Goal: Task Accomplishment & Management: Complete application form

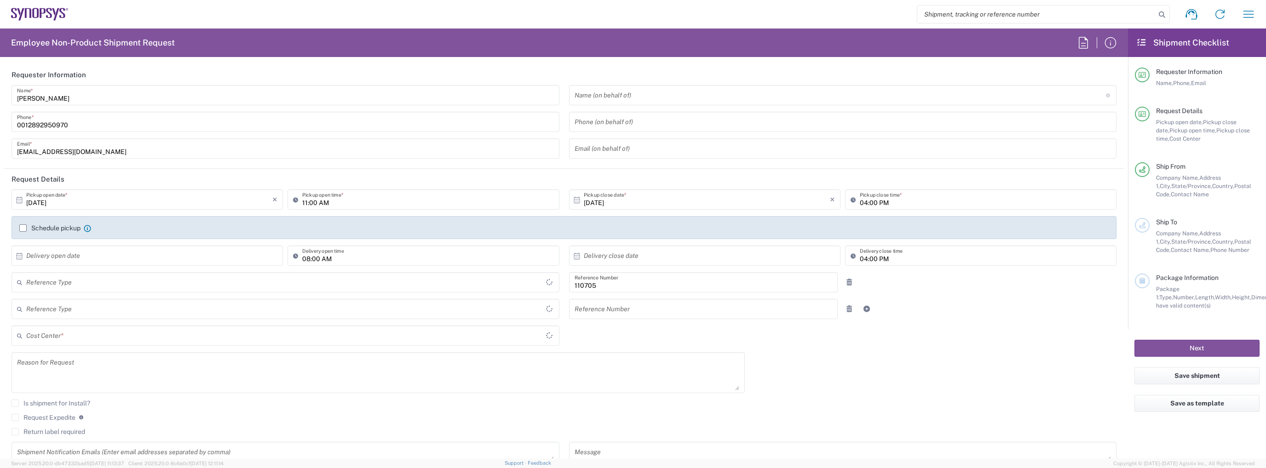
type input "Department"
type input "Delivered at Place"
type input "CA02, CIO, IT ESS21 110705"
type input "[GEOGRAPHIC_DATA]"
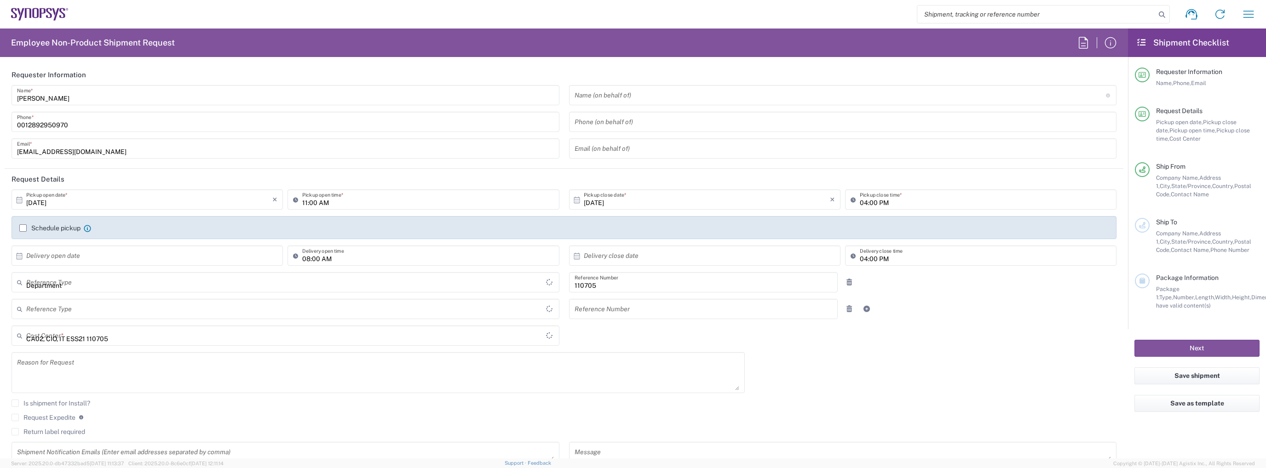
type input "[GEOGRAPHIC_DATA]"
type input "[GEOGRAPHIC_DATA] CA06"
click at [176, 91] on input "[PERSON_NAME]" at bounding box center [285, 95] width 537 height 16
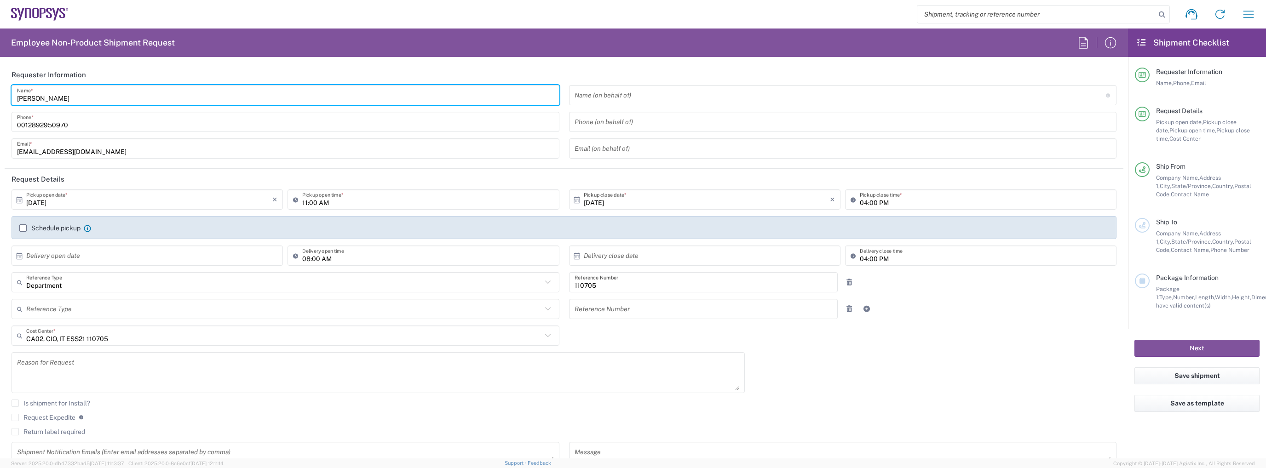
click at [176, 91] on input "[PERSON_NAME]" at bounding box center [285, 95] width 537 height 16
type input "IT Returns Canada"
click at [93, 151] on input "[EMAIL_ADDRESS][DOMAIN_NAME]" at bounding box center [285, 149] width 537 height 16
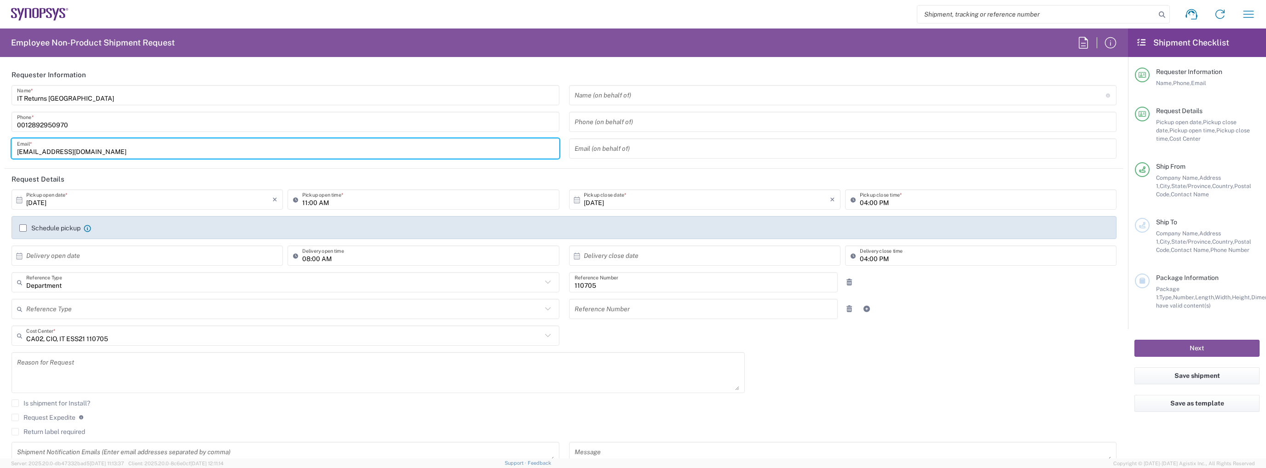
click at [129, 149] on input "[EMAIL_ADDRESS][DOMAIN_NAME]" at bounding box center [285, 149] width 537 height 16
type input "it-returns-canada@synopsys.com"
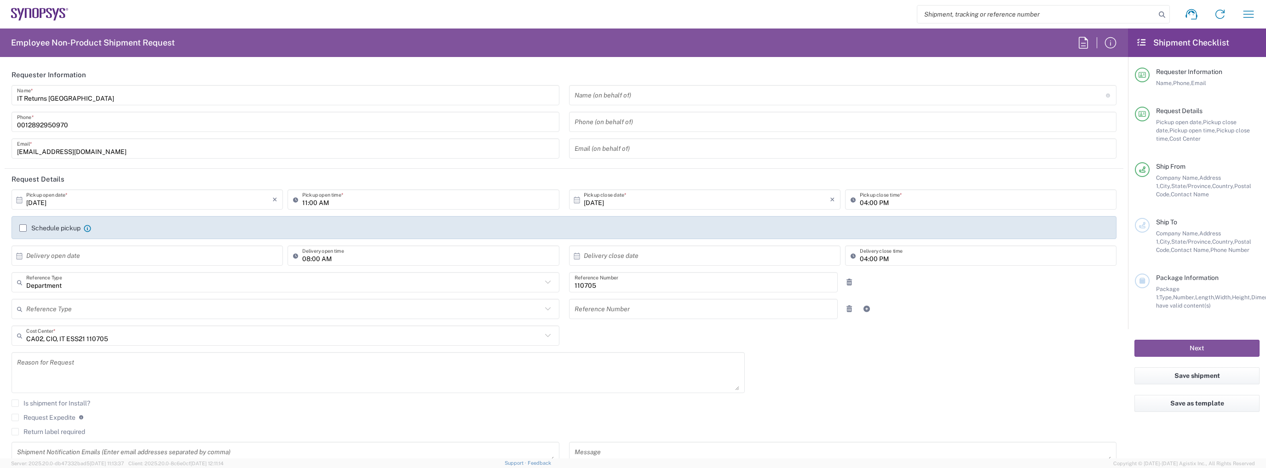
click at [35, 228] on label "Schedule pickup" at bounding box center [49, 227] width 61 height 7
click at [23, 228] on input "Schedule pickup" at bounding box center [23, 228] width 0 height 0
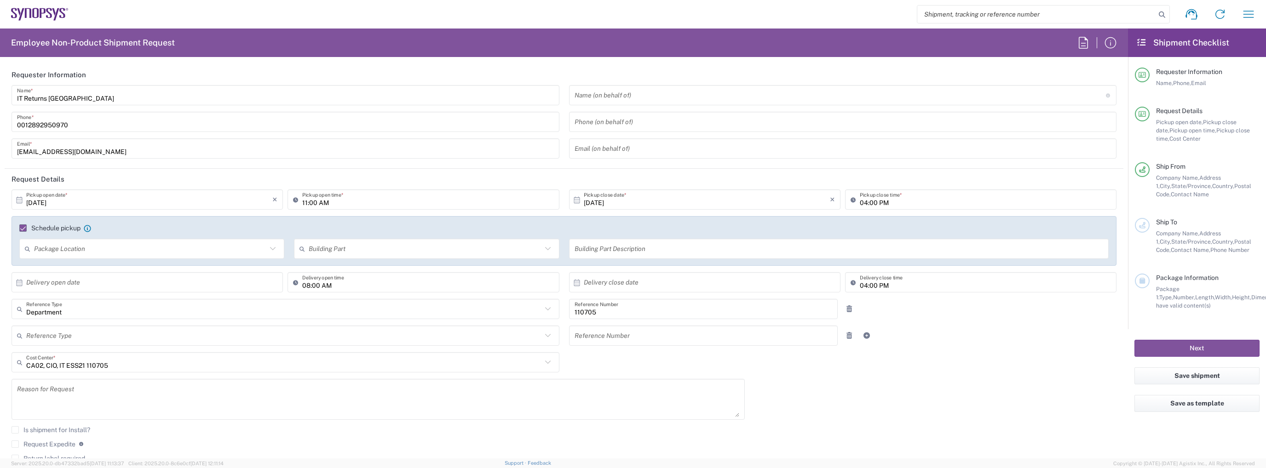
click at [321, 205] on input "11:00 AM" at bounding box center [427, 200] width 251 height 16
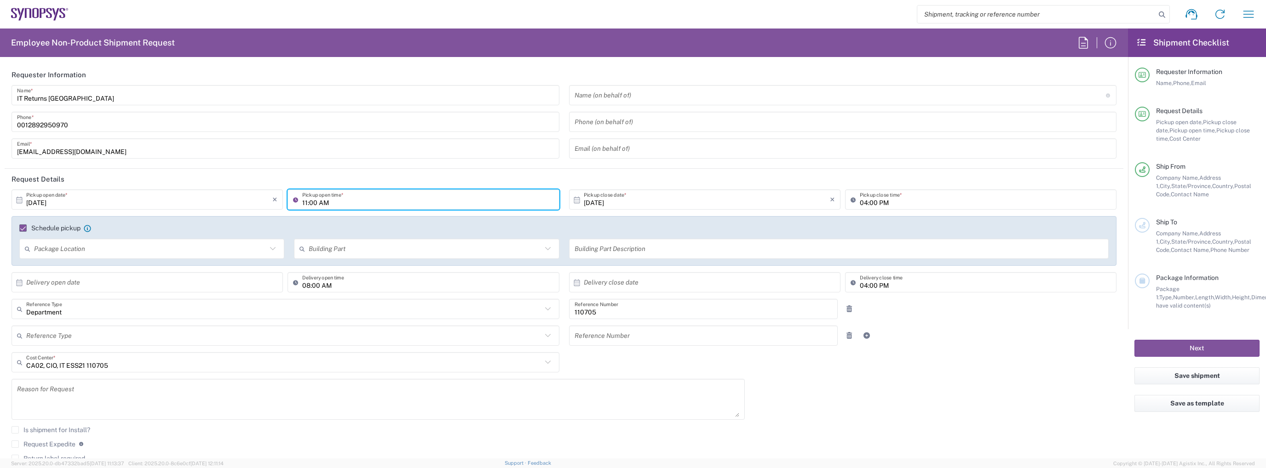
click at [321, 205] on input "11:00 AM" at bounding box center [427, 200] width 251 height 16
click at [321, 201] on input "11:00 AM" at bounding box center [427, 200] width 251 height 16
click at [304, 202] on input "11:00 PM" at bounding box center [427, 200] width 251 height 16
click at [313, 201] on input "02:00 PM" at bounding box center [427, 200] width 251 height 16
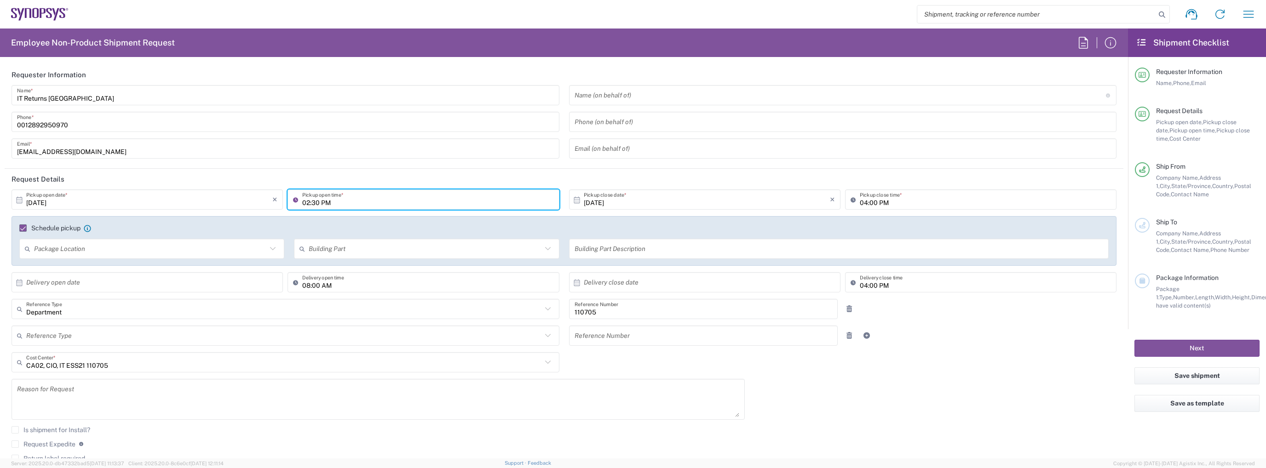
type input "02:30 PM"
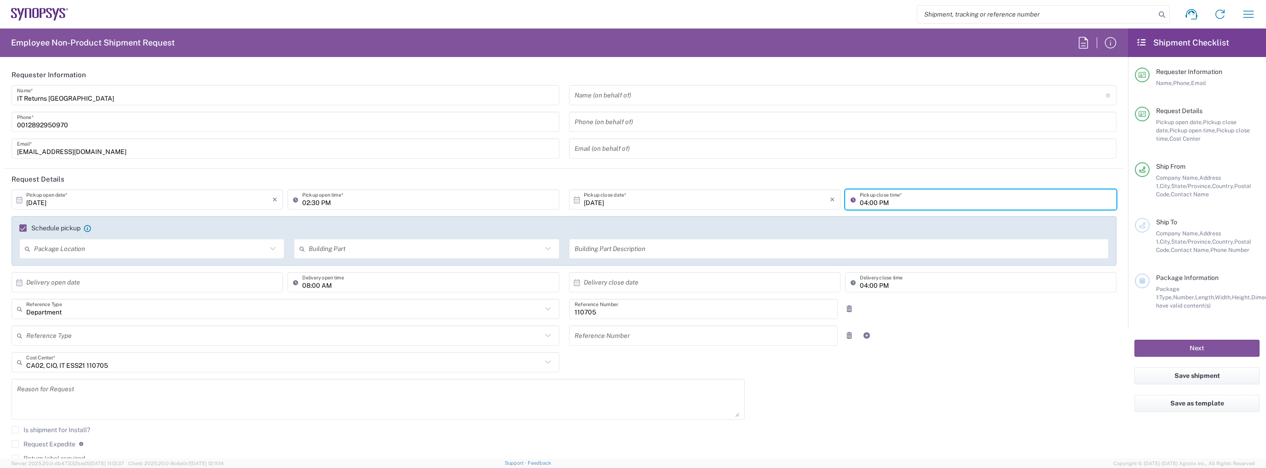
click at [860, 198] on input "04:00 PM" at bounding box center [985, 200] width 251 height 16
type input "06:00 PM"
click at [105, 254] on input "text" at bounding box center [150, 249] width 233 height 16
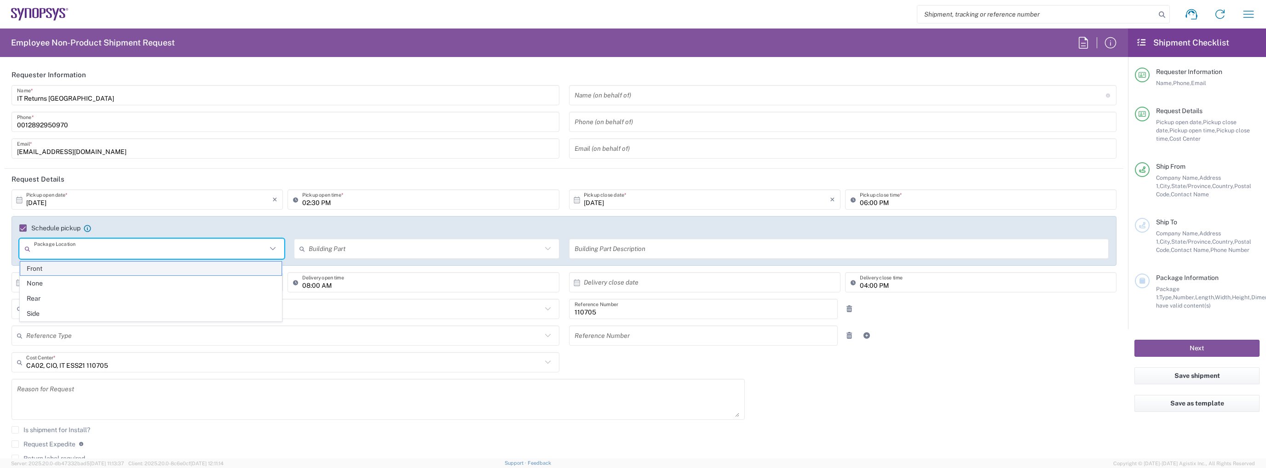
click at [80, 272] on span "Front" at bounding box center [151, 269] width 262 height 14
type input "Front"
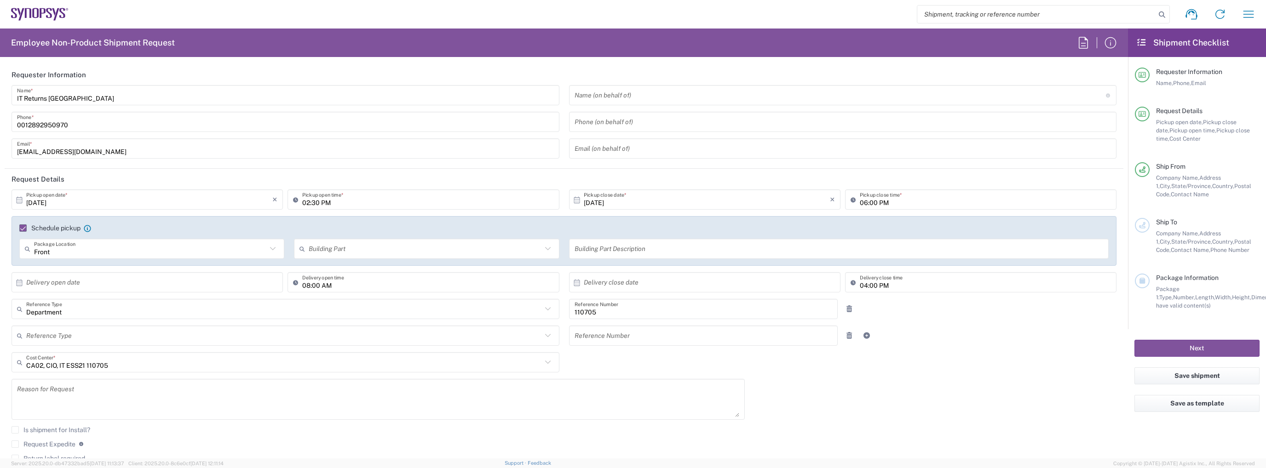
click at [349, 249] on input "text" at bounding box center [425, 249] width 233 height 16
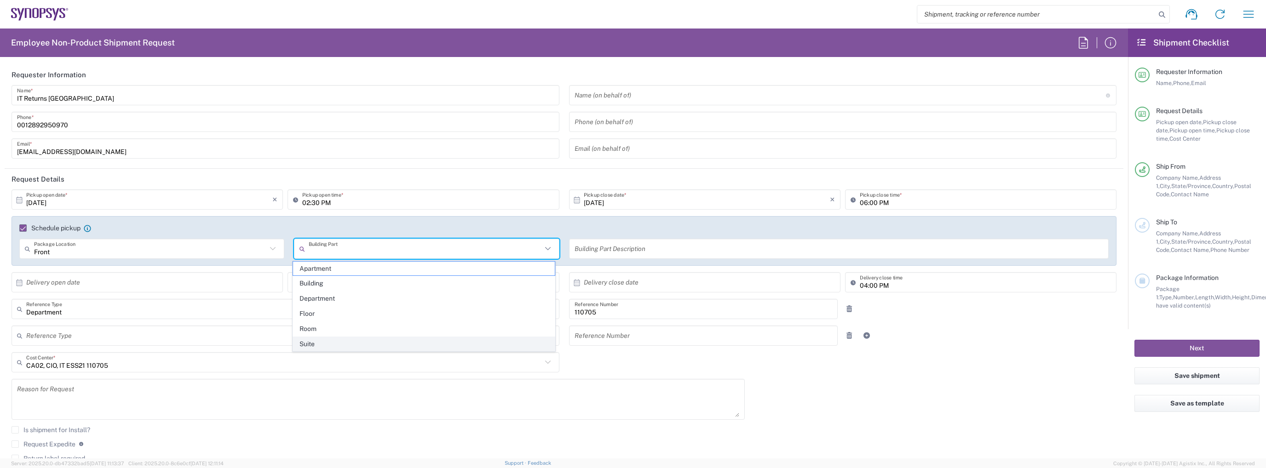
click at [349, 337] on span "Suite" at bounding box center [424, 344] width 262 height 14
type input "Suite"
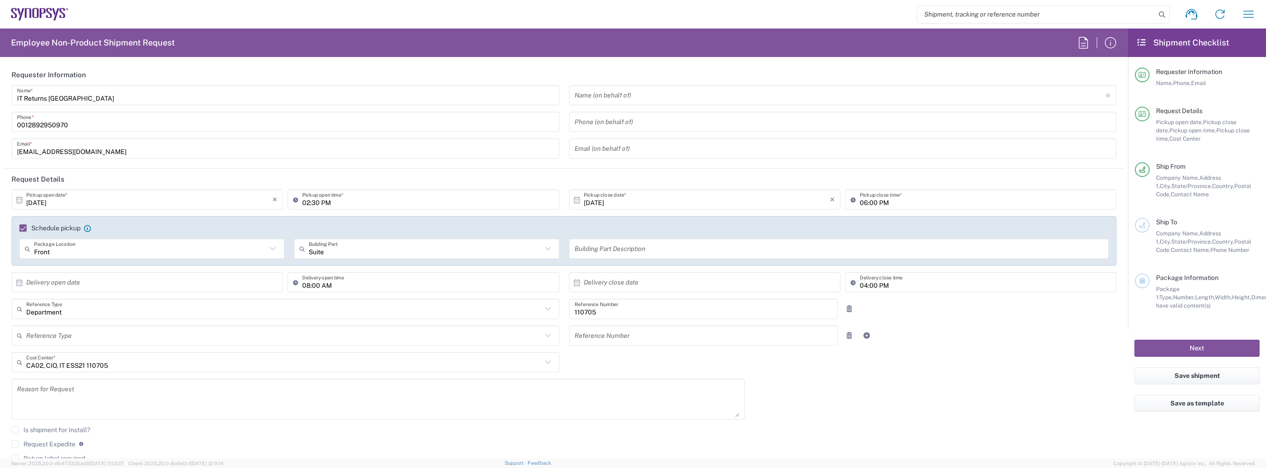
scroll to position [184, 0]
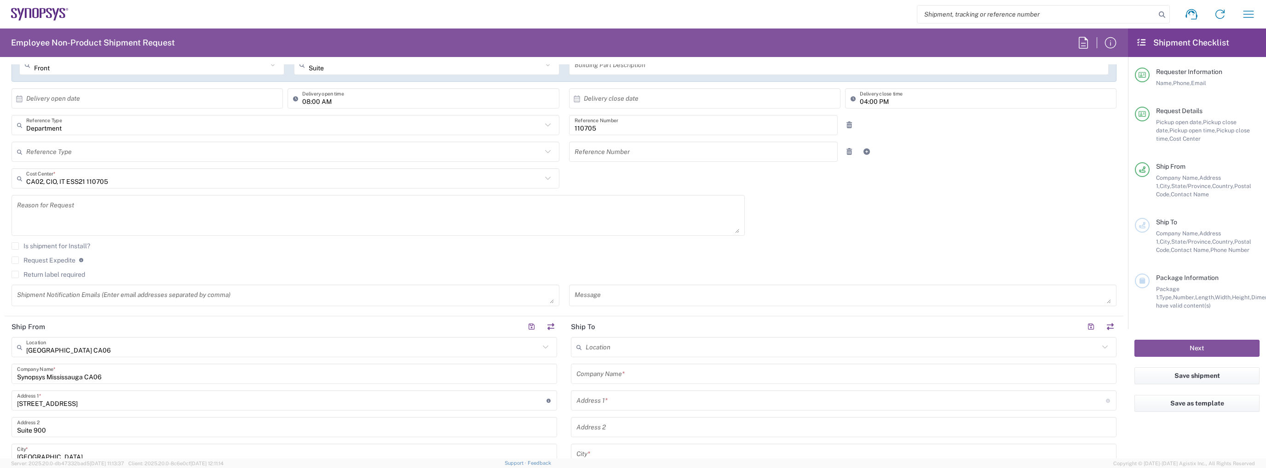
click at [82, 275] on label "Return label required" at bounding box center [48, 274] width 74 height 7
click at [15, 275] on input "Return label required" at bounding box center [15, 275] width 0 height 0
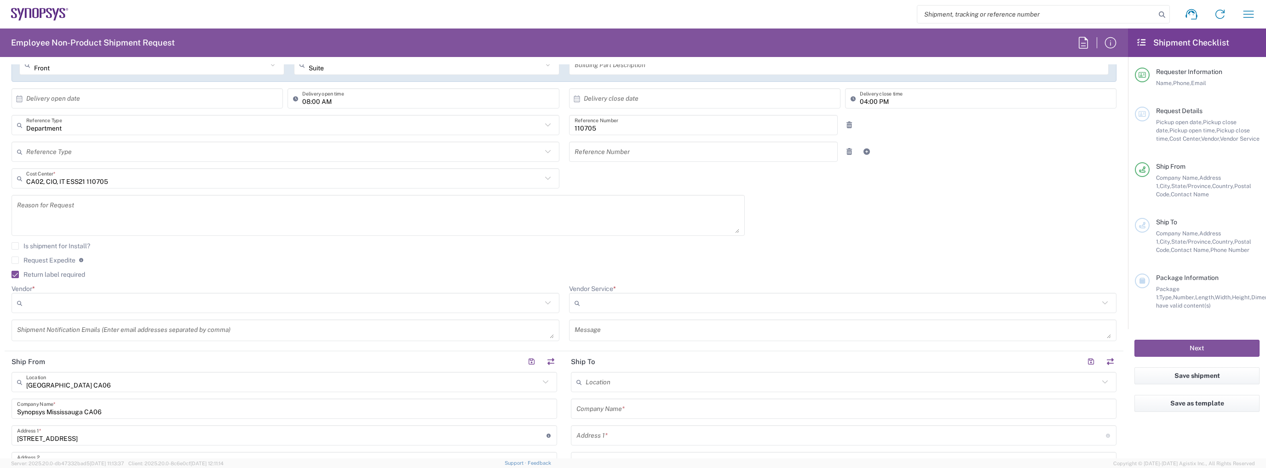
click at [542, 304] on icon at bounding box center [548, 303] width 12 height 12
click at [515, 338] on span "FedEx Express" at bounding box center [283, 337] width 542 height 14
type input "FedEx Express"
click at [729, 313] on div "Vendor Service * 2Day FedEx First Next Day 10 FedEx First Next Day 9 FedEx Prio…" at bounding box center [842, 302] width 557 height 35
click at [729, 309] on input "Vendor Service *" at bounding box center [842, 303] width 516 height 15
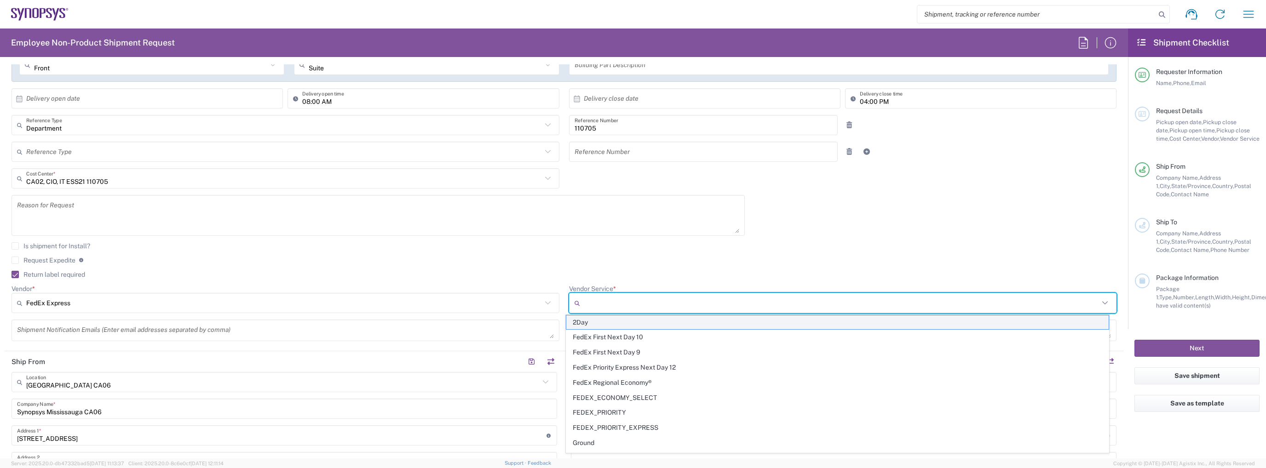
click at [712, 324] on span "2Day" at bounding box center [837, 323] width 542 height 14
type input "2Day"
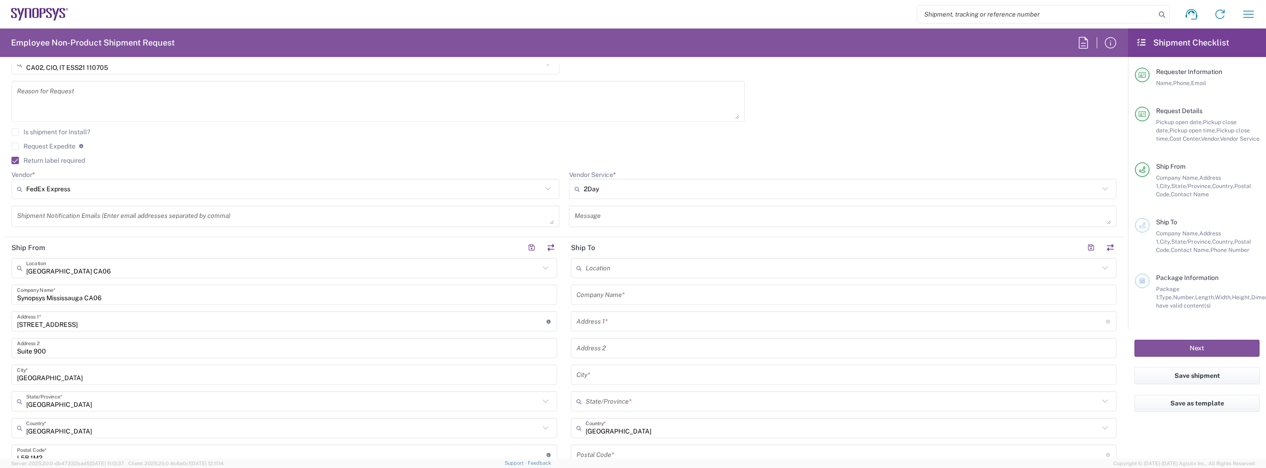
scroll to position [368, 0]
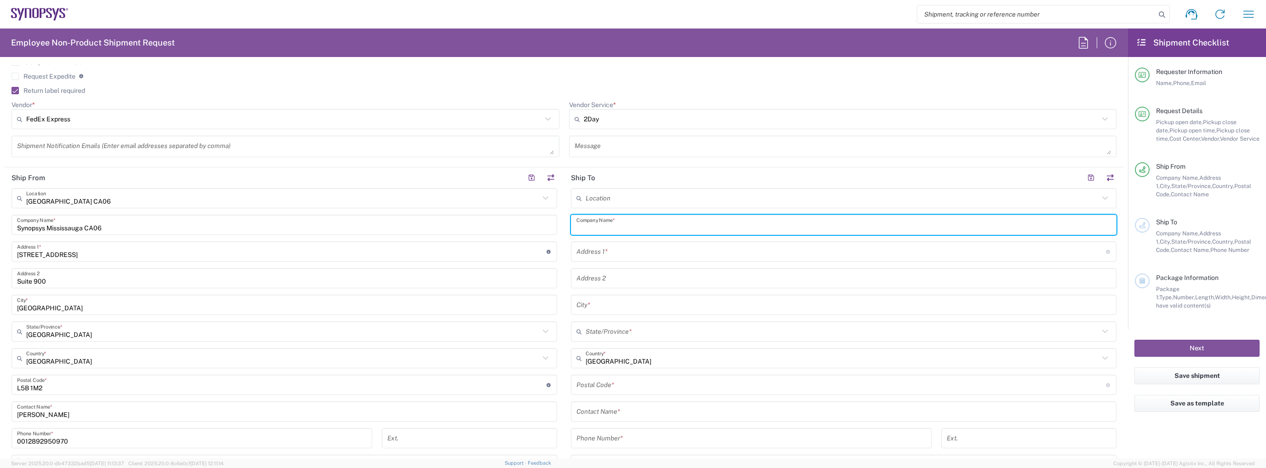
click at [665, 229] on input "text" at bounding box center [843, 225] width 534 height 16
type input "A"
type input "Synopsys/Ansys"
click at [605, 248] on input "text" at bounding box center [840, 252] width 529 height 16
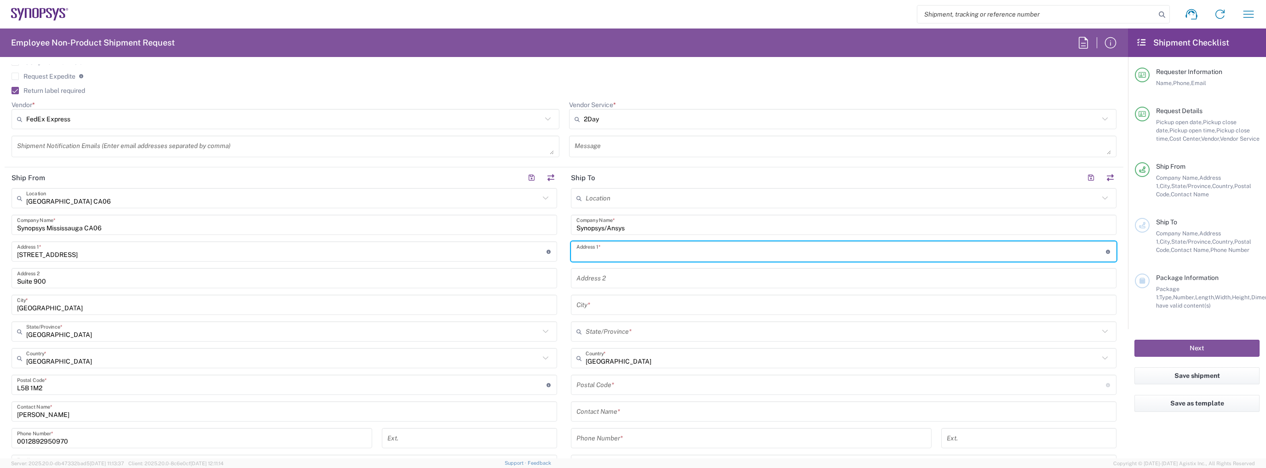
paste input "SNPS-AwKcNtp9r4"
type input "SNPS-AwKcNtp9r4"
click at [726, 248] on input "SNPS-AwKcNtp9r4" at bounding box center [840, 252] width 529 height 16
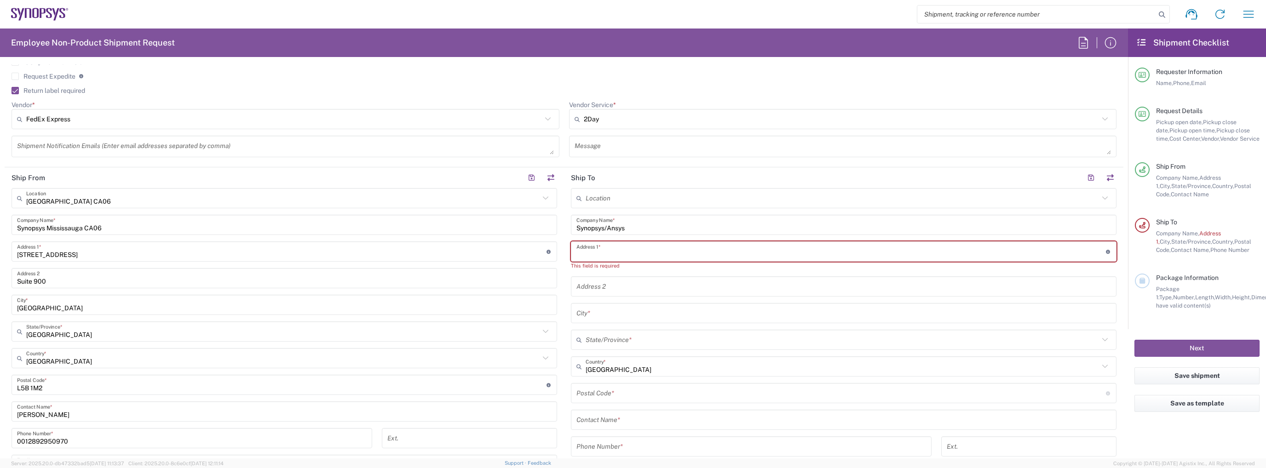
click at [708, 247] on input "text" at bounding box center [840, 252] width 529 height 16
paste input "2719 Carnation Street"
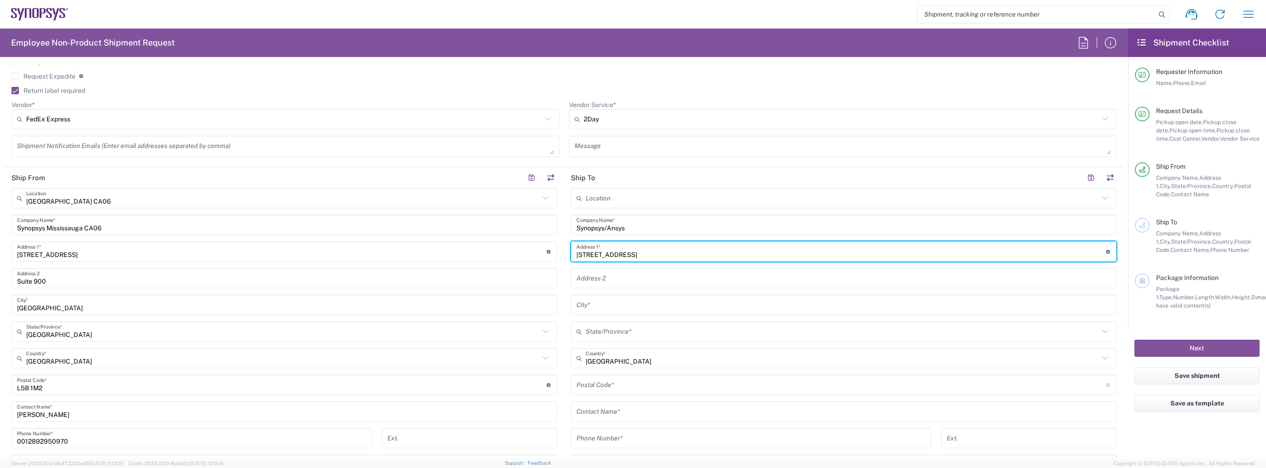
type input "2719 Carnation Street"
click at [674, 275] on input "text" at bounding box center [843, 278] width 534 height 16
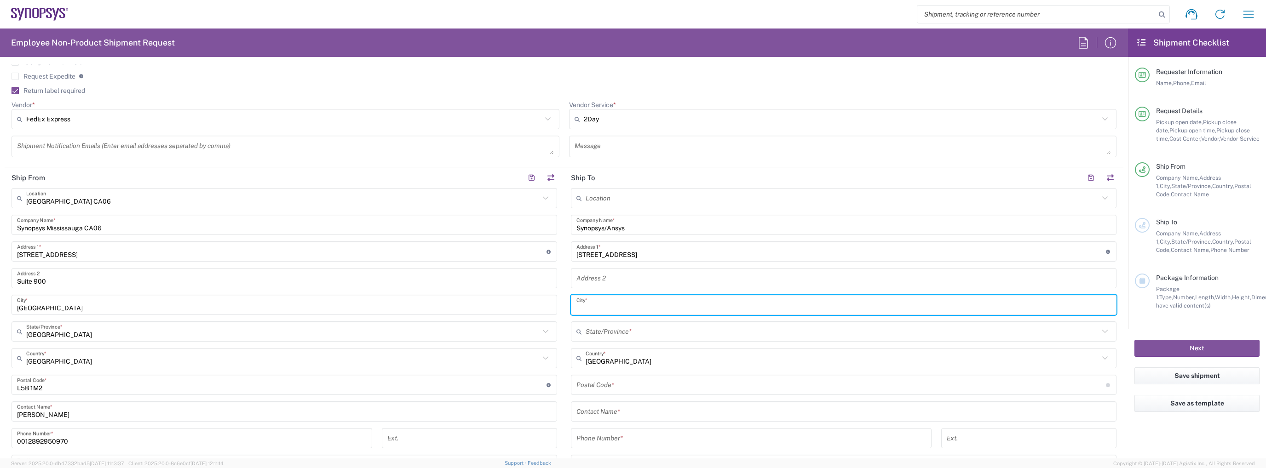
click at [625, 311] on input "text" at bounding box center [843, 305] width 534 height 16
type input "V"
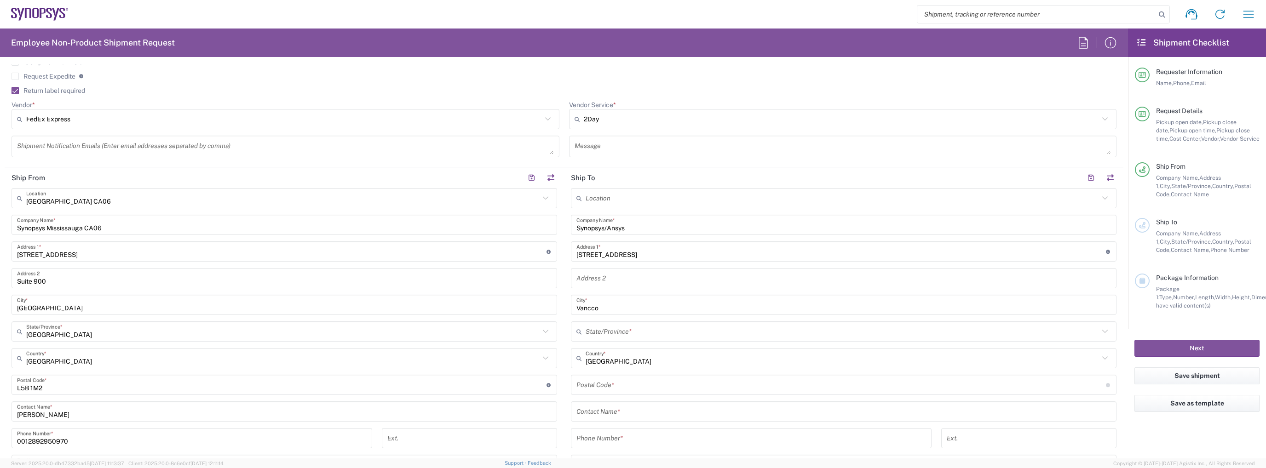
click at [646, 315] on div "Location [GEOGRAPHIC_DATA] DE04 Agrate Brianza IT01 [GEOGRAPHIC_DATA] DE02 [GEO…" at bounding box center [843, 381] width 545 height 386
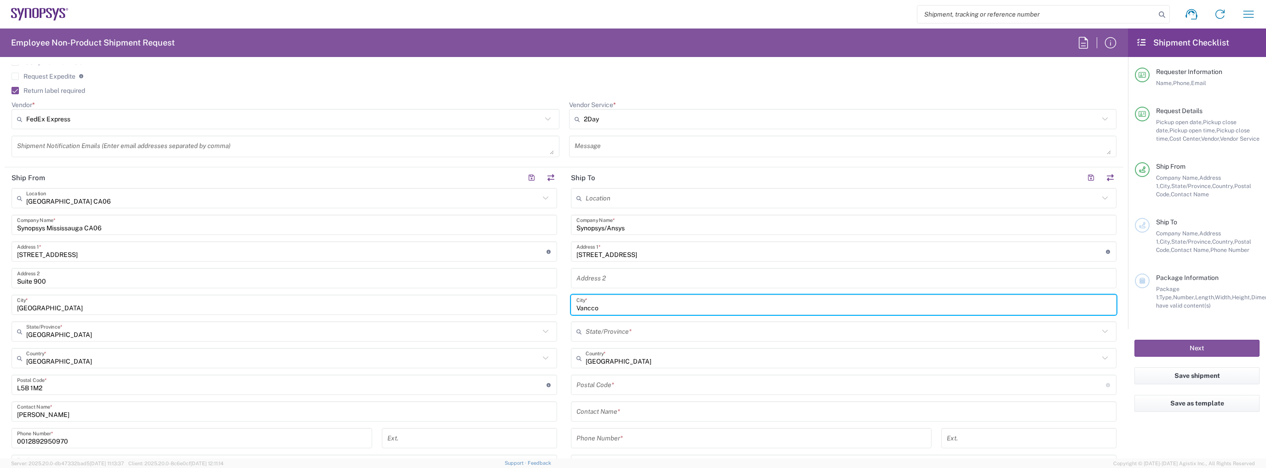
click at [648, 301] on input "Vancco" at bounding box center [843, 305] width 534 height 16
paste input "ouver"
type input "Vancouver"
click at [820, 330] on input "text" at bounding box center [841, 332] width 513 height 16
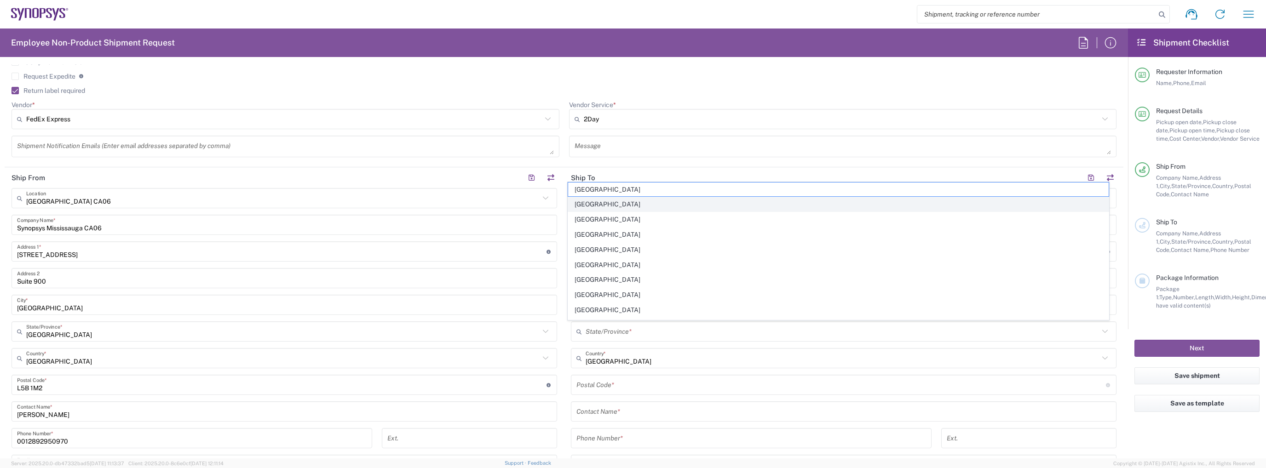
click at [668, 210] on span "[GEOGRAPHIC_DATA]" at bounding box center [838, 204] width 540 height 14
type input "[GEOGRAPHIC_DATA]"
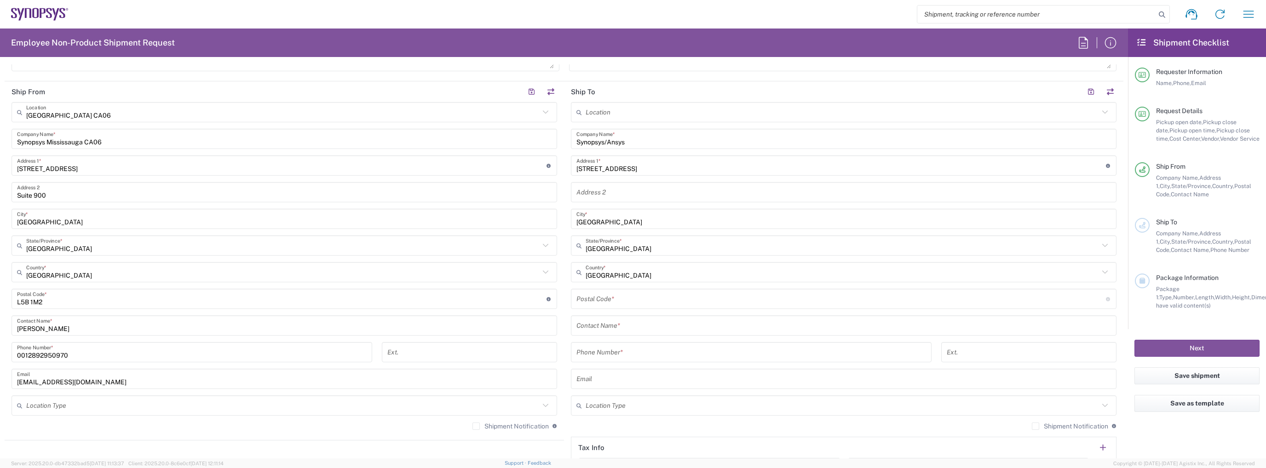
scroll to position [460, 0]
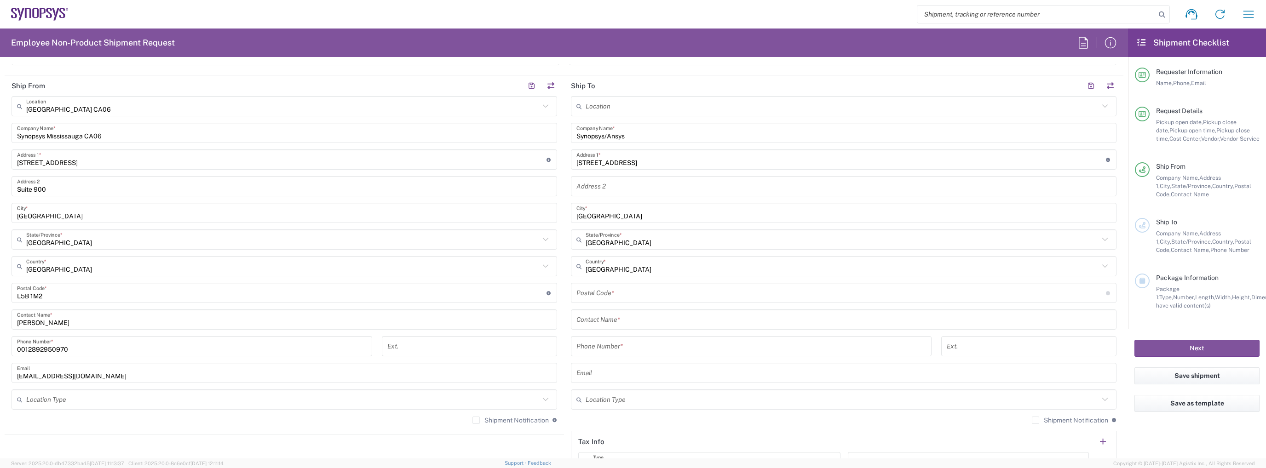
click at [657, 287] on input "undefined" at bounding box center [840, 293] width 529 height 16
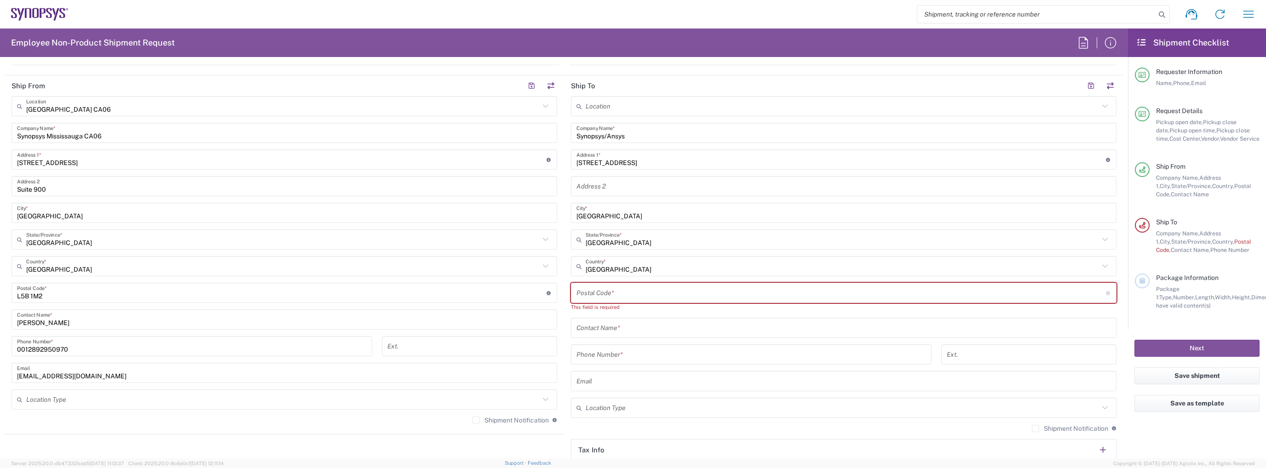
click at [672, 285] on input "undefined" at bounding box center [840, 293] width 529 height 16
paste input "V7H 1H6"
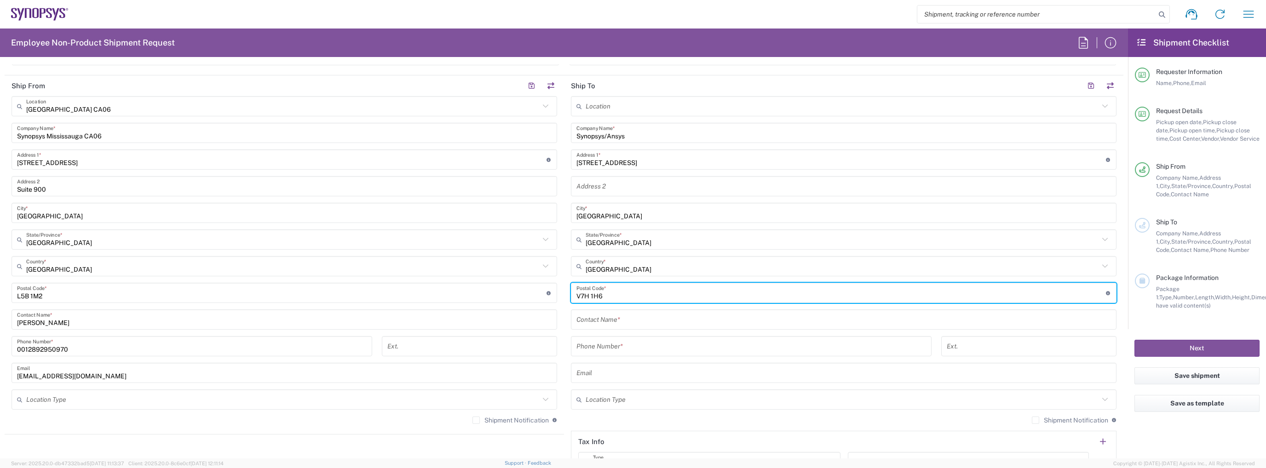
type input "V7H 1H6"
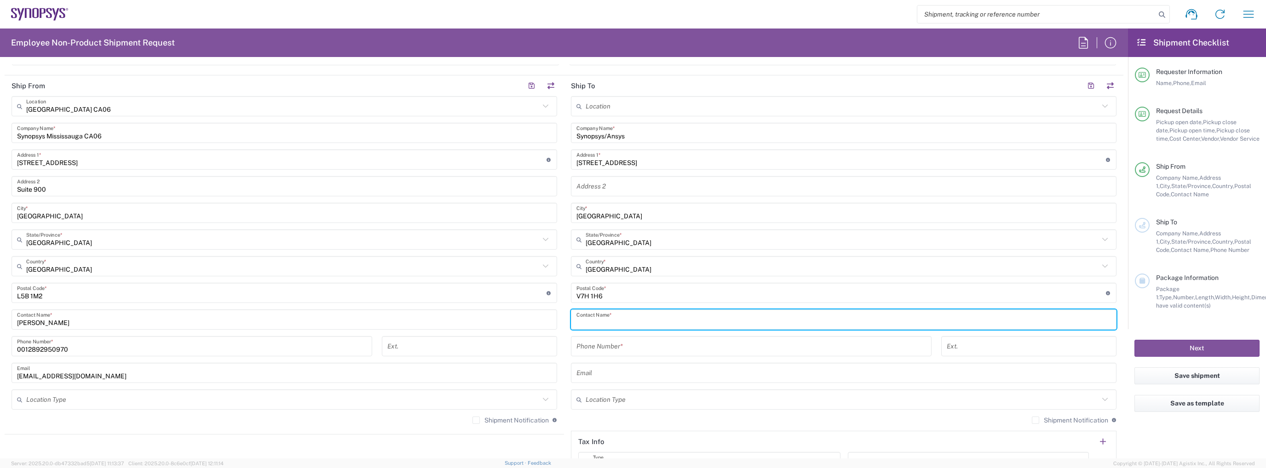
click at [657, 317] on input "text" at bounding box center [843, 320] width 534 height 16
paste input "Kevin Wang"
type input "Kevin Wang"
click at [675, 347] on input "tel" at bounding box center [751, 346] width 350 height 16
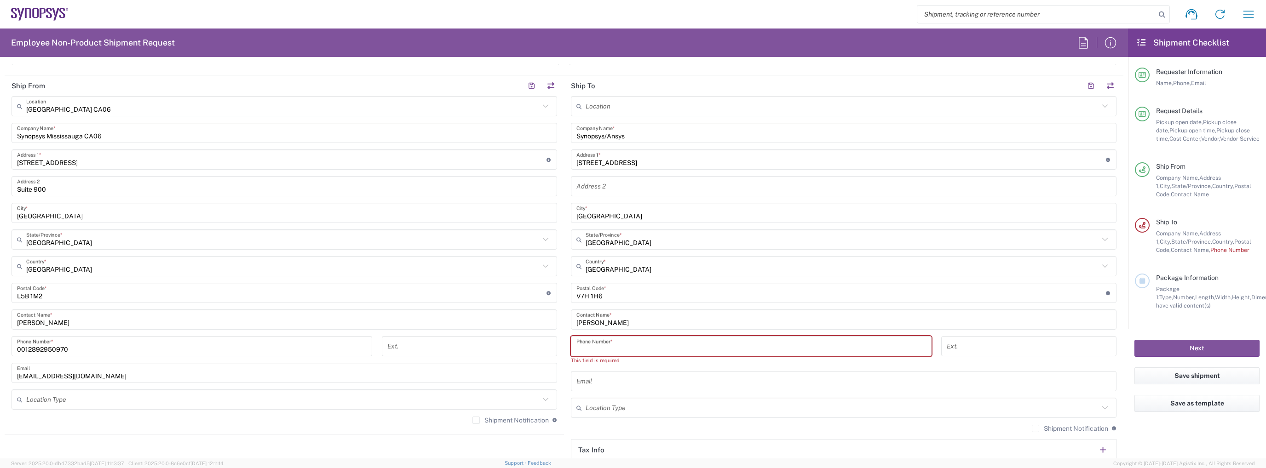
click at [605, 344] on input "tel" at bounding box center [751, 346] width 350 height 16
paste input "778-316-9879"
click at [576, 350] on input "778-316-9879" at bounding box center [751, 346] width 350 height 16
click at [589, 344] on input "001778-316-9879" at bounding box center [751, 346] width 350 height 16
click at [595, 349] on input "001778-316-9879" at bounding box center [751, 346] width 350 height 16
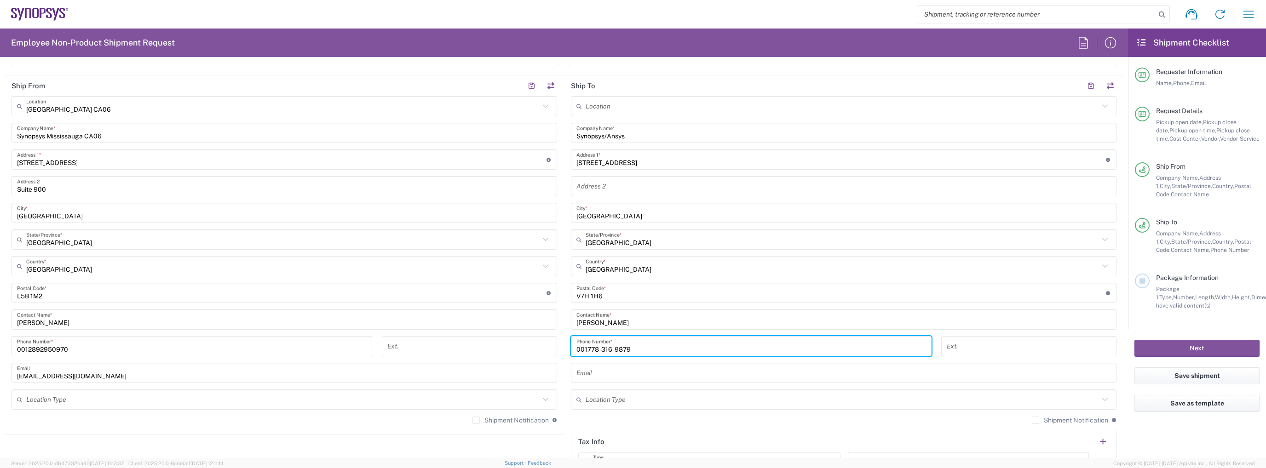
click at [598, 350] on input "001778-316-9879" at bounding box center [751, 346] width 350 height 16
click at [611, 349] on input "001778316-9879" at bounding box center [751, 346] width 350 height 16
click at [608, 348] on input "001778316-9879" at bounding box center [751, 346] width 350 height 16
type input "0017783169879"
click at [602, 371] on input "text" at bounding box center [843, 373] width 534 height 16
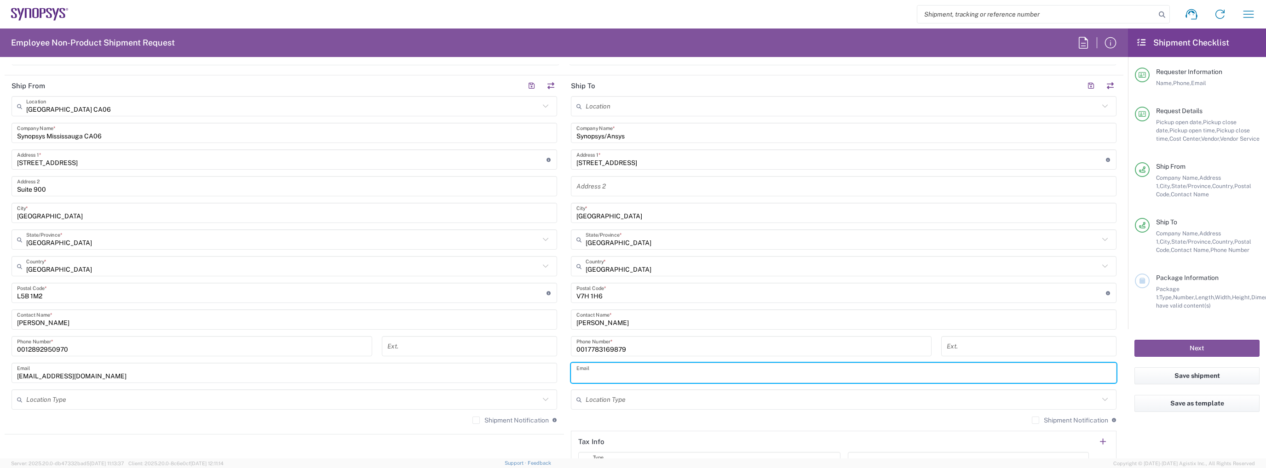
paste input "kevin.wang@ansys.com"
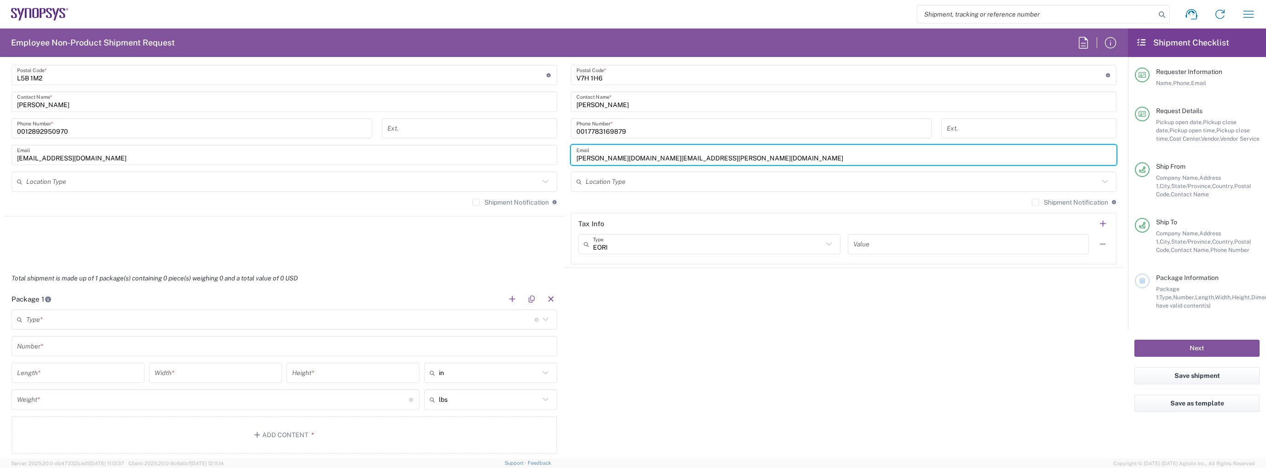
scroll to position [690, 0]
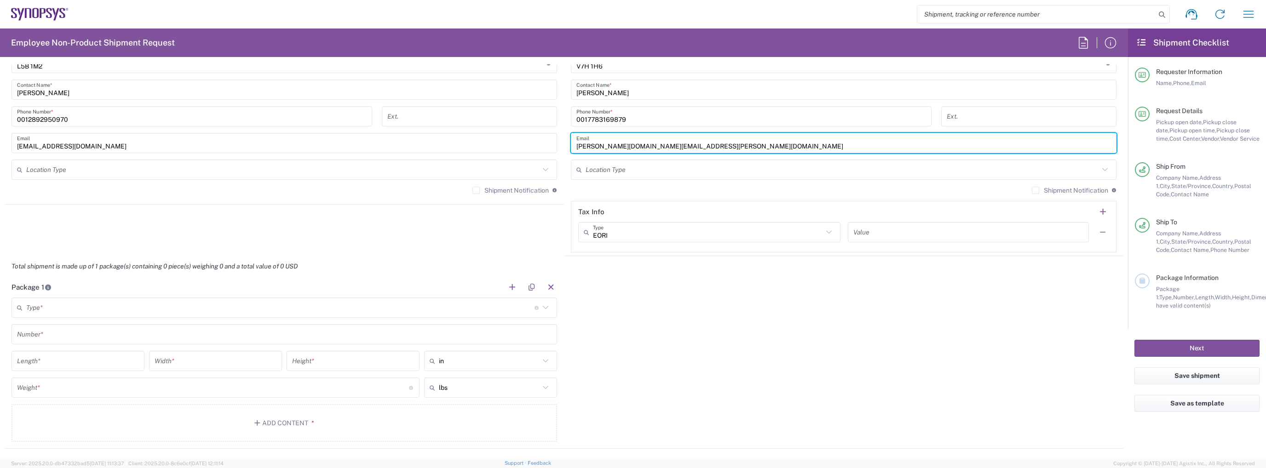
type input "kevin.wang@ansys.com"
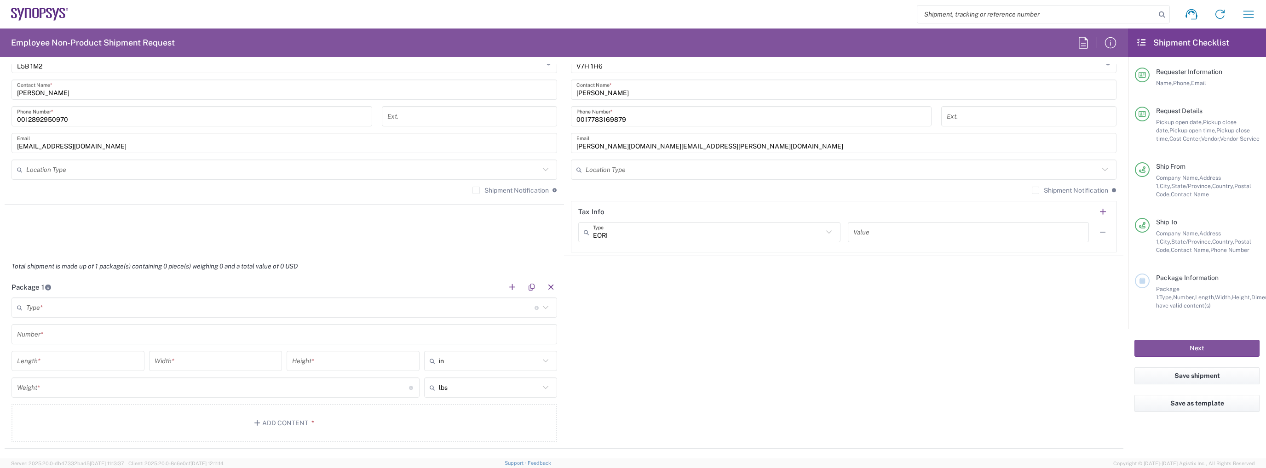
click at [739, 335] on div "Package 1 Type * Material used to package goods Bale(s) Basket(s) Bolt(s) Bottl…" at bounding box center [564, 363] width 1119 height 172
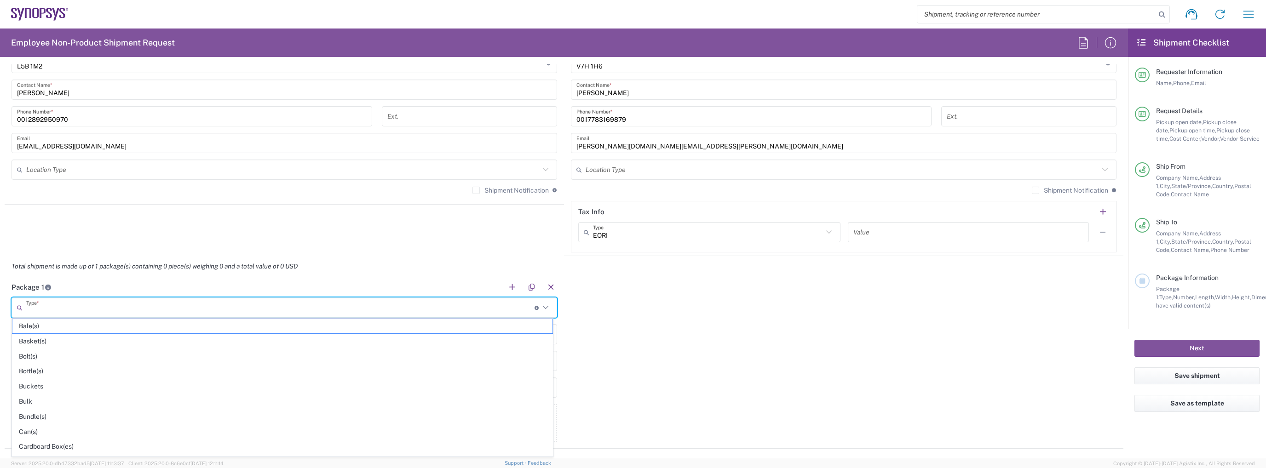
click at [427, 311] on input "text" at bounding box center [280, 308] width 508 height 16
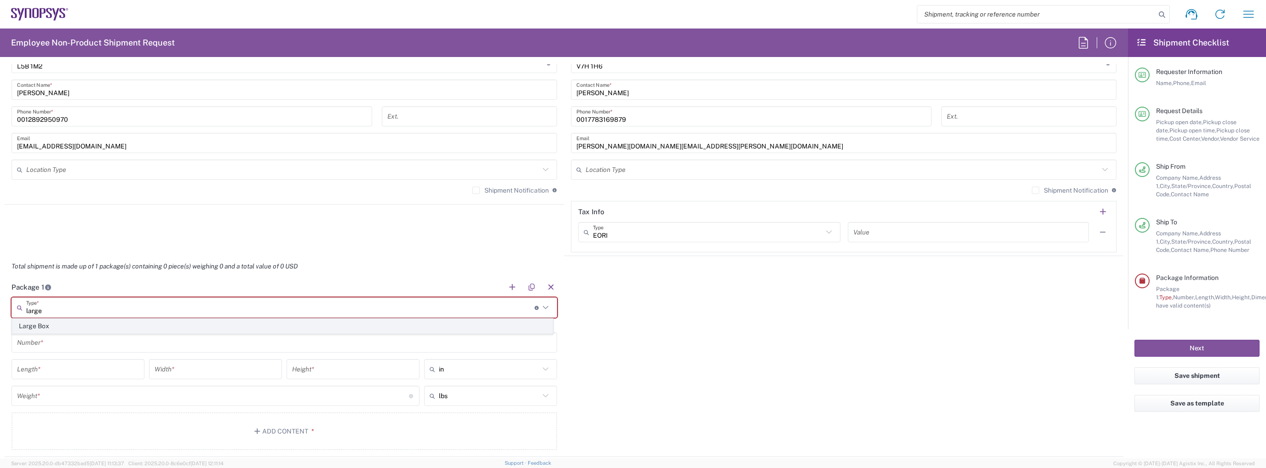
click at [348, 326] on span "Large Box" at bounding box center [282, 326] width 540 height 14
type input "Large Box"
type input "17.5"
type input "12.5"
type input "3"
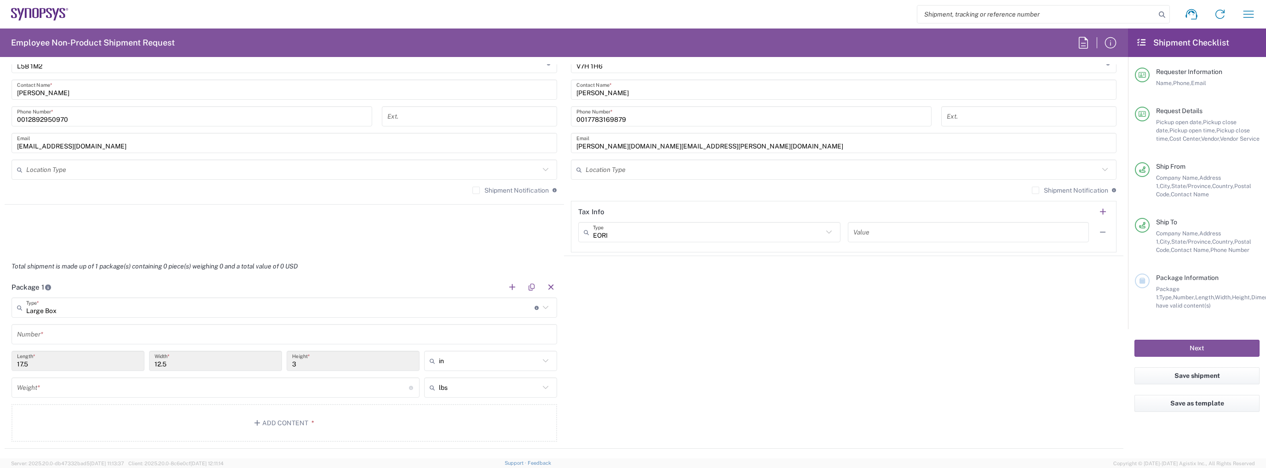
click at [252, 324] on div "Number *" at bounding box center [283, 334] width 545 height 20
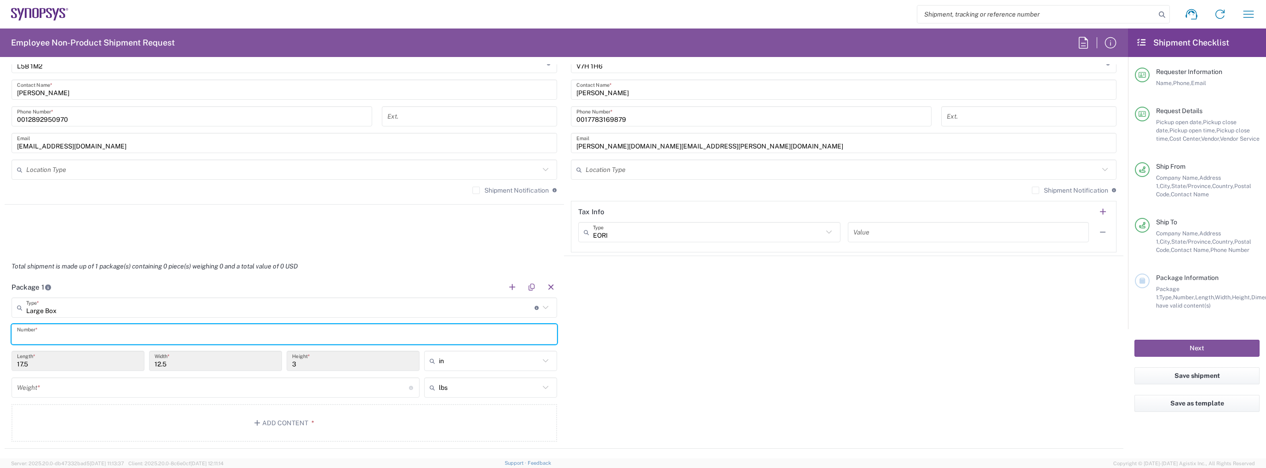
click at [244, 327] on input "text" at bounding box center [284, 335] width 534 height 16
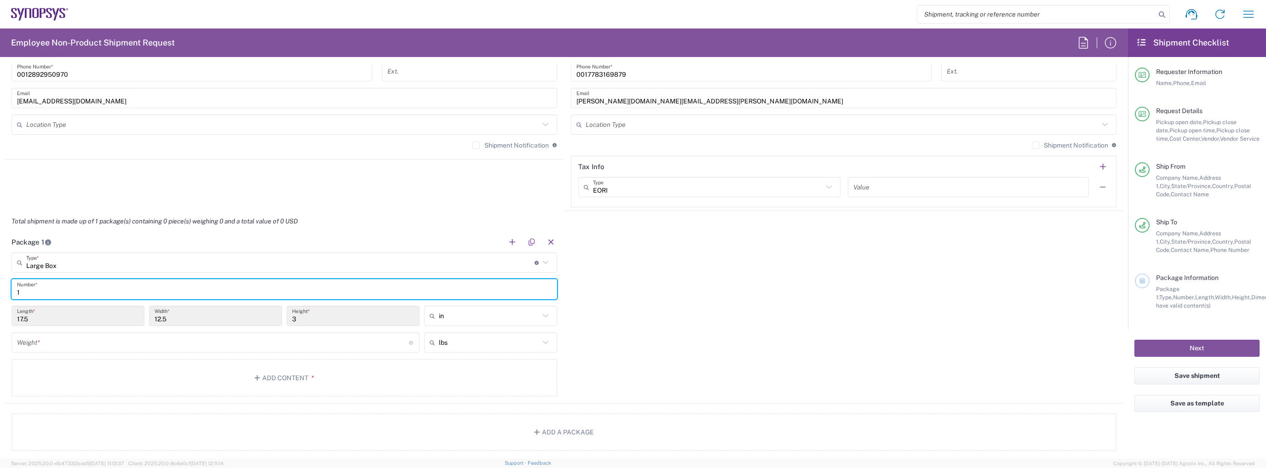
scroll to position [782, 0]
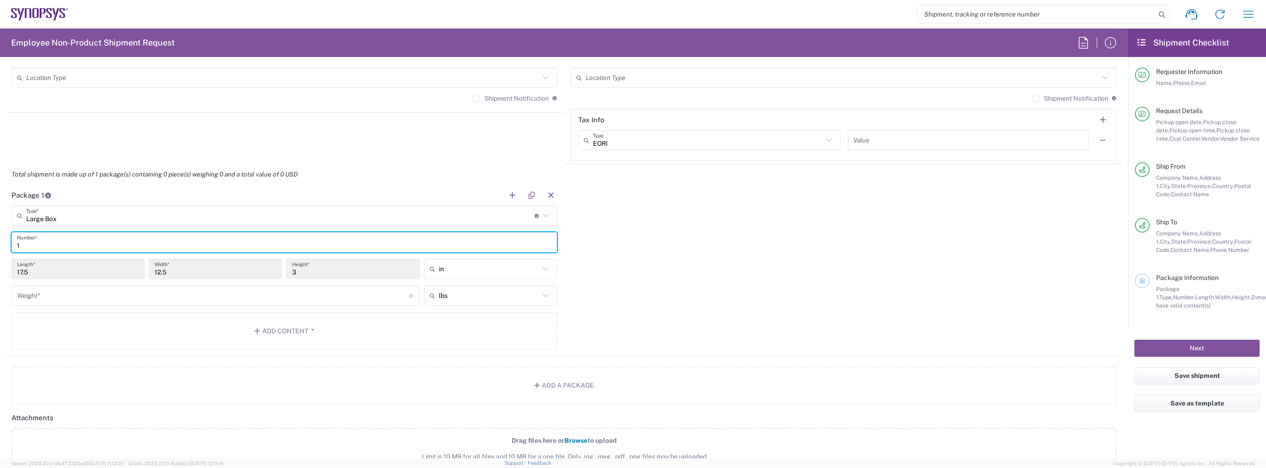
type input "1"
click at [166, 297] on input "number" at bounding box center [213, 296] width 392 height 16
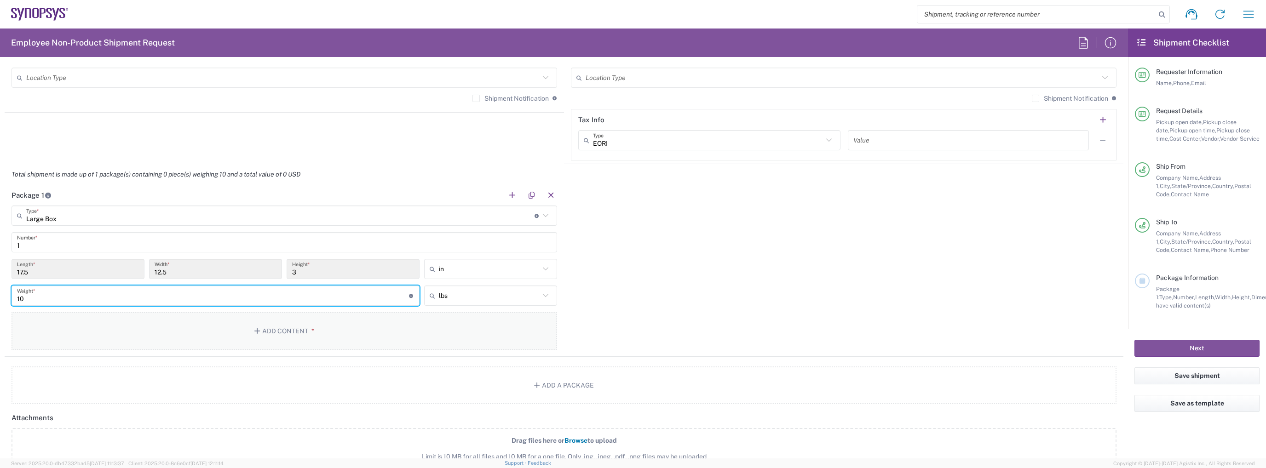
type input "10"
click at [227, 317] on button "Add Content *" at bounding box center [283, 331] width 545 height 38
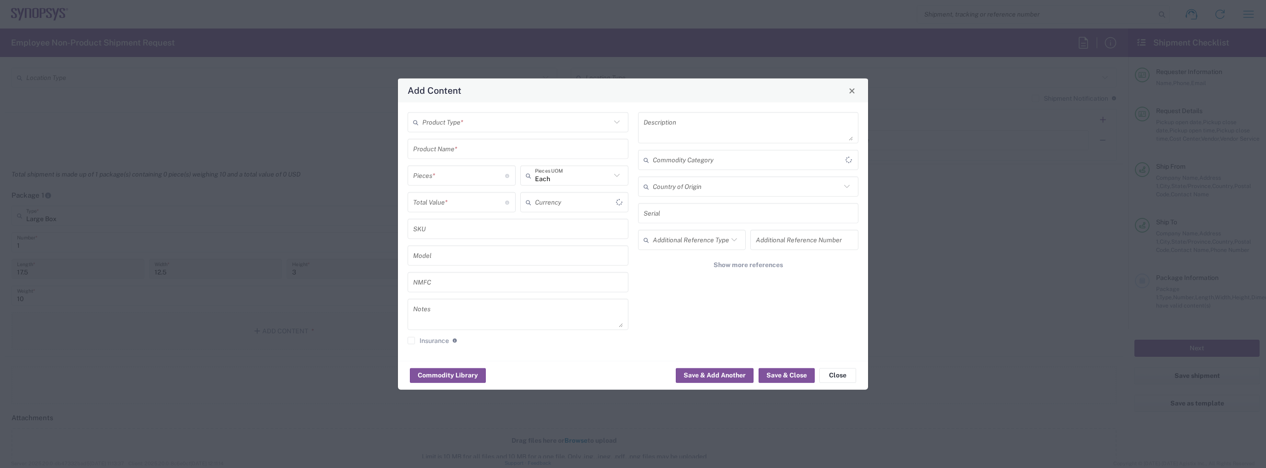
type input "US Dollar"
click at [456, 123] on input "text" at bounding box center [516, 122] width 189 height 16
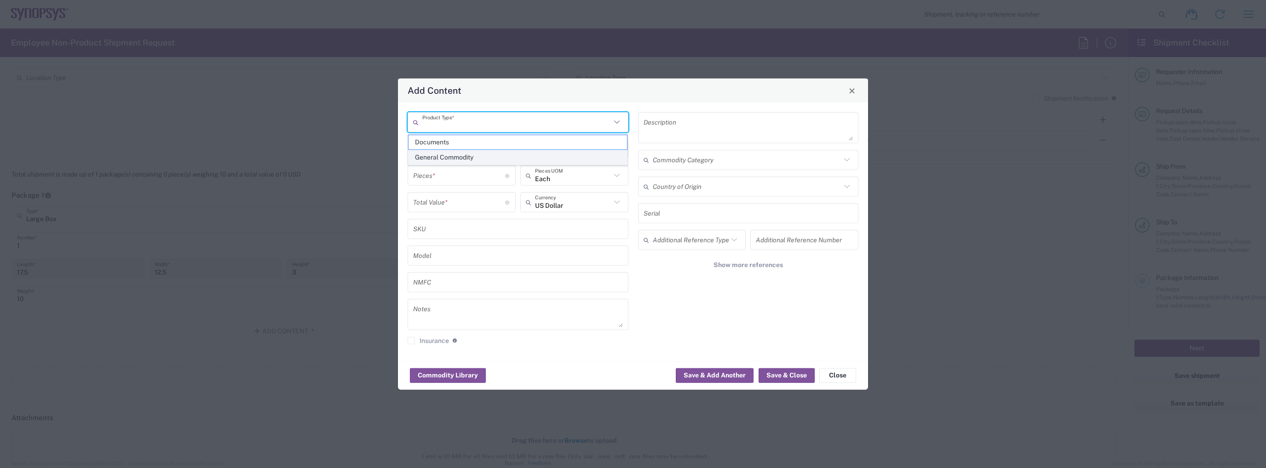
click at [463, 152] on span "General Commodity" at bounding box center [517, 157] width 219 height 14
type input "General Commodity"
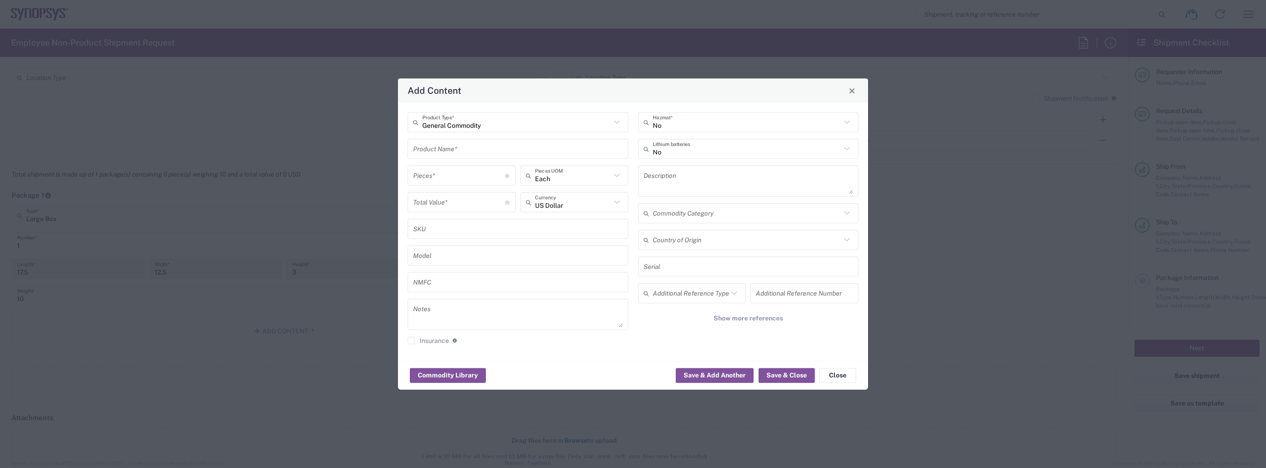
click at [451, 149] on input "text" at bounding box center [518, 149] width 210 height 16
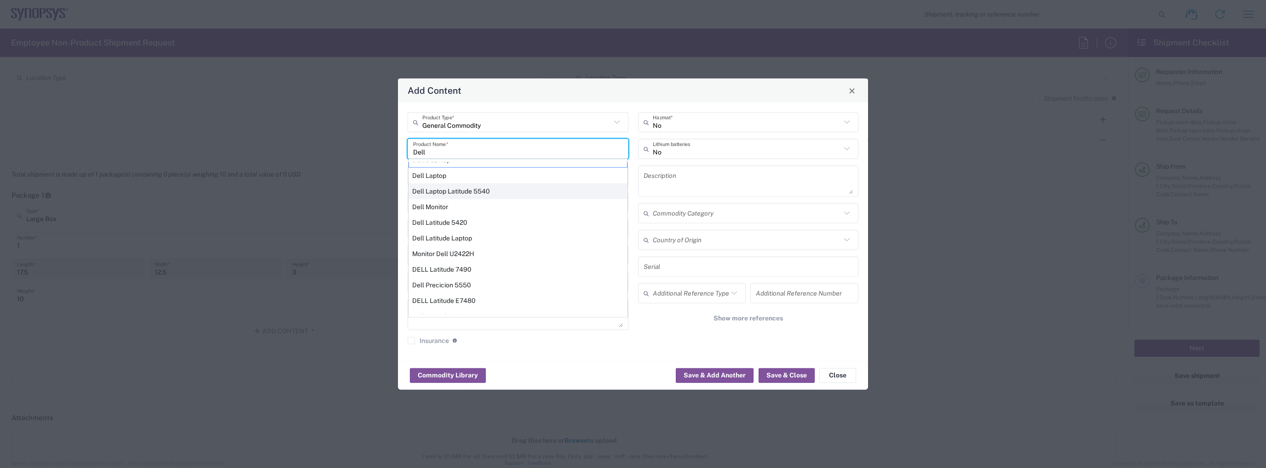
scroll to position [0, 0]
click at [492, 183] on div "Dell Laptop" at bounding box center [517, 186] width 219 height 16
type input "Dell Laptop"
type textarea "Dell Laptop"
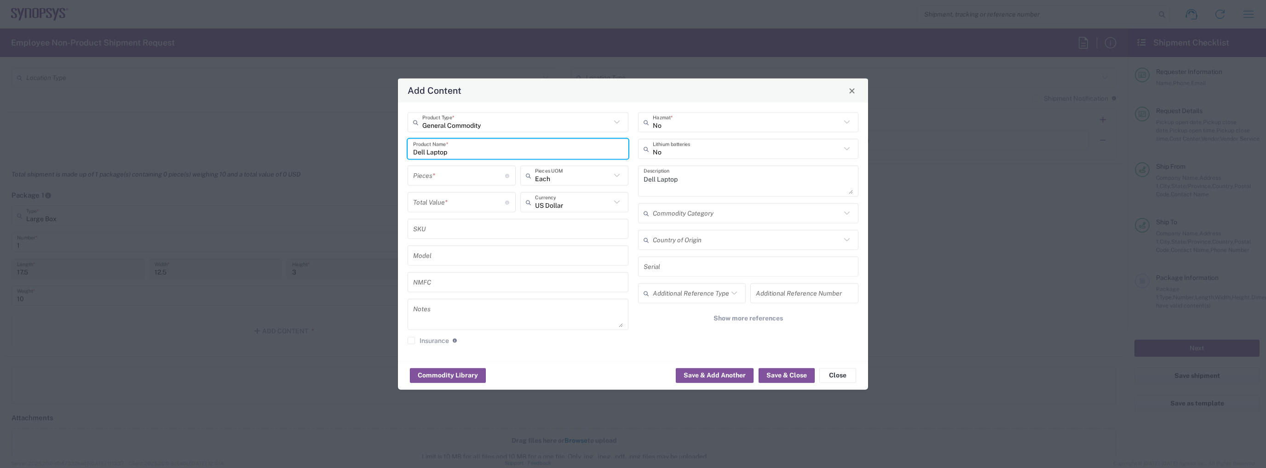
click at [459, 177] on input "number" at bounding box center [459, 175] width 92 height 16
type input "1"
click at [469, 204] on input "number" at bounding box center [459, 202] width 92 height 16
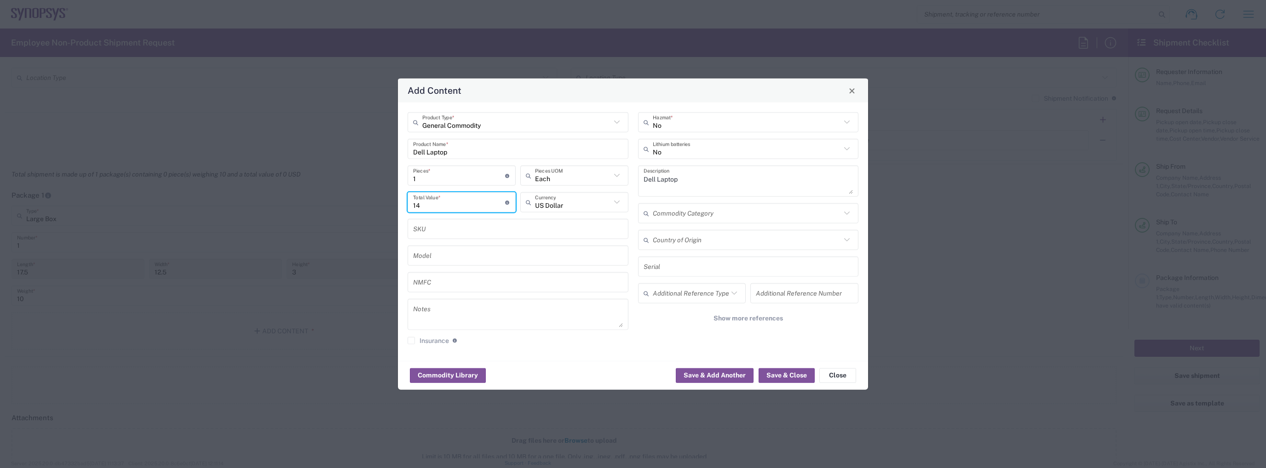
type input "1"
type input "2400"
click at [656, 127] on input "text" at bounding box center [747, 122] width 189 height 16
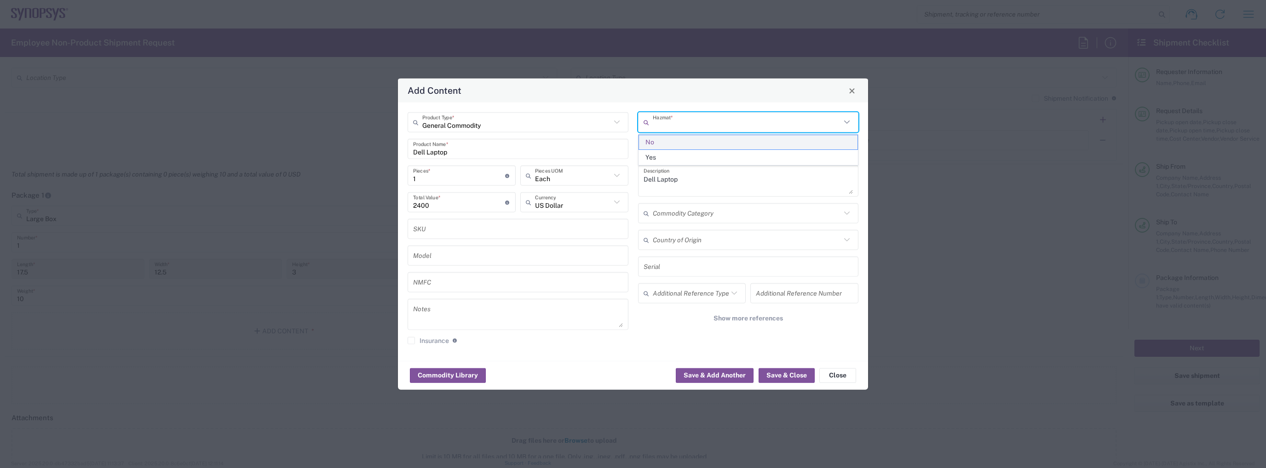
click at [694, 147] on span "No" at bounding box center [748, 142] width 219 height 14
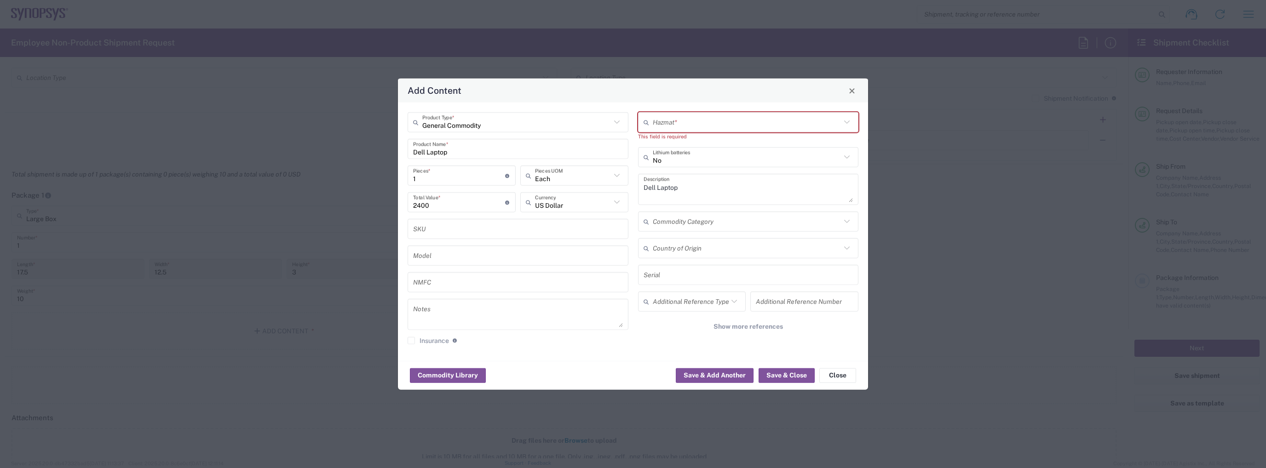
click at [694, 149] on div "No Lithium batteries" at bounding box center [748, 157] width 221 height 20
click at [661, 118] on input "text" at bounding box center [747, 122] width 189 height 16
type input "No"
click at [670, 138] on span "No" at bounding box center [748, 142] width 219 height 14
type input "No"
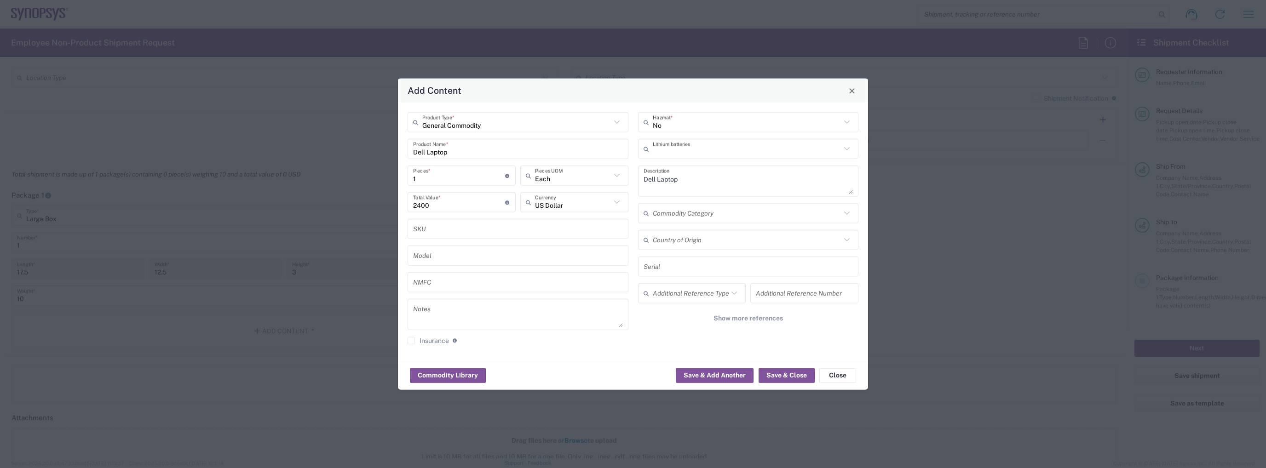
click at [810, 152] on input "text" at bounding box center [747, 149] width 189 height 16
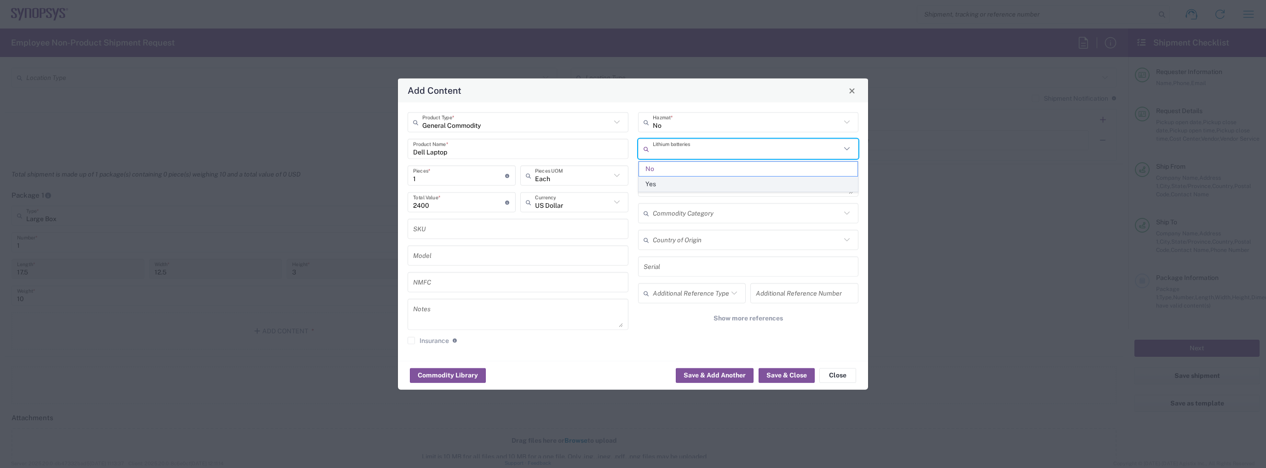
click at [757, 180] on span "Yes" at bounding box center [748, 184] width 219 height 14
type input "Yes"
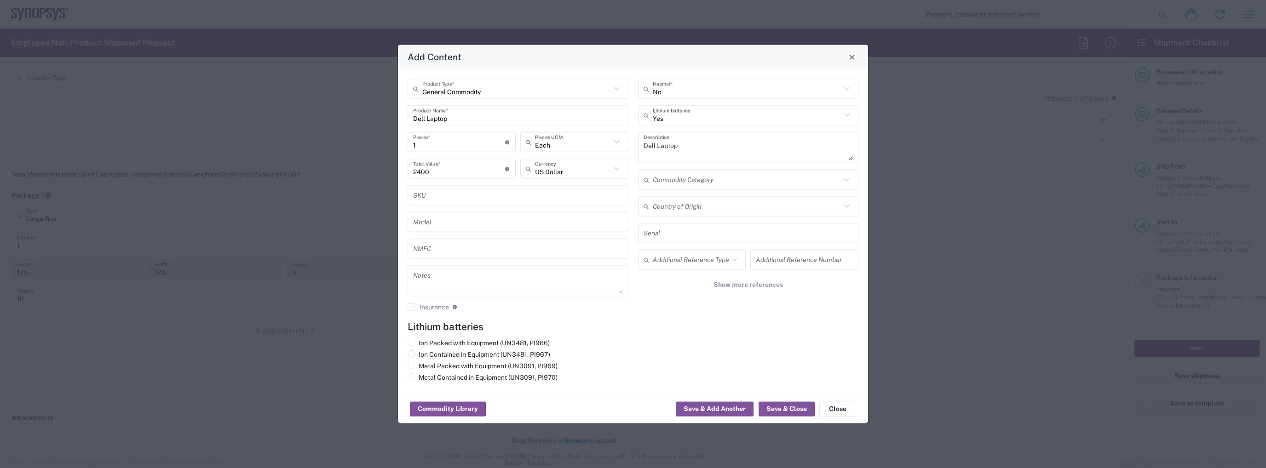
click at [468, 356] on label "Ion Contained in Equipment (UN3481, PI967)" at bounding box center [478, 354] width 143 height 8
click at [425, 356] on input "Ion Contained in Equipment (UN3481, PI967)" at bounding box center [422, 353] width 6 height 6
radio input "true"
click at [772, 411] on button "Save & Close" at bounding box center [786, 409] width 56 height 15
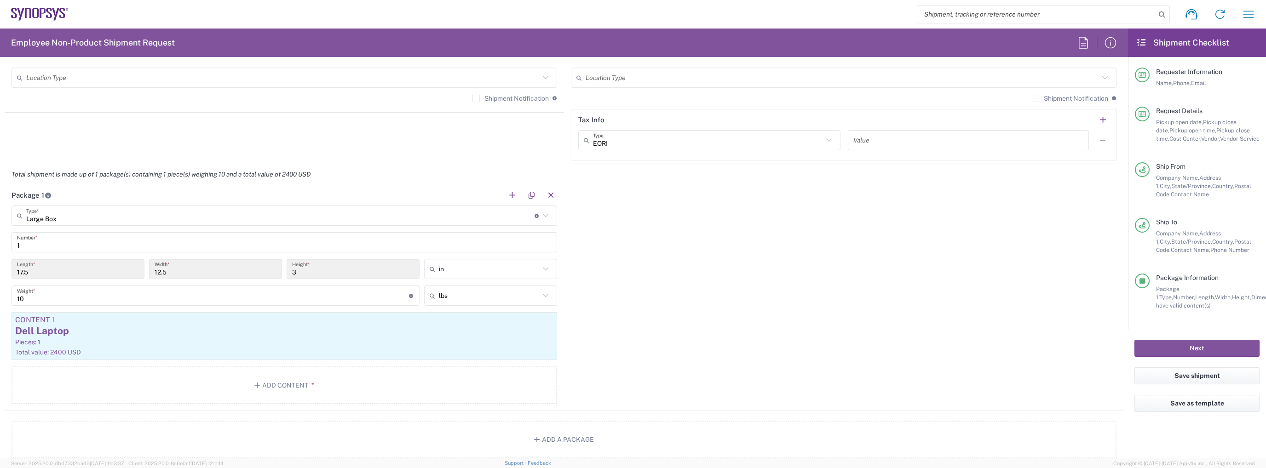
click at [603, 269] on div "Package 1 Large Box Type * Material used to package goods Large Box 1 Number * …" at bounding box center [564, 298] width 1119 height 226
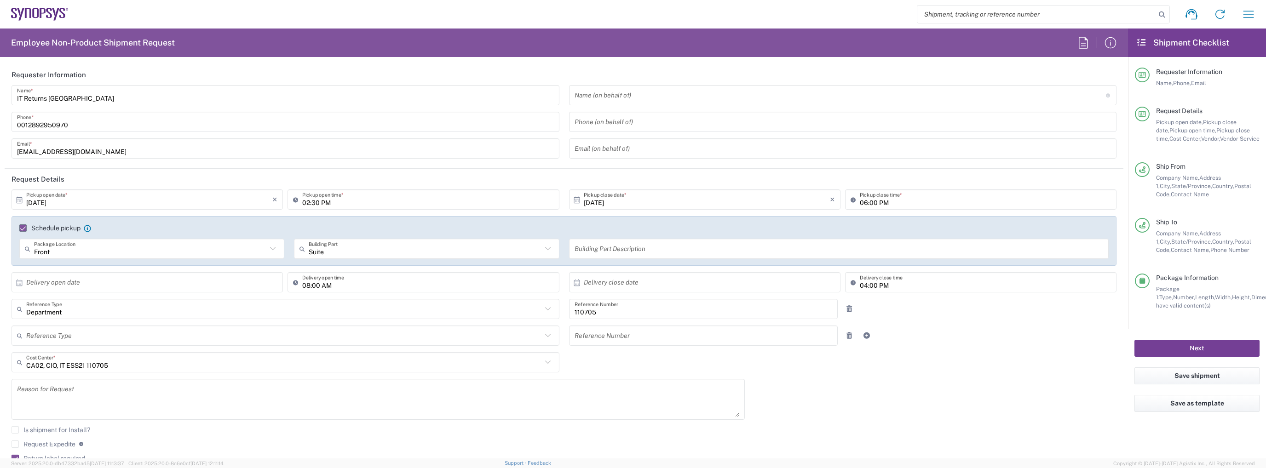
click at [1197, 343] on button "Next" at bounding box center [1196, 348] width 125 height 17
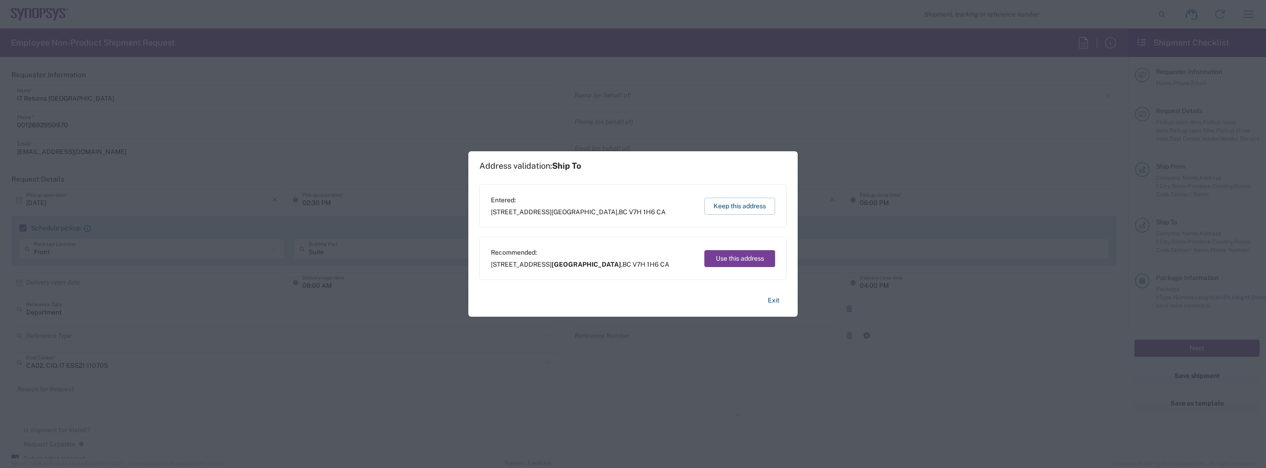
click at [748, 256] on button "Use this address" at bounding box center [739, 258] width 71 height 17
type input "North Vancouver"
type input "[GEOGRAPHIC_DATA]"
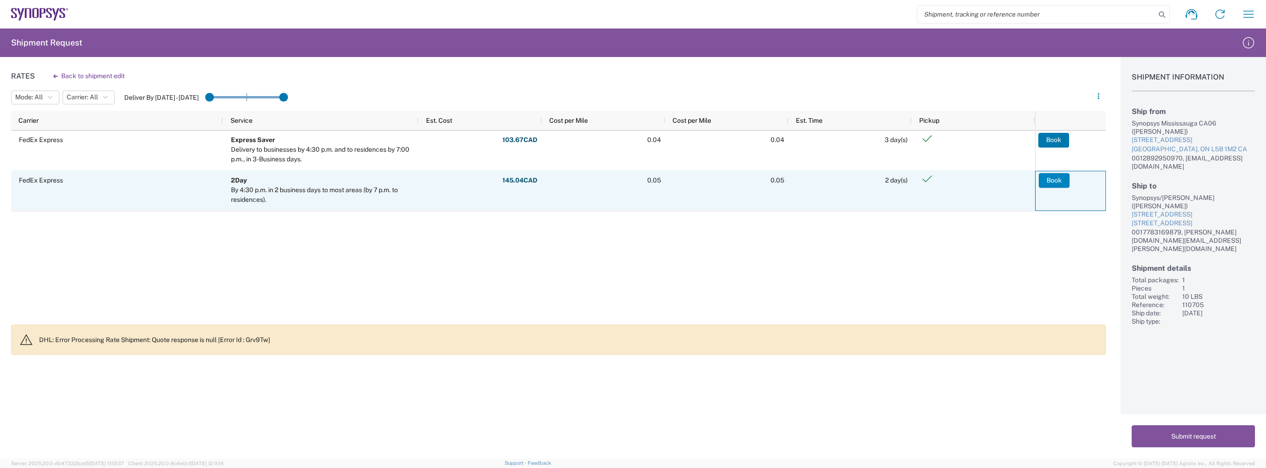
click at [1040, 180] on button "Book" at bounding box center [1053, 180] width 31 height 15
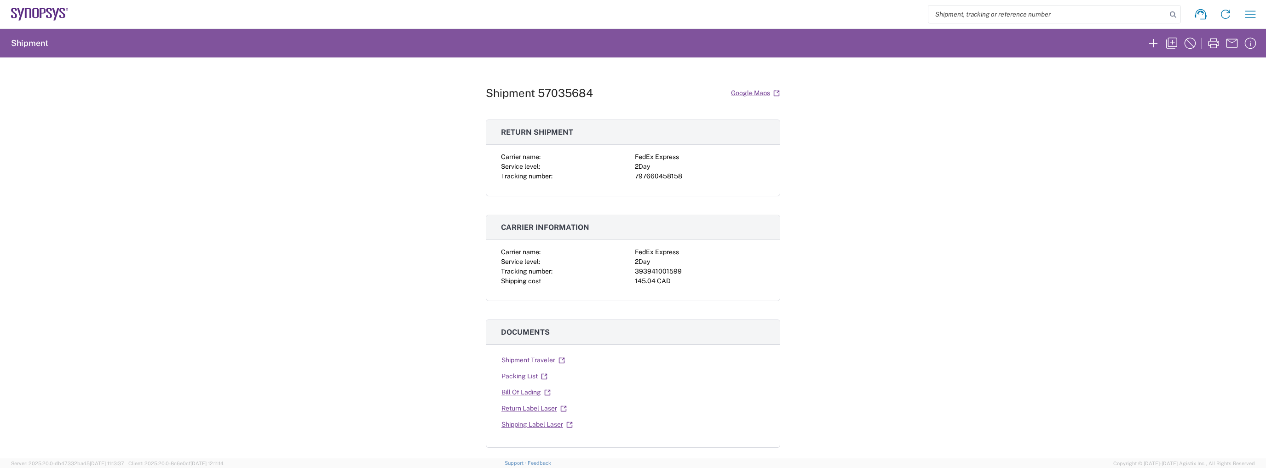
click at [35, 17] on icon at bounding box center [39, 14] width 57 height 13
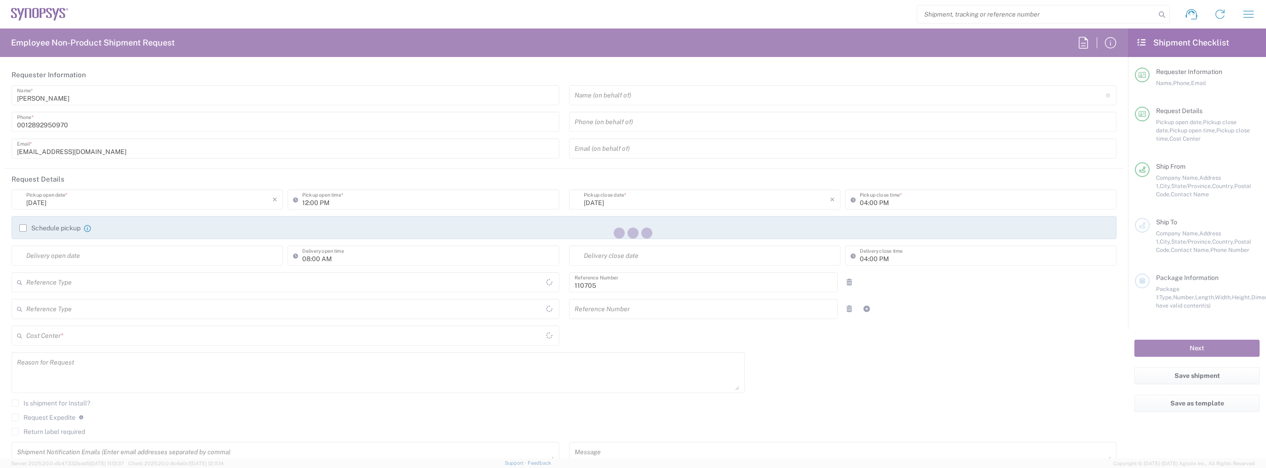
type input "Department"
type input "CA02, CIO, IT ESS21 110705"
type input "[GEOGRAPHIC_DATA]"
type input "Delivered at Place"
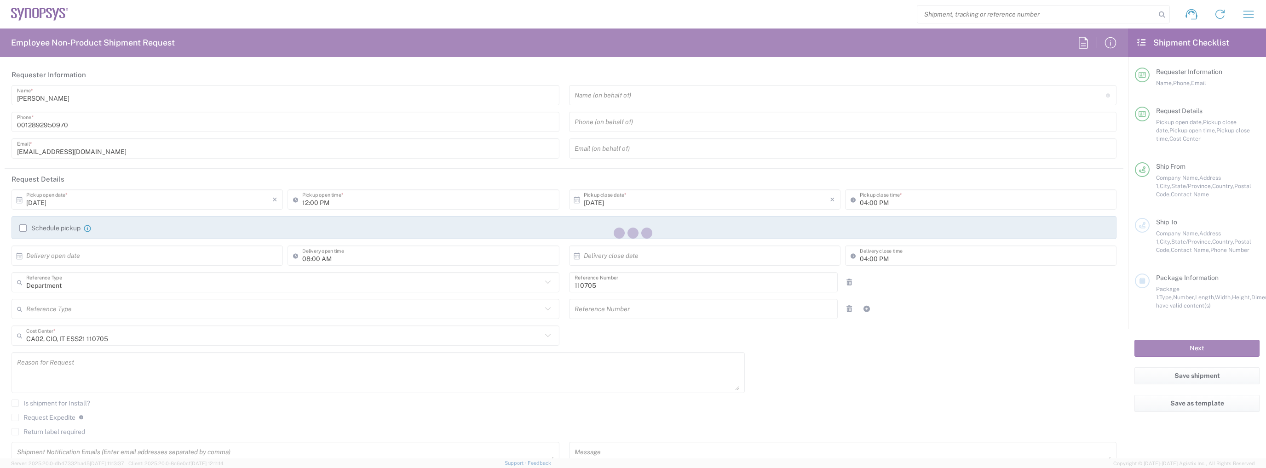
type input "[GEOGRAPHIC_DATA]"
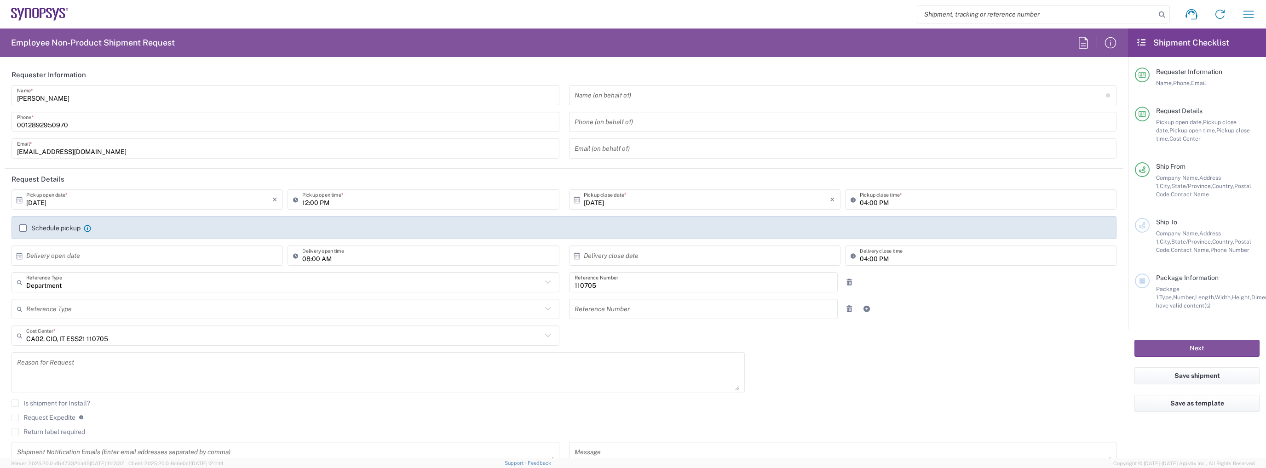
click at [72, 230] on label "Schedule pickup" at bounding box center [49, 227] width 61 height 7
click at [23, 228] on input "Schedule pickup" at bounding box center [23, 228] width 0 height 0
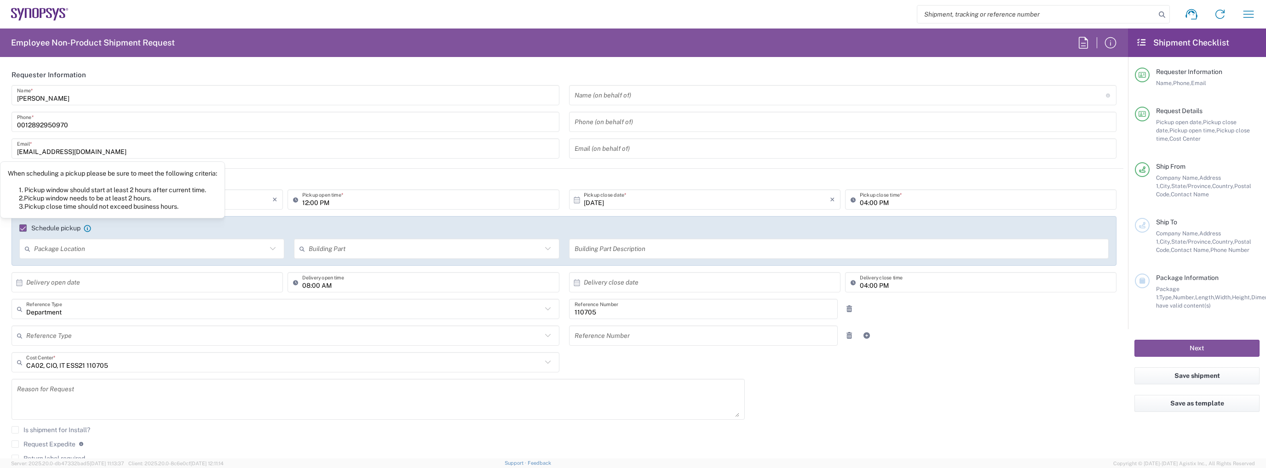
type input "[GEOGRAPHIC_DATA] CA06"
click at [181, 246] on input "text" at bounding box center [150, 249] width 233 height 16
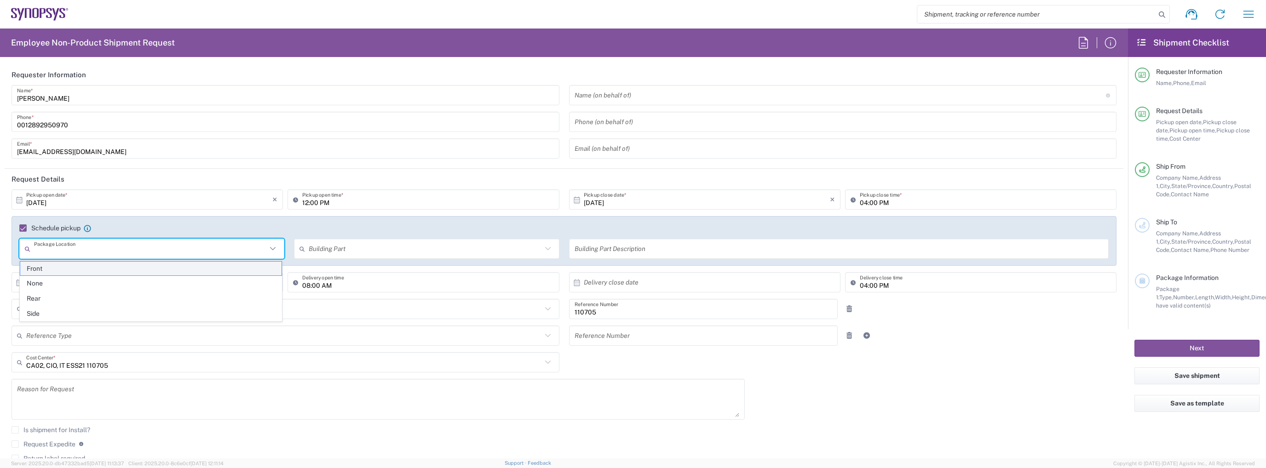
click at [107, 267] on span "Front" at bounding box center [151, 269] width 262 height 14
type input "Front"
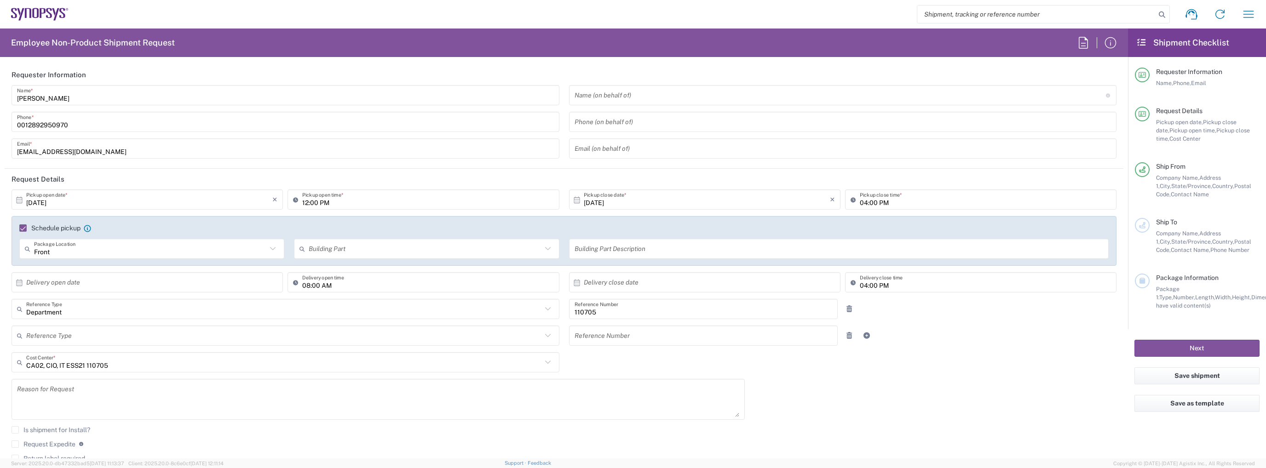
click at [353, 257] on div "Building Part" at bounding box center [426, 249] width 265 height 20
click at [354, 253] on input "text" at bounding box center [425, 249] width 233 height 16
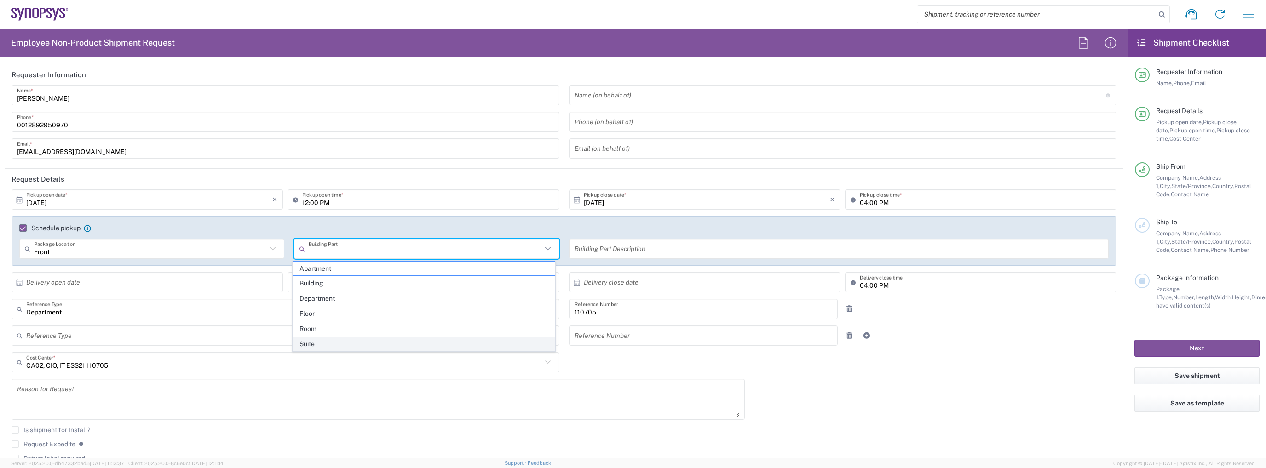
click at [336, 337] on span "Suite" at bounding box center [424, 344] width 262 height 14
type input "Suite"
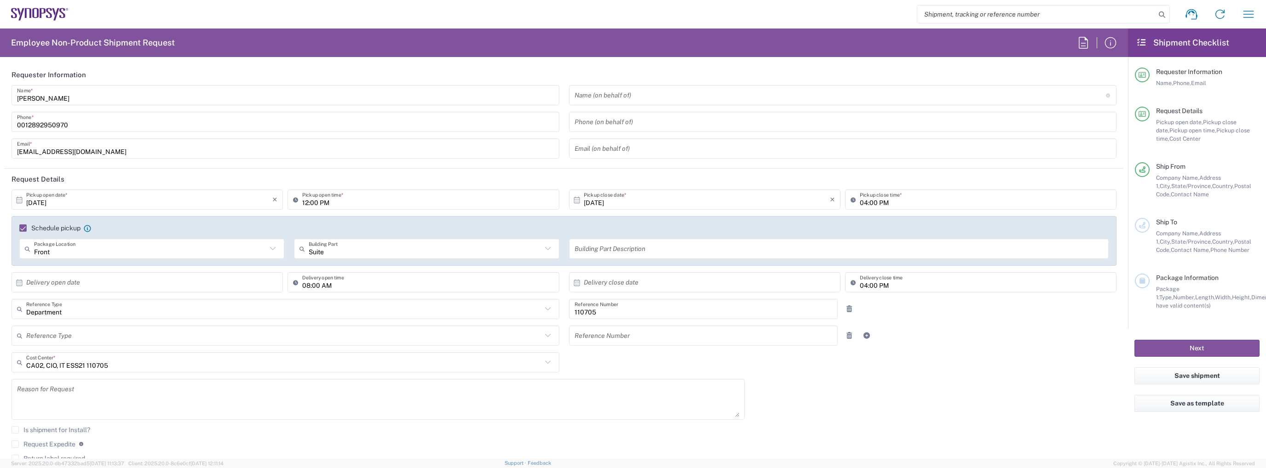
click at [303, 201] on input "12:00 PM" at bounding box center [427, 200] width 251 height 16
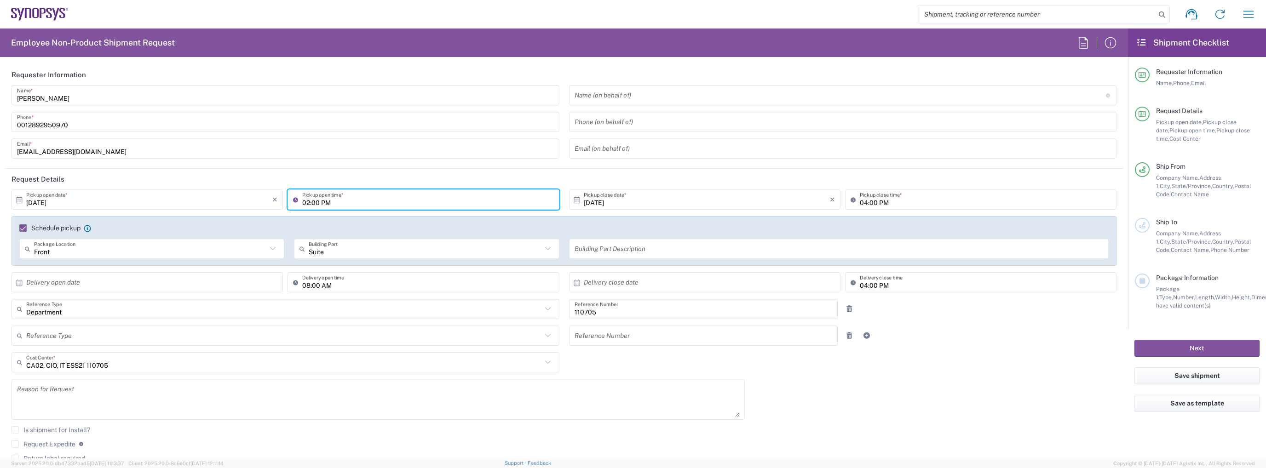
click at [311, 202] on input "02:00 PM" at bounding box center [427, 200] width 251 height 16
type input "02:30 PM"
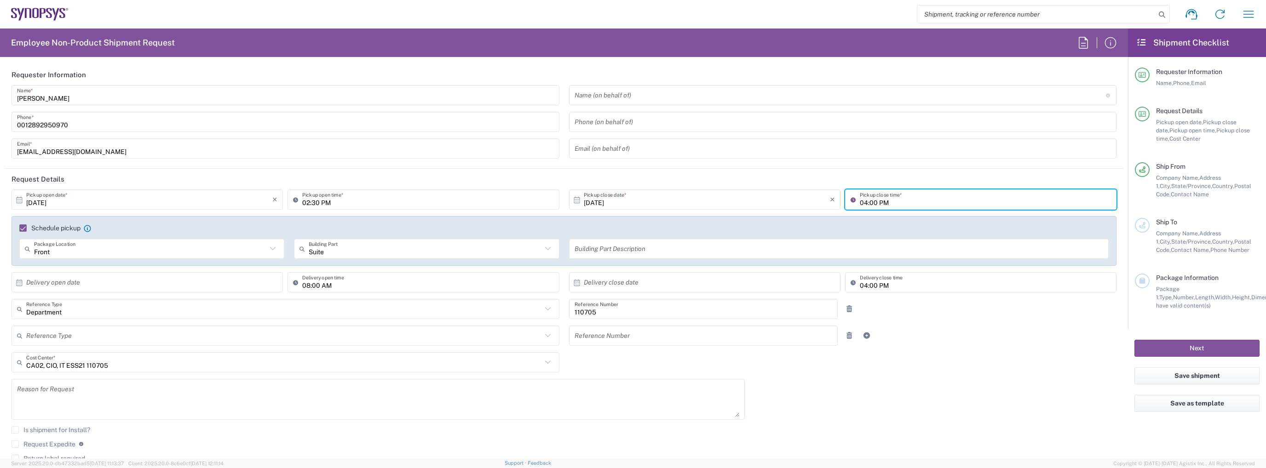
click at [860, 203] on input "04:00 PM" at bounding box center [985, 200] width 251 height 16
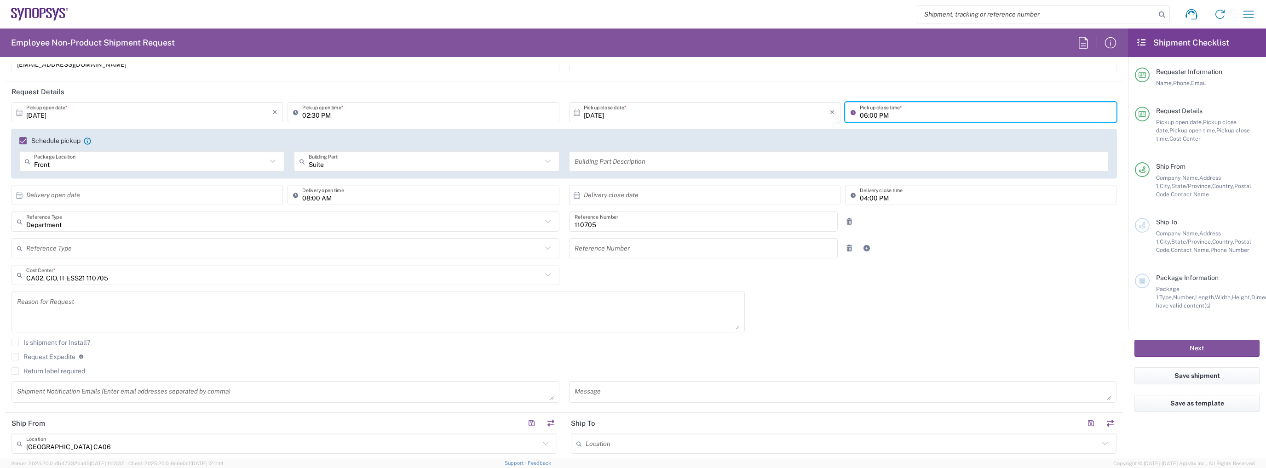
scroll to position [92, 0]
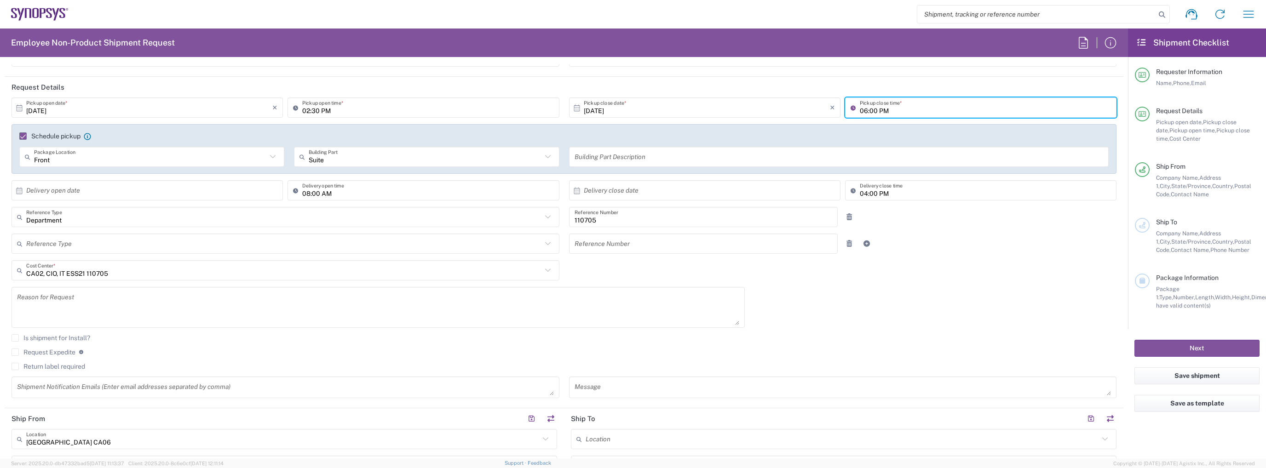
type input "06:00 PM"
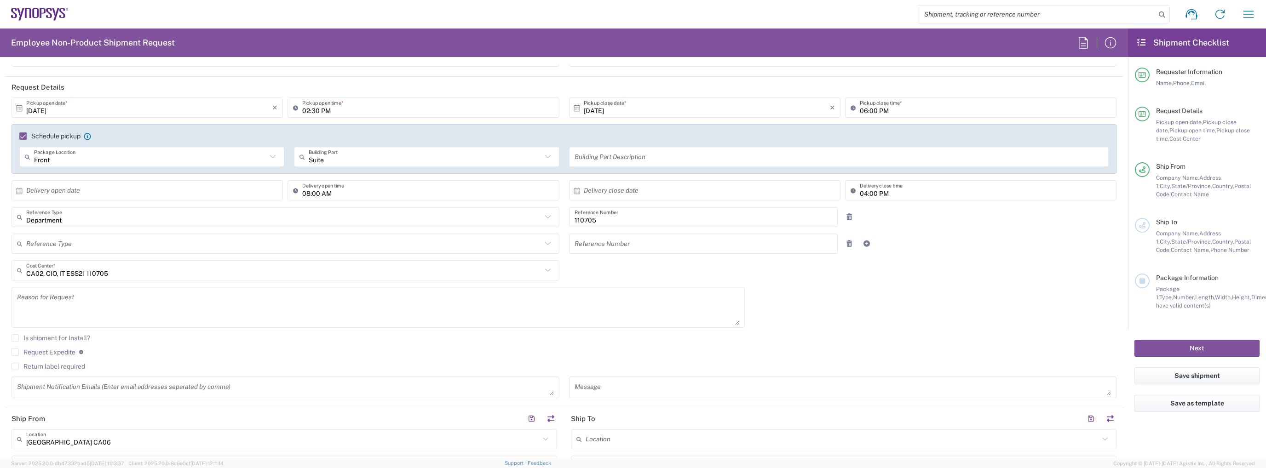
click at [72, 366] on label "Return label required" at bounding box center [48, 366] width 74 height 7
click at [15, 367] on input "Return label required" at bounding box center [15, 367] width 0 height 0
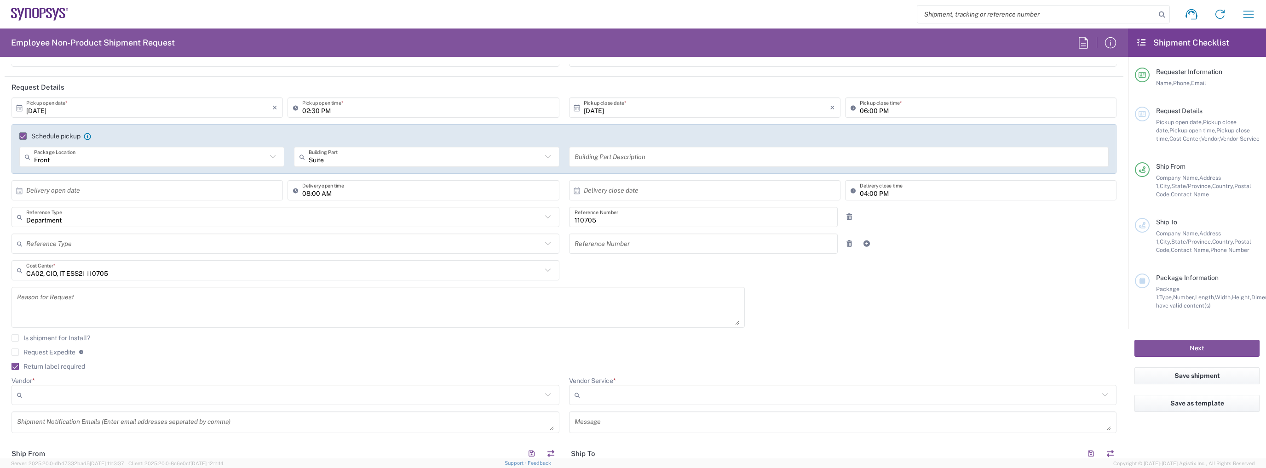
click at [171, 398] on input "Vendor *" at bounding box center [284, 395] width 516 height 15
click at [120, 429] on span "FedEx Express" at bounding box center [283, 429] width 542 height 14
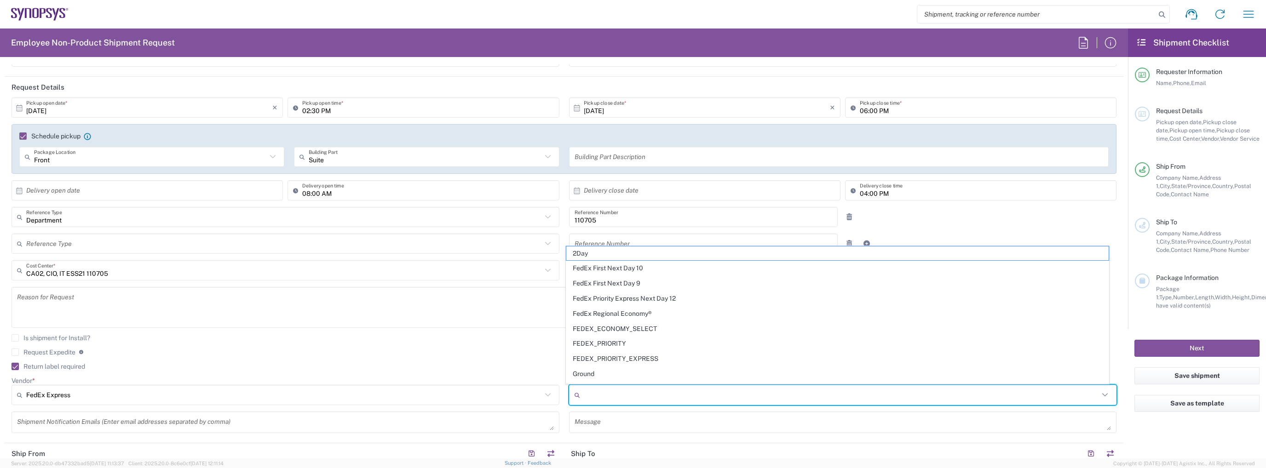
click at [656, 396] on input "Vendor Service *" at bounding box center [842, 395] width 516 height 15
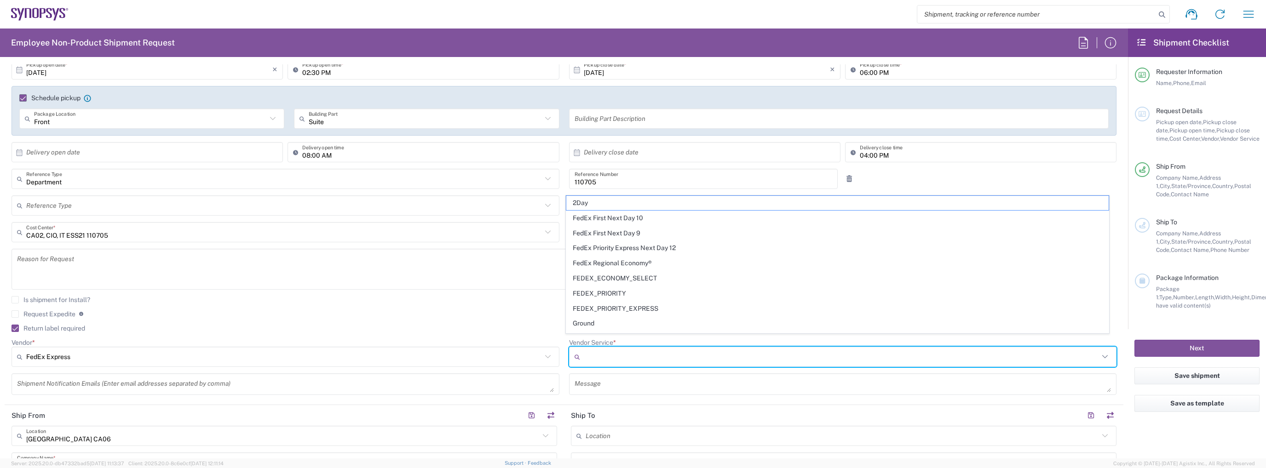
scroll to position [184, 0]
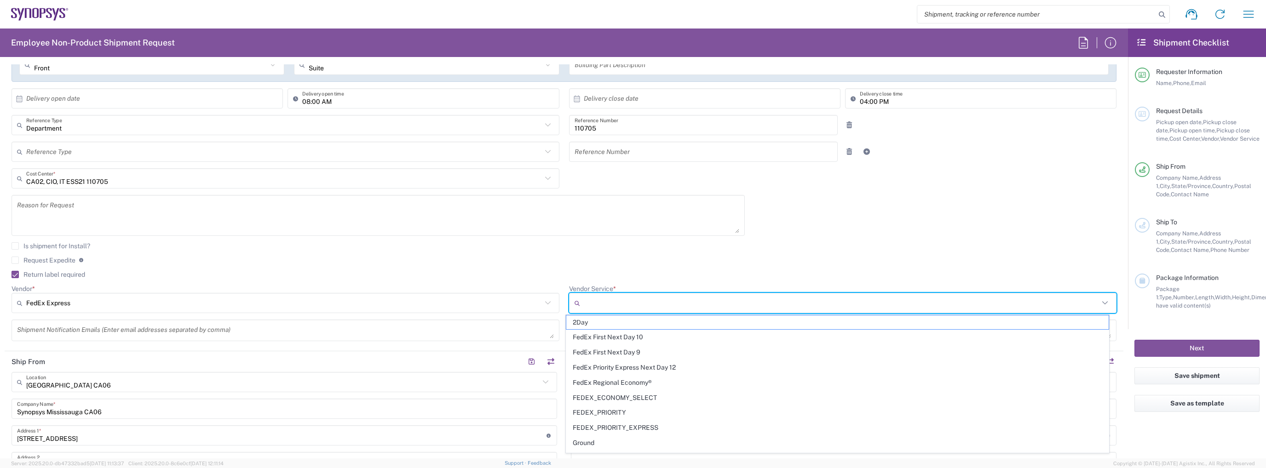
type input "FedEx Express"
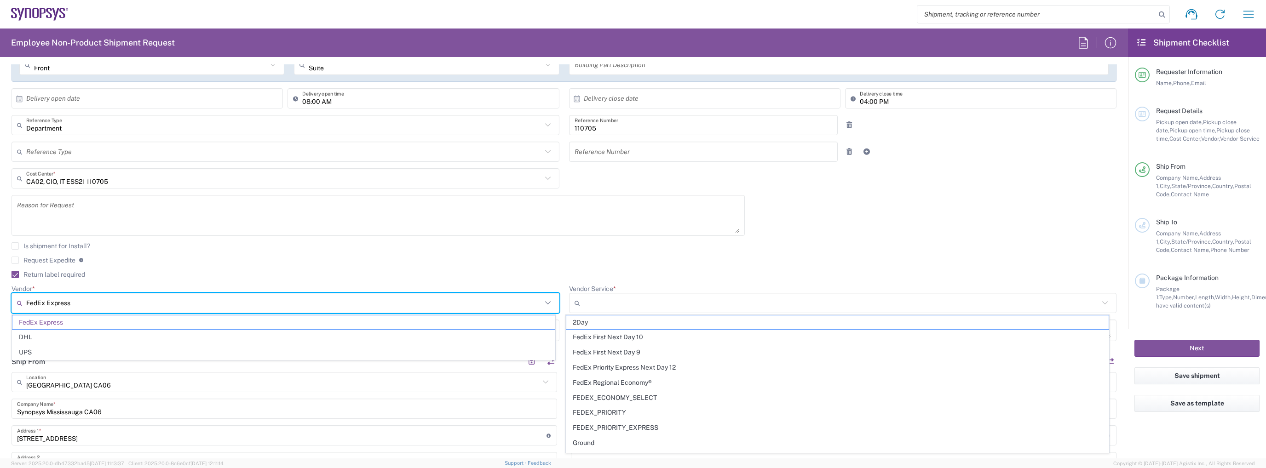
click at [475, 302] on input "FedEx Express" at bounding box center [284, 303] width 516 height 15
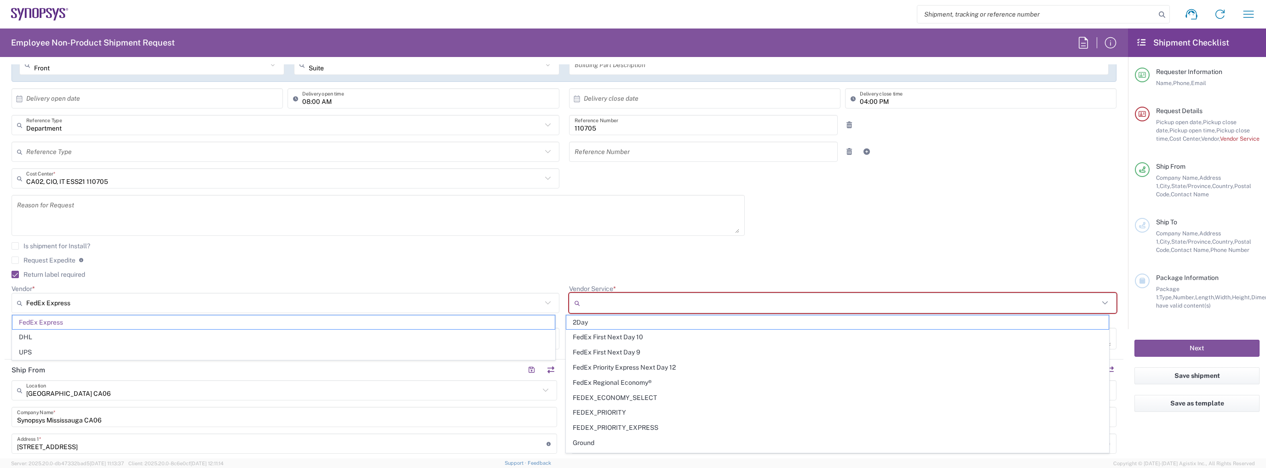
click at [625, 303] on input "Vendor Service *" at bounding box center [842, 303] width 516 height 15
click at [707, 442] on span "Standard Overnight" at bounding box center [837, 449] width 542 height 14
type input "Standard Overnight"
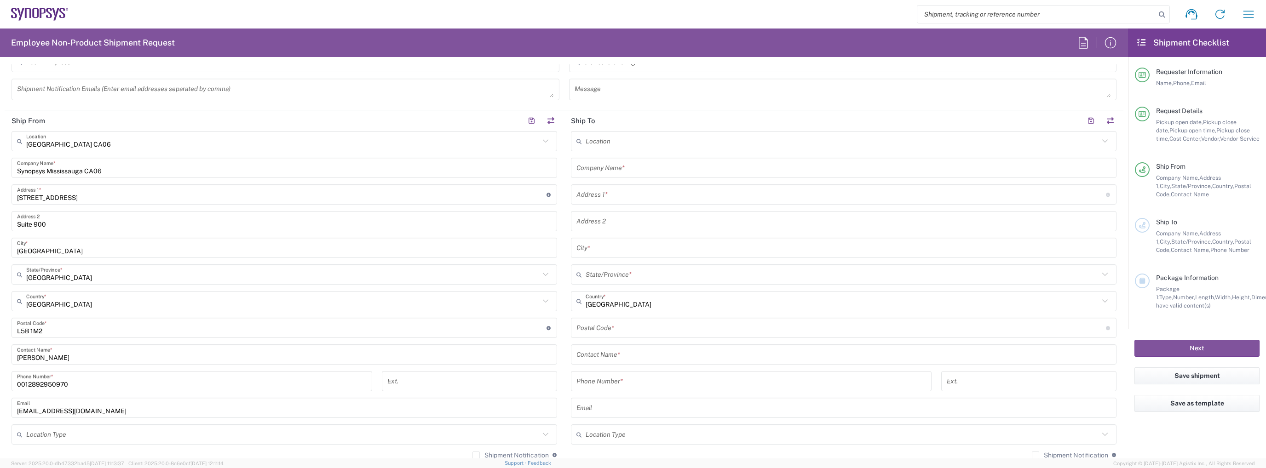
scroll to position [322, 0]
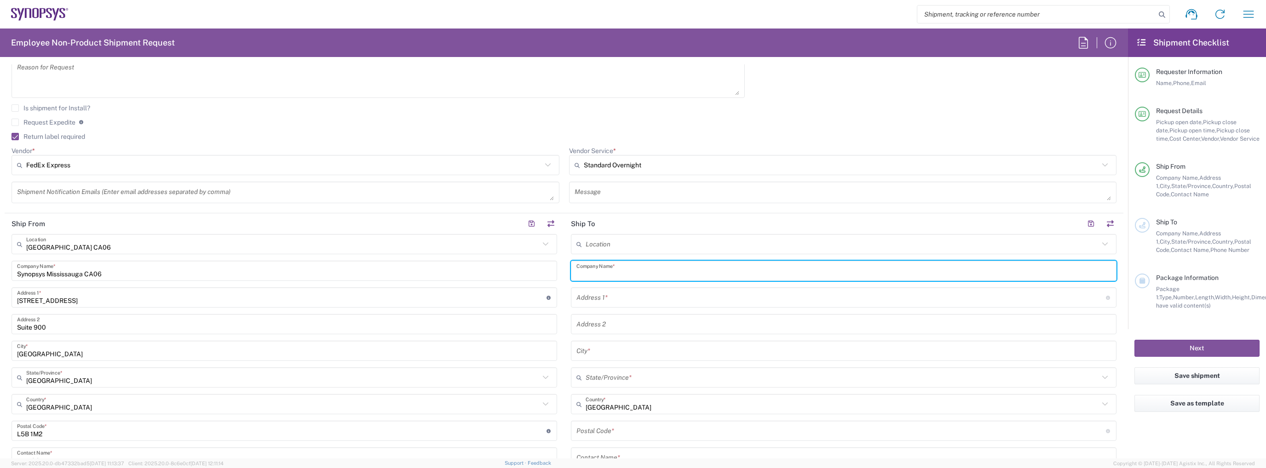
click at [634, 264] on input "text" at bounding box center [843, 271] width 534 height 16
type input "Synopsys/Ansys"
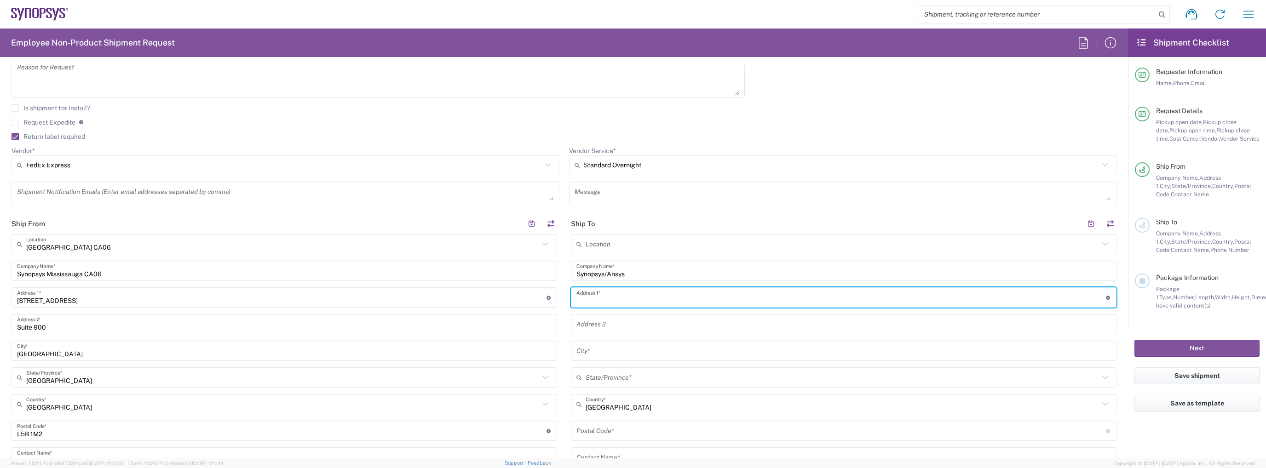
click at [603, 291] on input "text" at bounding box center [840, 298] width 529 height 16
paste input "[STREET_ADDRESS]"
type input "[STREET_ADDRESS]"
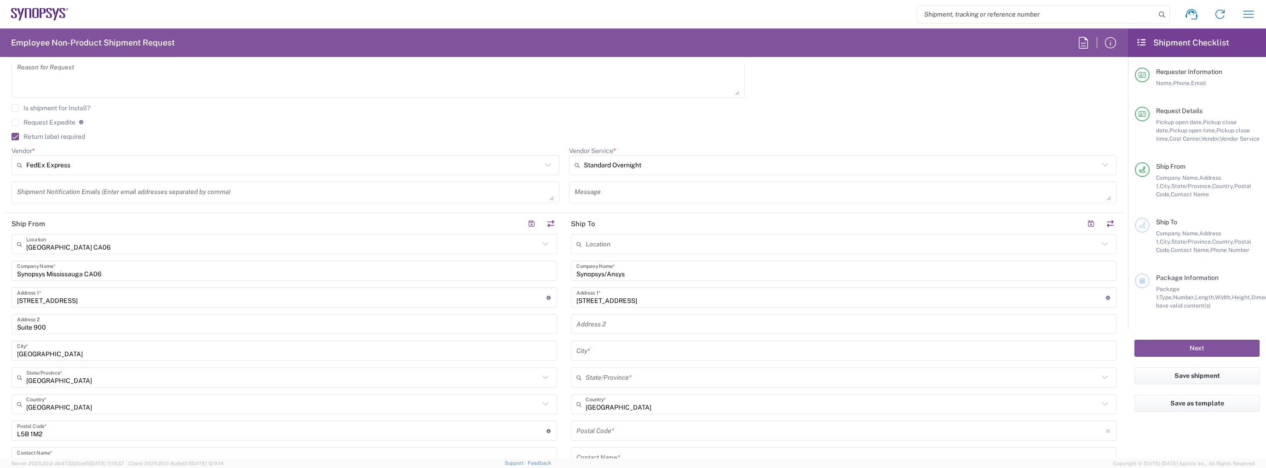
click at [646, 312] on div "Location [GEOGRAPHIC_DATA] DE04 Agrate Brianza IT01 [GEOGRAPHIC_DATA] DE02 [GEO…" at bounding box center [843, 427] width 545 height 386
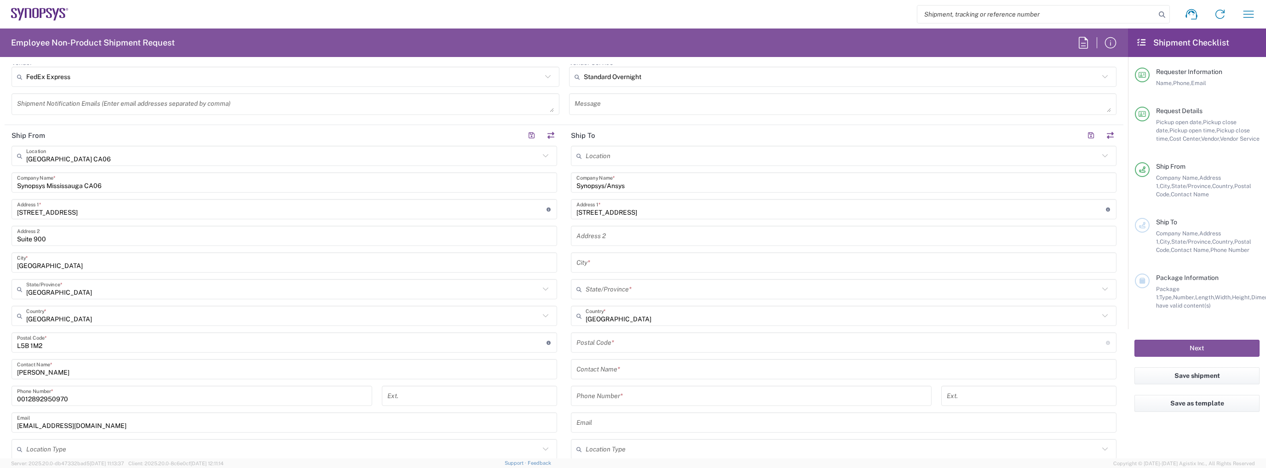
scroll to position [414, 0]
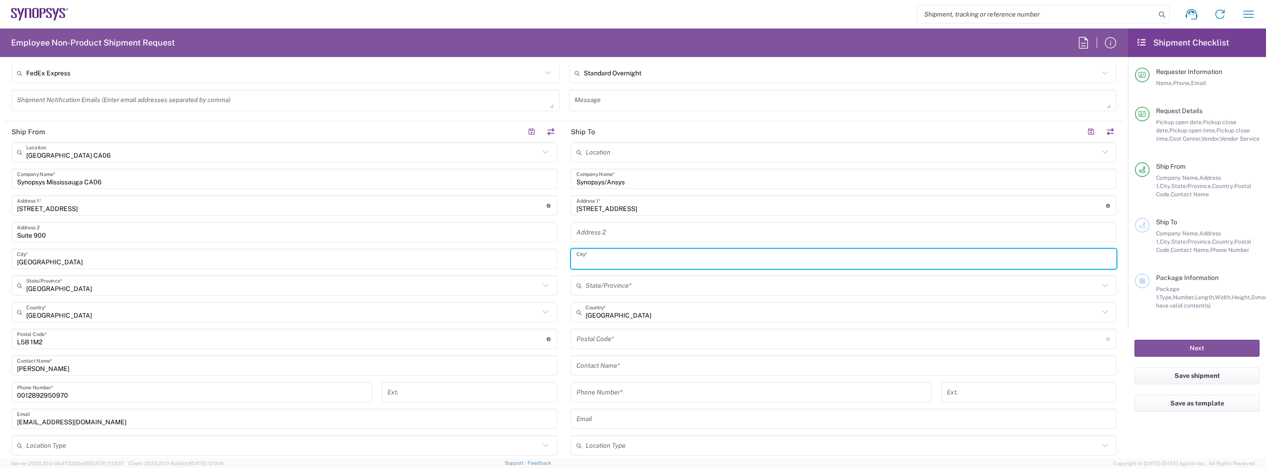
click at [673, 265] on input "text" at bounding box center [843, 259] width 534 height 16
type input "[GEOGRAPHIC_DATA]"
click at [729, 282] on input "text" at bounding box center [841, 286] width 513 height 16
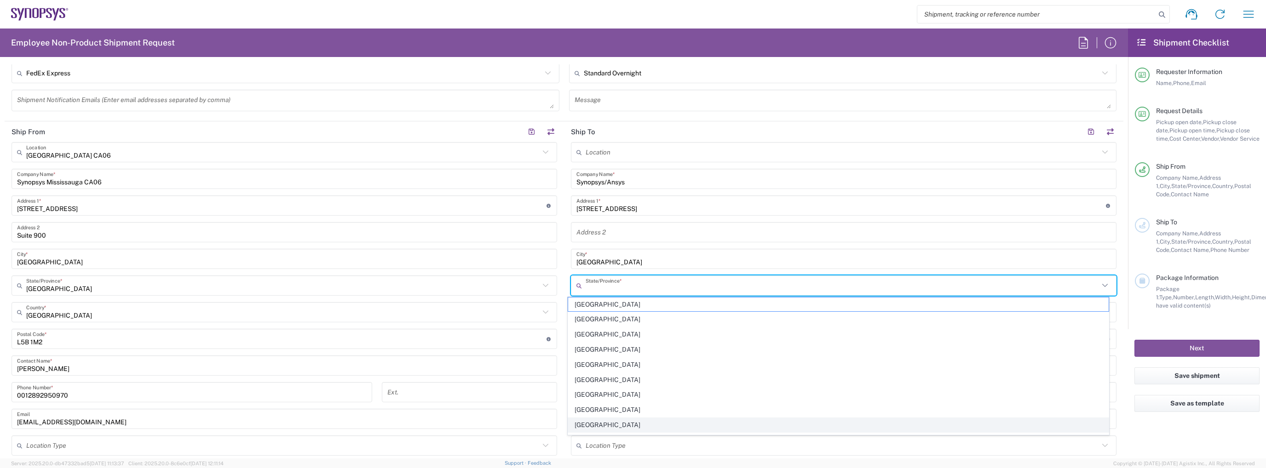
click at [654, 420] on span "[GEOGRAPHIC_DATA]" at bounding box center [838, 425] width 540 height 14
type input "[GEOGRAPHIC_DATA]"
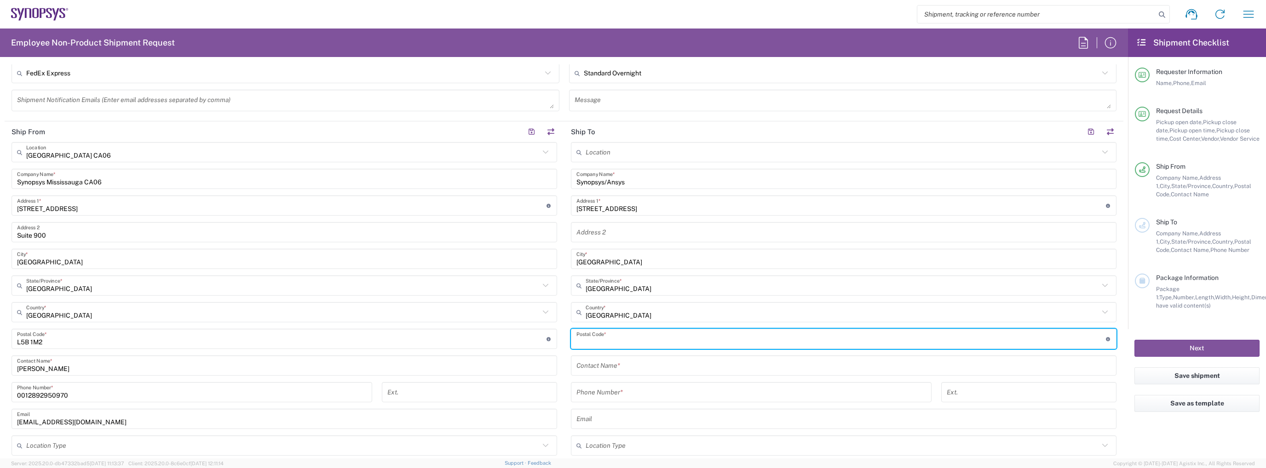
click at [651, 340] on input "undefined" at bounding box center [840, 339] width 529 height 16
paste input "N2V2Y1"
click at [584, 343] on input "undefined" at bounding box center [840, 339] width 529 height 16
type input "N2V 2Y1"
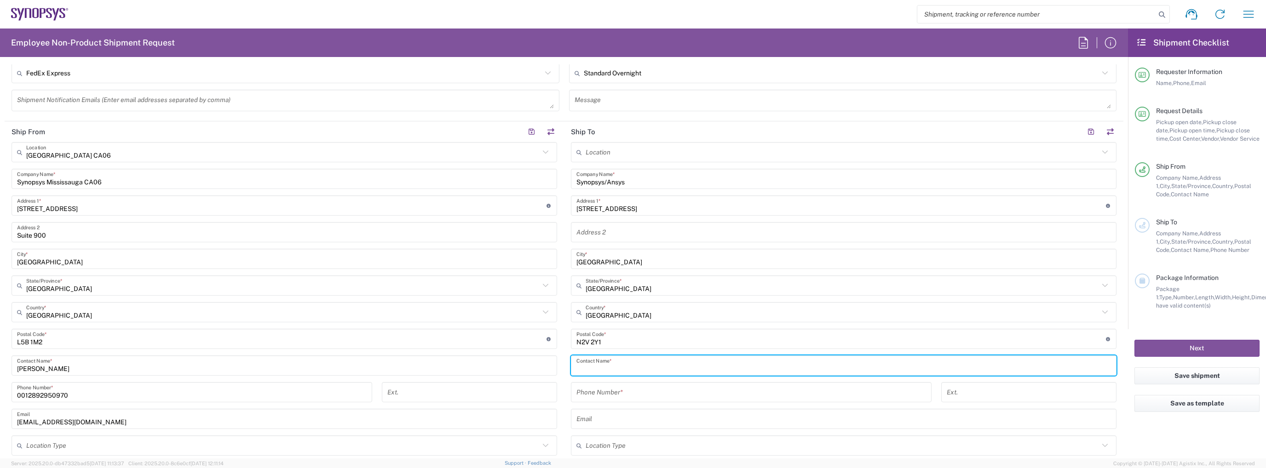
click at [703, 362] on input "text" at bounding box center [843, 366] width 534 height 16
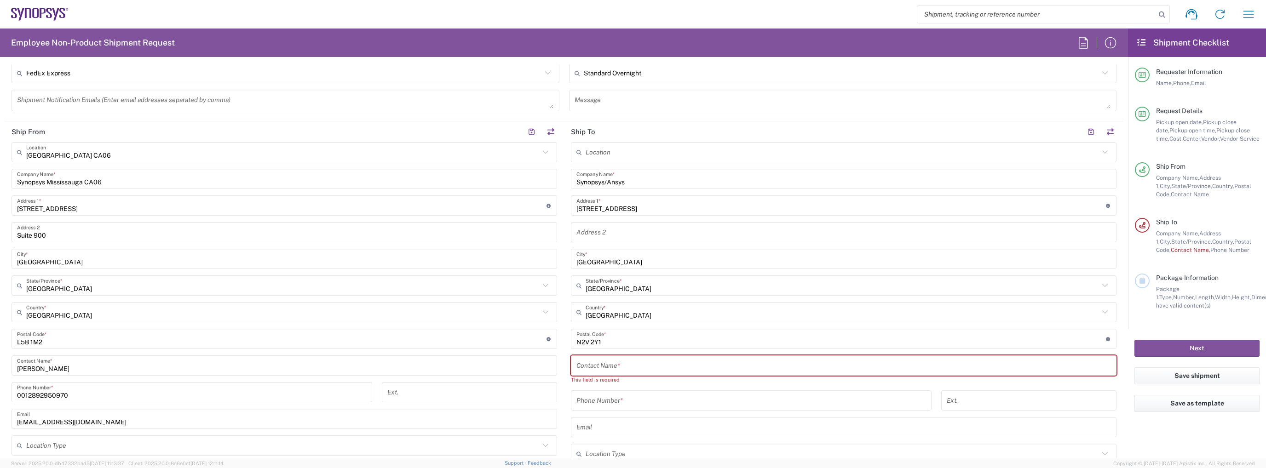
click at [677, 361] on input "text" at bounding box center [843, 366] width 534 height 16
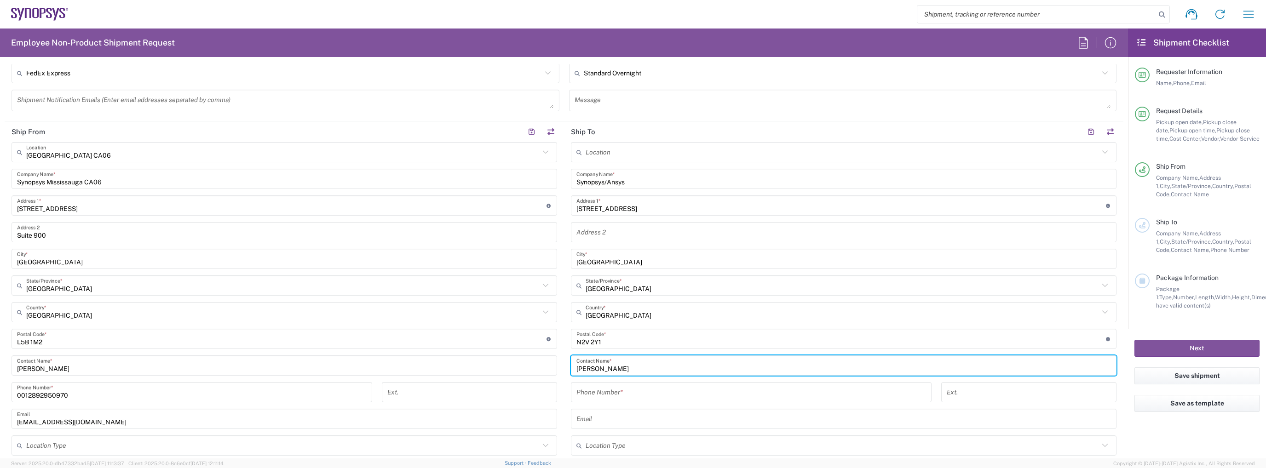
type input "[PERSON_NAME]"
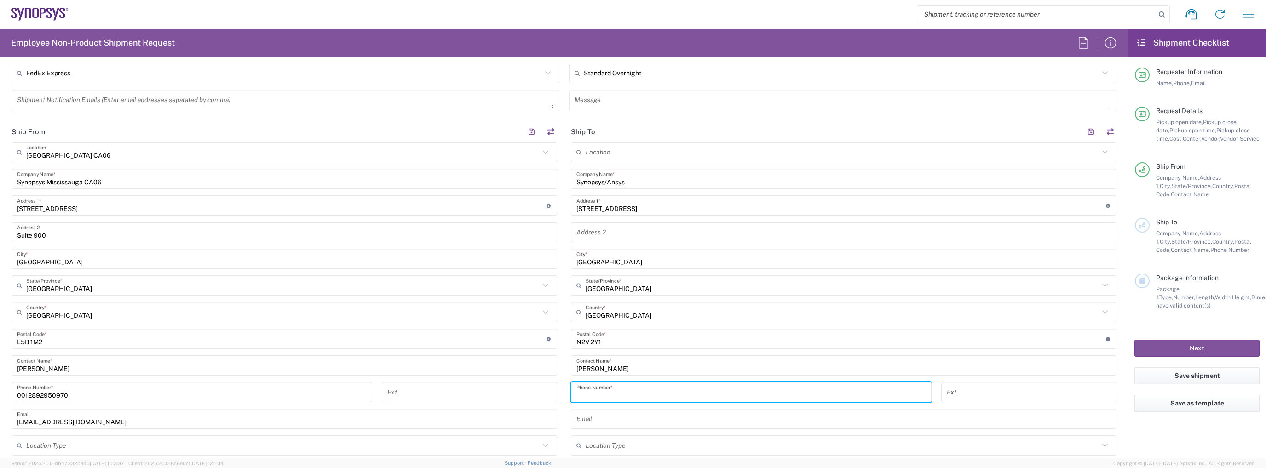
click at [628, 397] on input "tel" at bounding box center [751, 392] width 350 height 16
paste input "[PHONE_NUMBER]"
click at [597, 394] on input "001226-606-8347" at bounding box center [751, 392] width 350 height 16
click at [611, 396] on input "001226606-8347" at bounding box center [751, 392] width 350 height 16
click at [609, 396] on input "001226606-8347" at bounding box center [751, 392] width 350 height 16
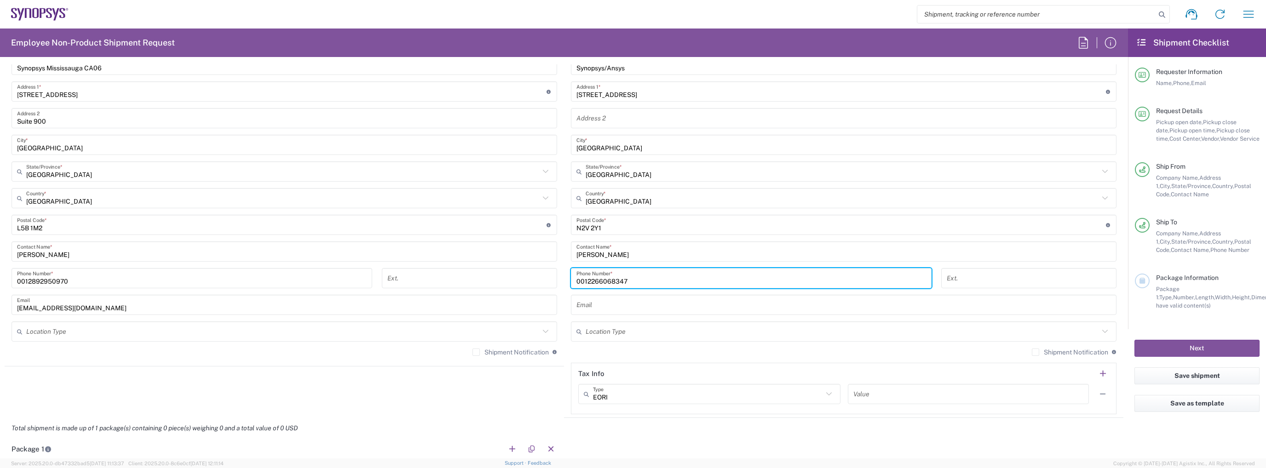
scroll to position [552, 0]
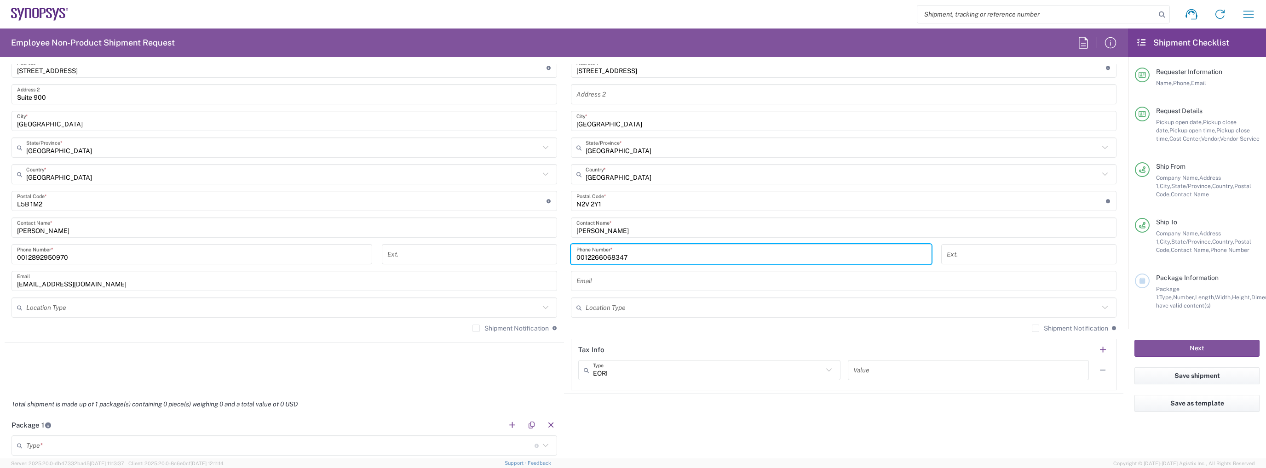
type input "0012266068347"
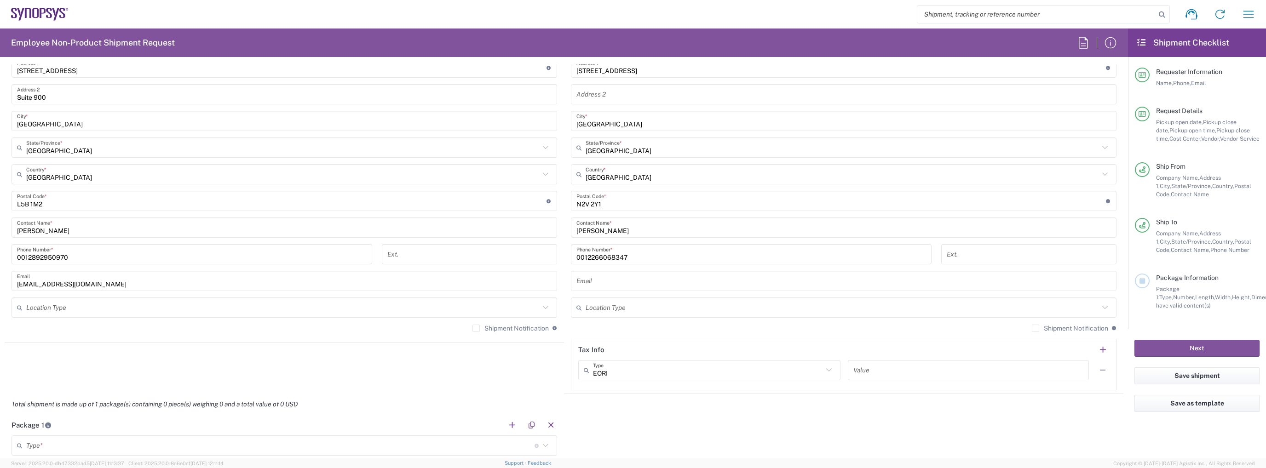
click at [1035, 329] on label "Shipment Notification" at bounding box center [1070, 328] width 76 height 7
click at [1035, 328] on input "Shipment Notification" at bounding box center [1035, 328] width 0 height 0
click at [628, 279] on input "text" at bounding box center [843, 281] width 534 height 16
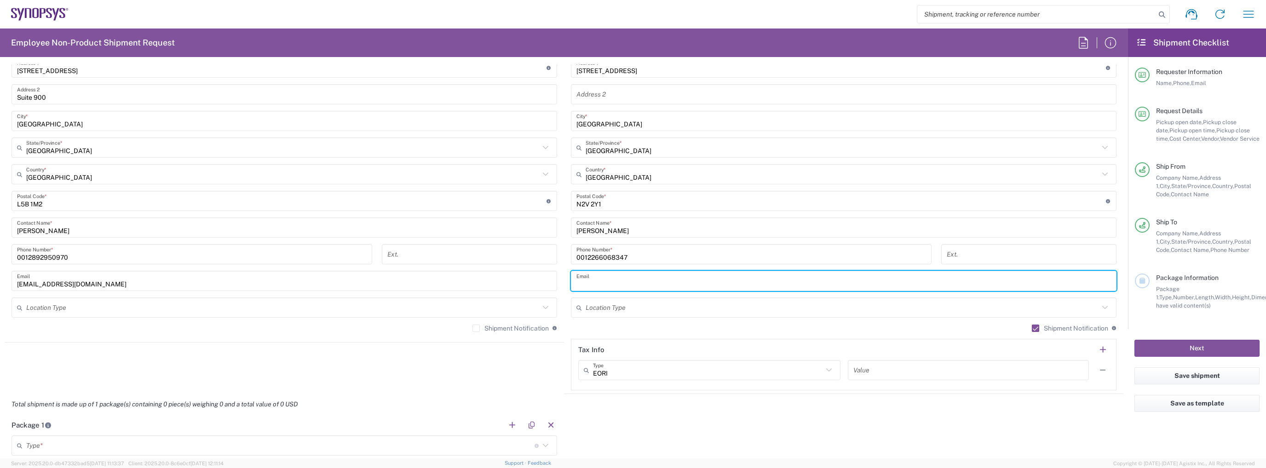
paste input "[PERSON_NAME][EMAIL_ADDRESS][PERSON_NAME][DOMAIN_NAME]"
type input "[PERSON_NAME][EMAIL_ADDRESS][PERSON_NAME][DOMAIN_NAME]"
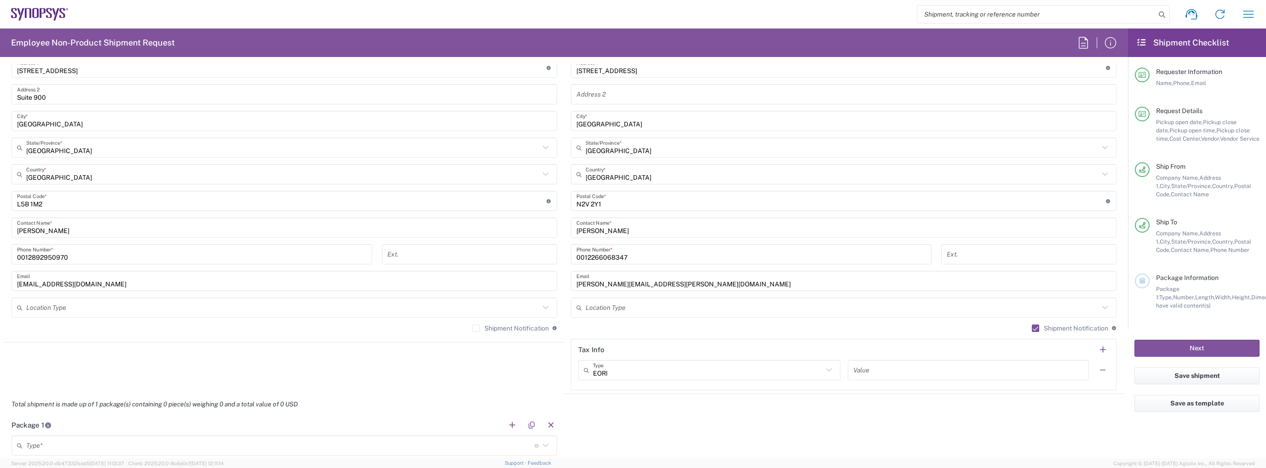
click at [507, 327] on label "Shipment Notification" at bounding box center [510, 328] width 76 height 7
click at [476, 328] on input "Shipment Notification" at bounding box center [476, 328] width 0 height 0
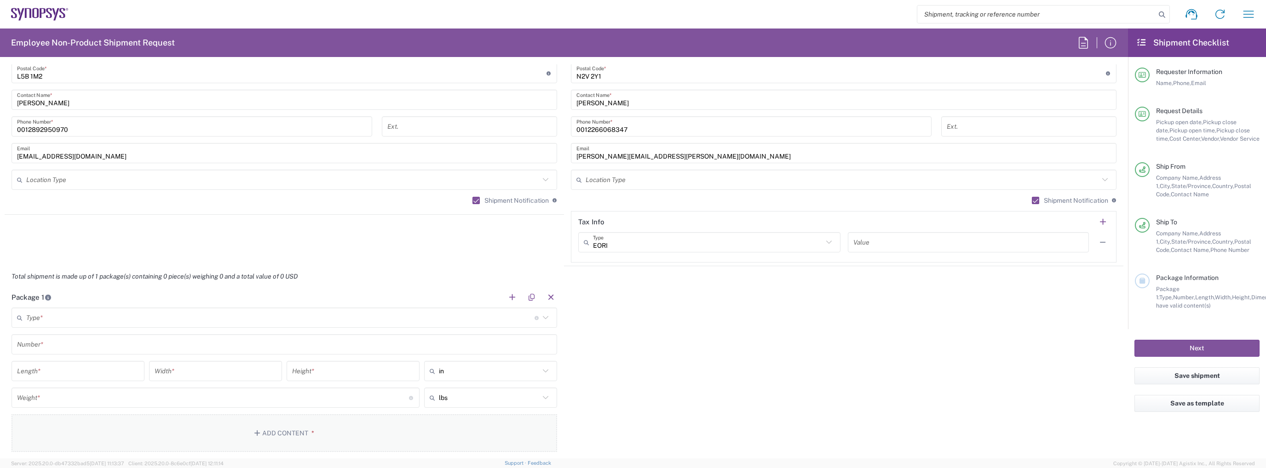
scroll to position [782, 0]
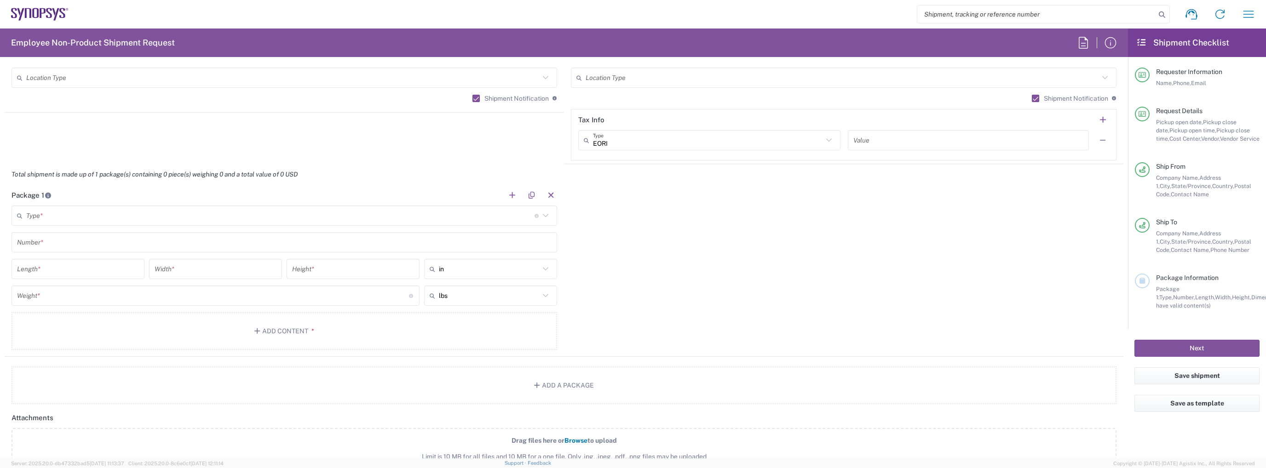
click at [247, 201] on header "Package 1" at bounding box center [284, 195] width 559 height 21
click at [240, 208] on input "text" at bounding box center [280, 216] width 508 height 16
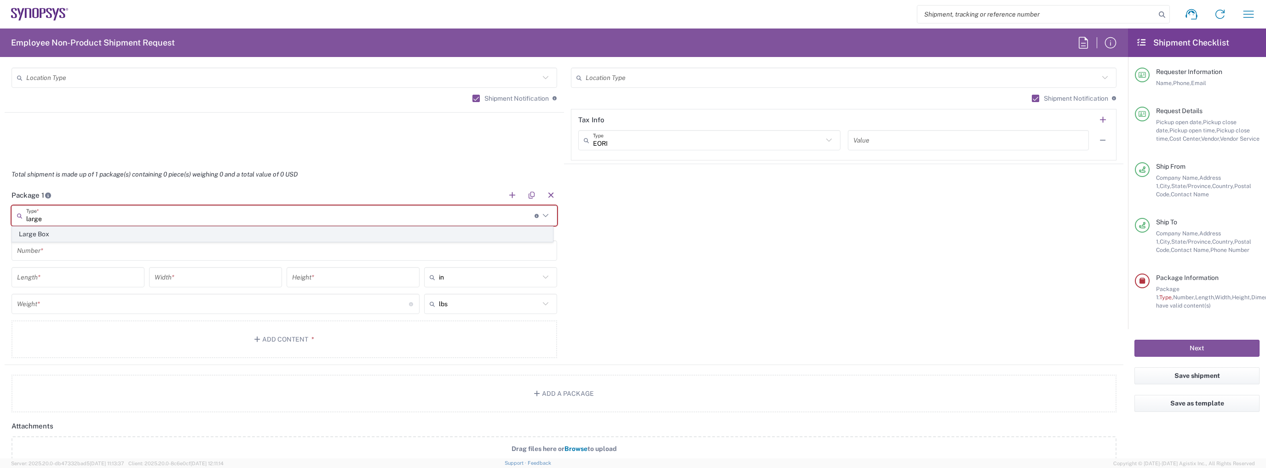
click at [213, 238] on span "Large Box" at bounding box center [282, 234] width 540 height 14
type input "Large Box"
type input "17.5"
type input "12.5"
type input "3"
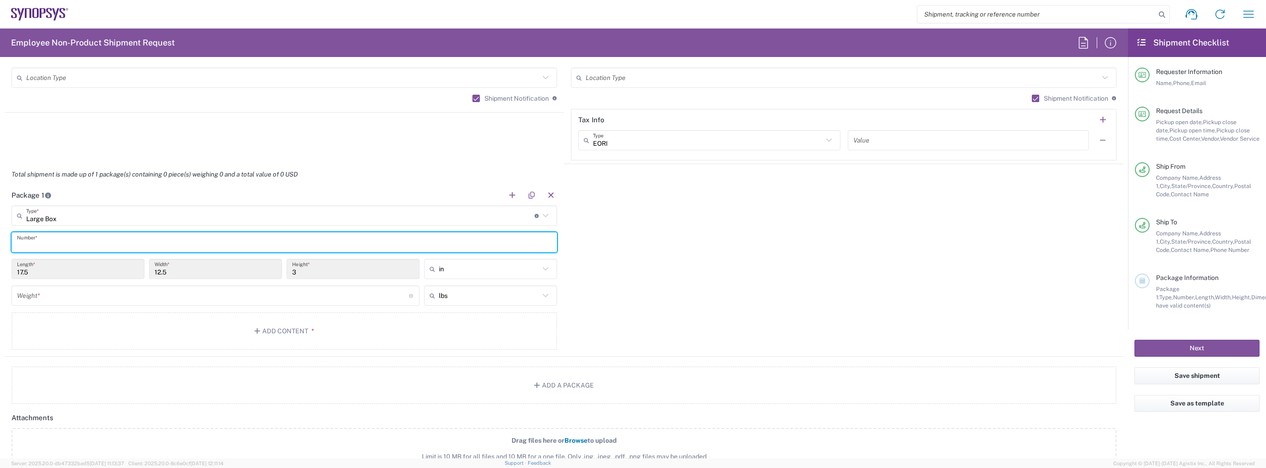
click at [176, 248] on input "text" at bounding box center [284, 243] width 534 height 16
type input "1"
click at [303, 293] on input "number" at bounding box center [213, 296] width 392 height 16
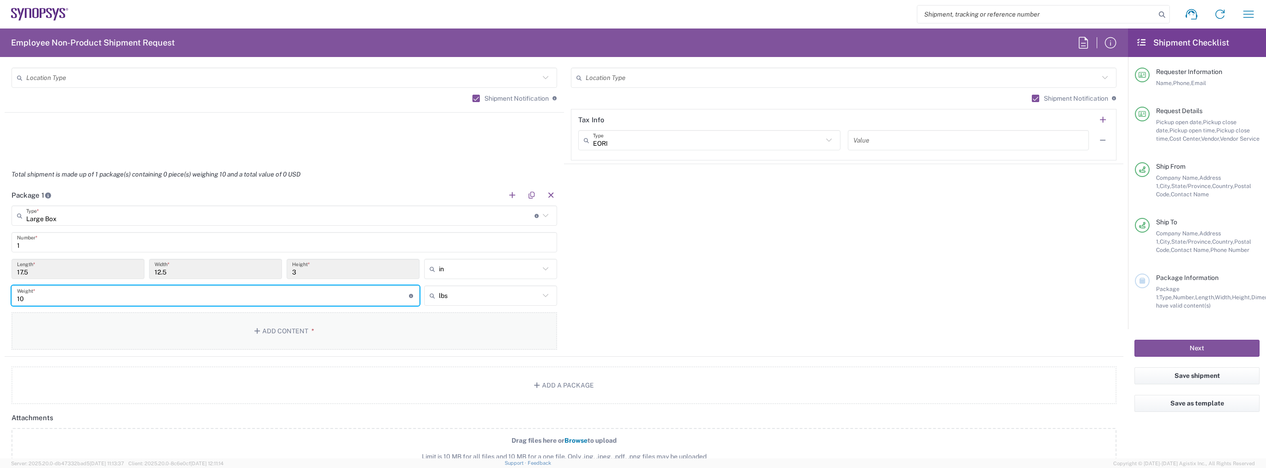
type input "10"
click at [304, 321] on button "Add Content *" at bounding box center [283, 331] width 545 height 38
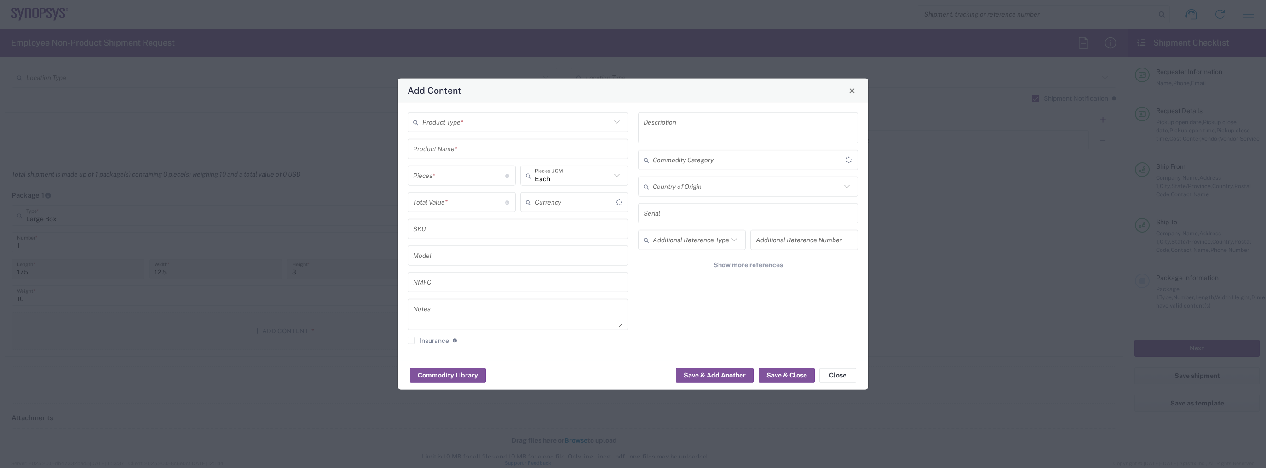
type input "US Dollar"
click at [448, 129] on input "text" at bounding box center [516, 122] width 189 height 16
click at [444, 154] on span "General Commodity" at bounding box center [517, 157] width 219 height 14
type input "General Commodity"
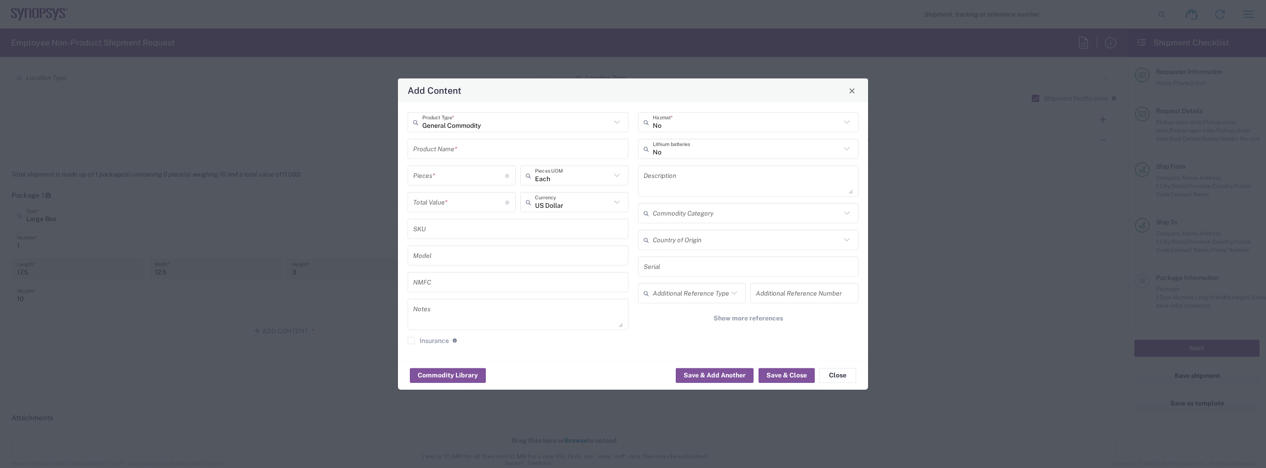
click at [444, 152] on input "text" at bounding box center [518, 149] width 210 height 16
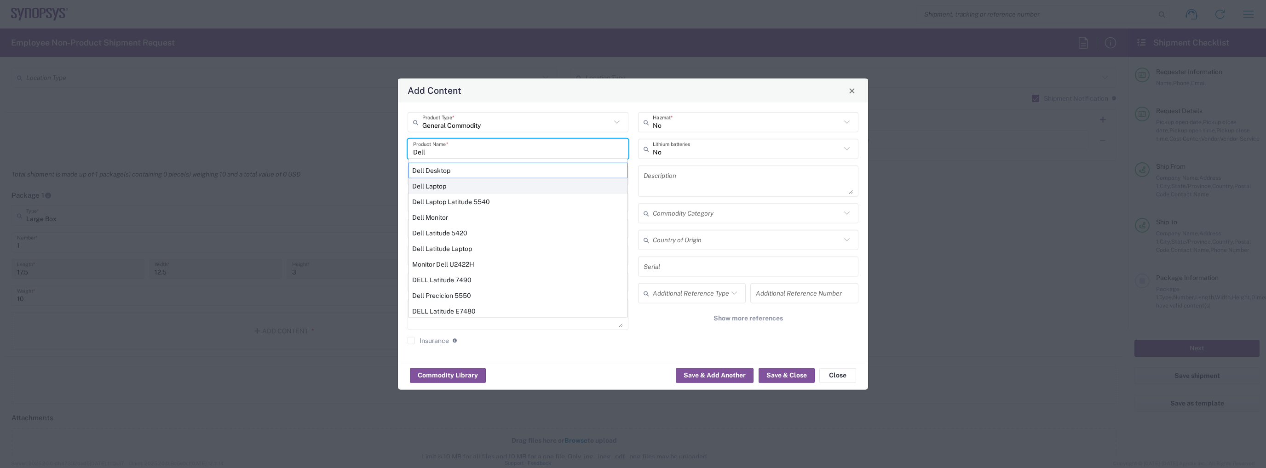
click at [486, 183] on div "Dell Laptop" at bounding box center [517, 186] width 219 height 16
type input "Dell Laptop"
type textarea "Dell Laptop"
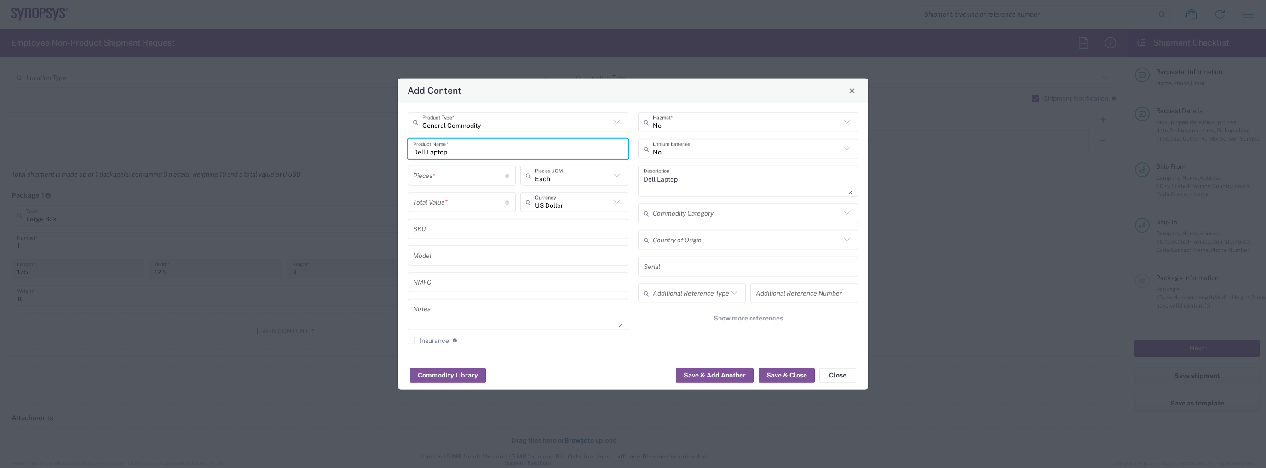
click at [447, 181] on input "number" at bounding box center [459, 175] width 92 height 16
type input "1"
click at [450, 199] on input "number" at bounding box center [459, 202] width 92 height 16
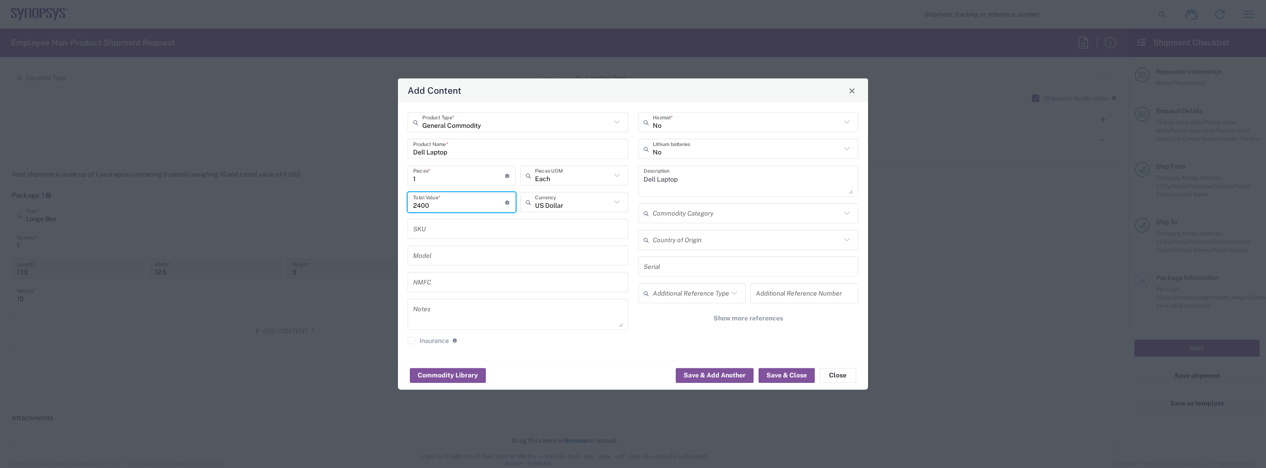
type input "2400"
click at [677, 118] on input "text" at bounding box center [747, 122] width 189 height 16
click at [685, 91] on div "Add Content" at bounding box center [633, 91] width 470 height 24
type input "No"
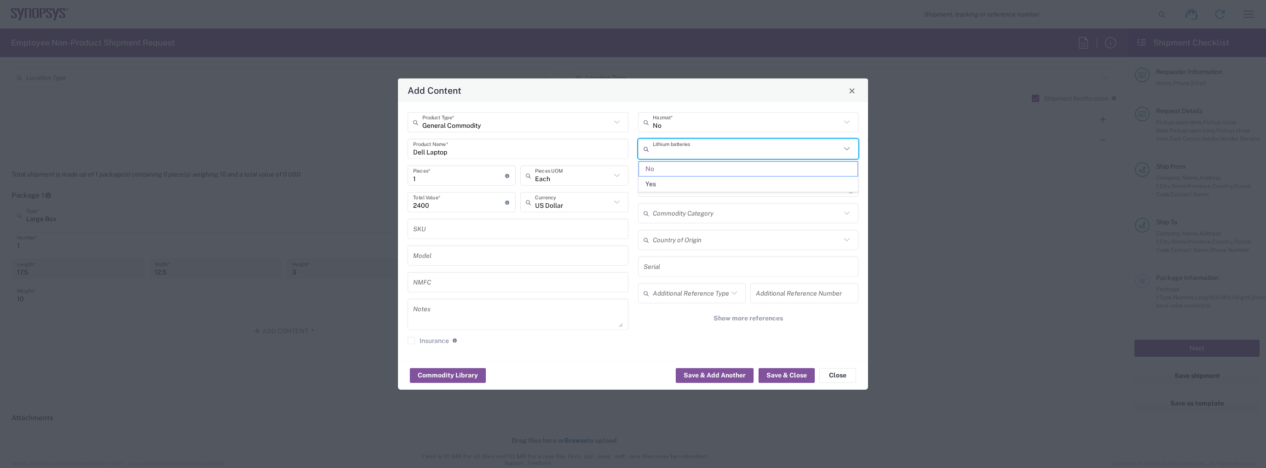
click at [688, 149] on input "text" at bounding box center [747, 149] width 189 height 16
click at [666, 183] on span "Yes" at bounding box center [748, 184] width 219 height 14
type input "Yes"
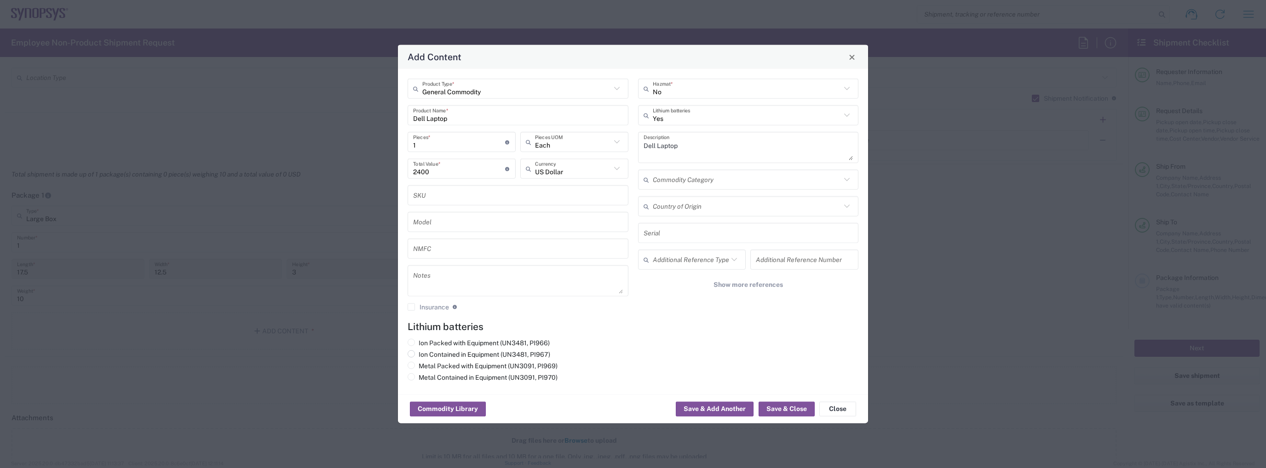
click at [475, 354] on label "Ion Contained in Equipment (UN3481, PI967)" at bounding box center [478, 354] width 143 height 8
click at [425, 354] on input "Ion Contained in Equipment (UN3481, PI967)" at bounding box center [422, 353] width 6 height 6
radio input "true"
click at [767, 413] on button "Save & Close" at bounding box center [786, 409] width 56 height 15
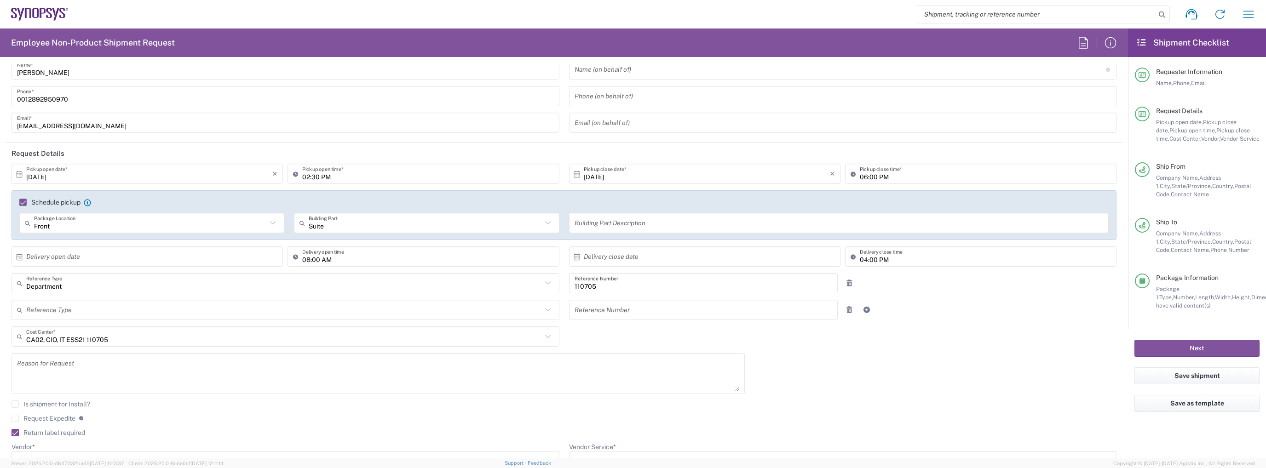
scroll to position [0, 0]
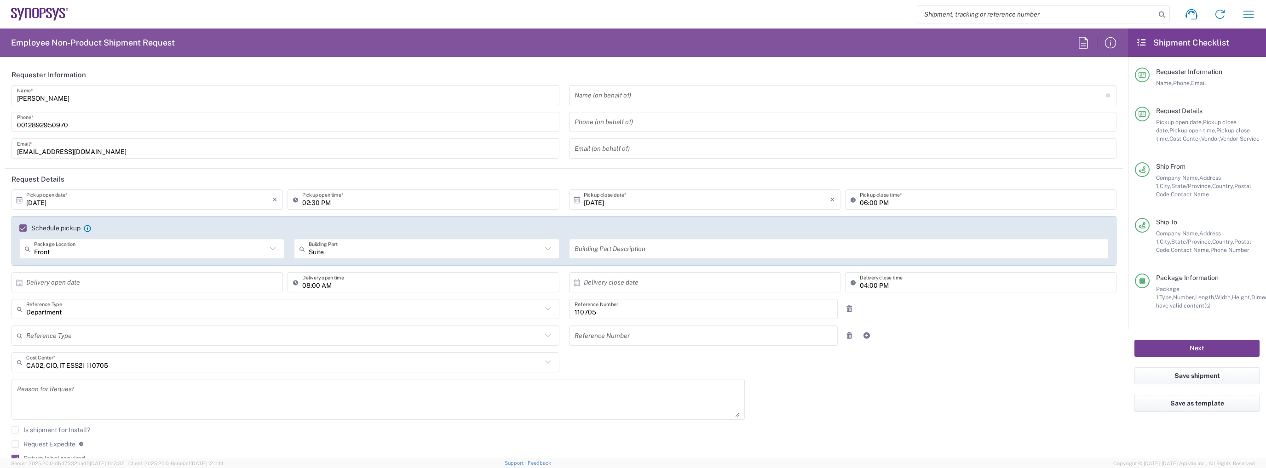
click at [1176, 350] on button "Next" at bounding box center [1196, 348] width 125 height 17
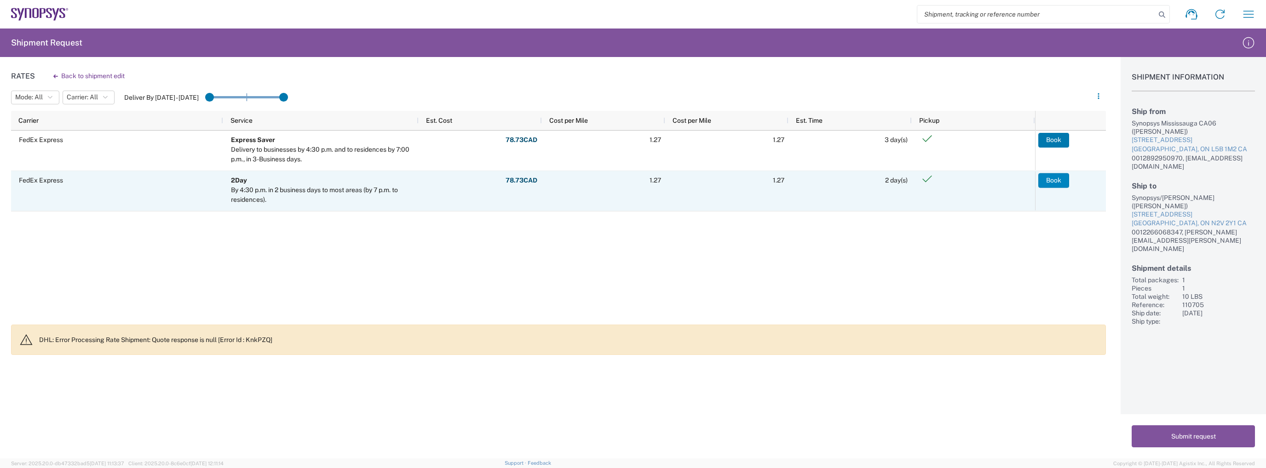
click at [1066, 178] on button "Book" at bounding box center [1053, 180] width 31 height 15
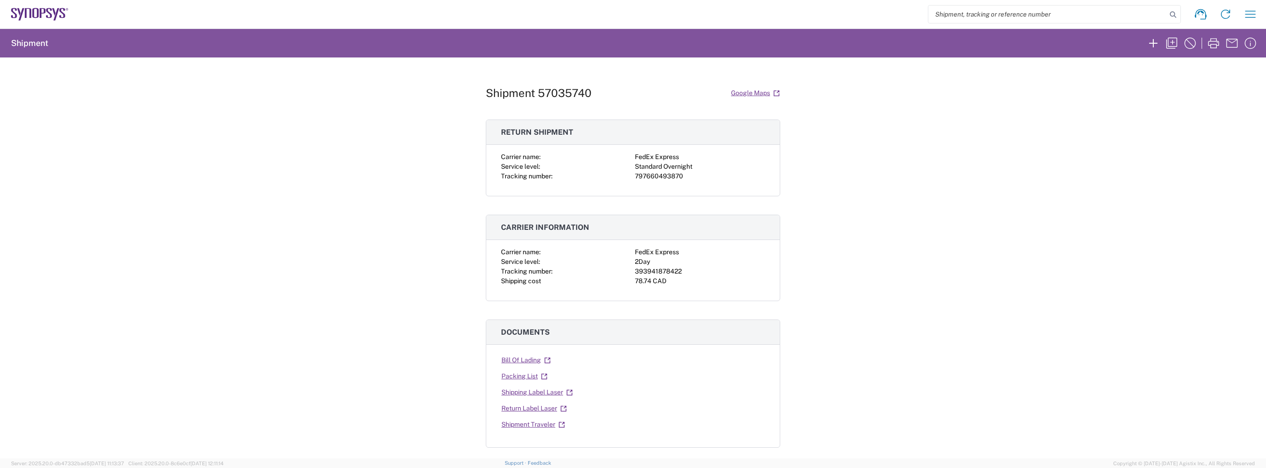
click at [649, 178] on div "797660493870" at bounding box center [700, 177] width 130 height 10
copy div "797660493870"
click at [34, 42] on h2 "Shipment" at bounding box center [29, 43] width 37 height 11
click at [57, 10] on icon at bounding box center [56, 14] width 6 height 12
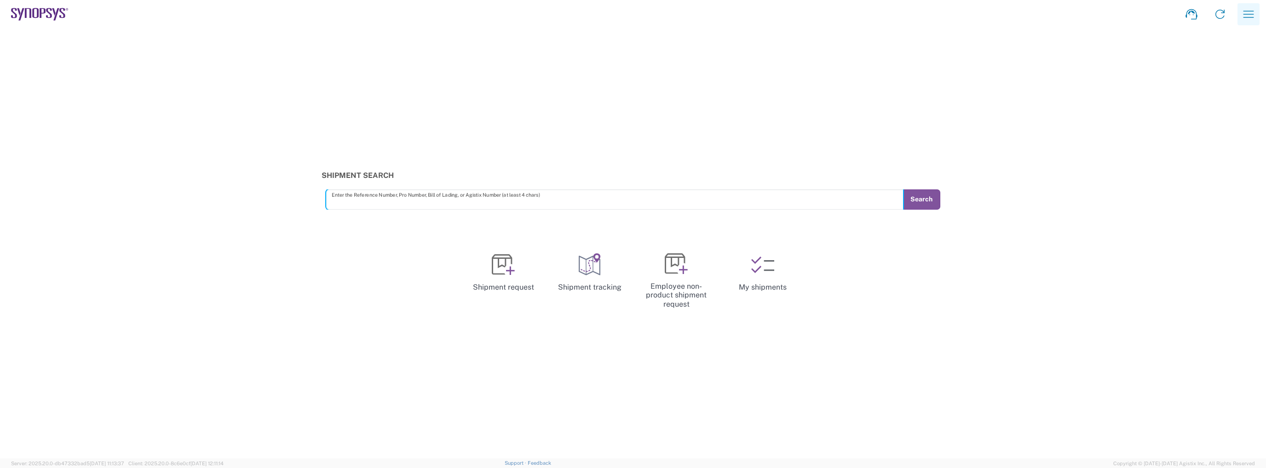
click at [1250, 13] on icon "button" at bounding box center [1248, 14] width 15 height 15
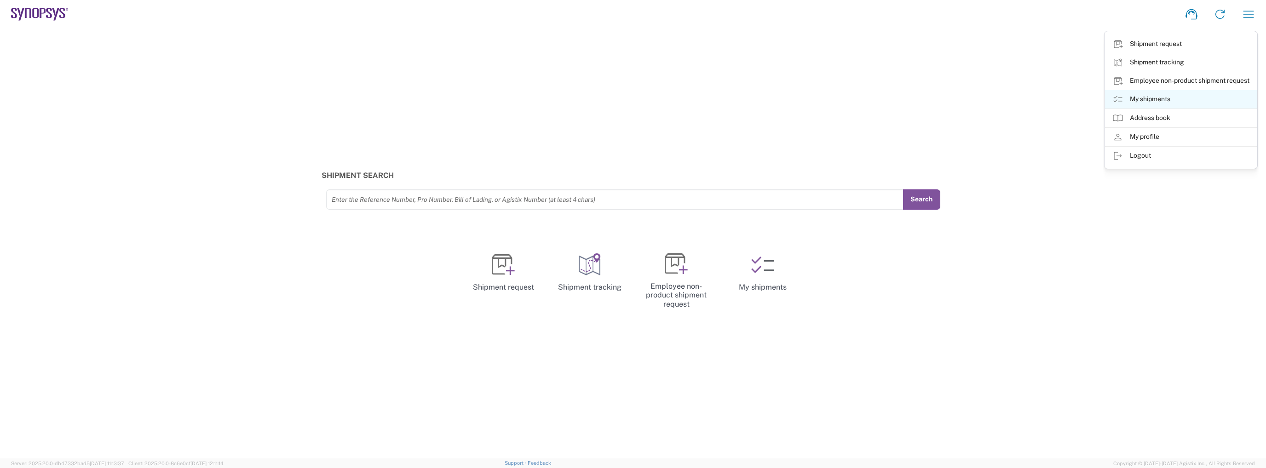
click at [1195, 103] on link "My shipments" at bounding box center [1181, 99] width 152 height 18
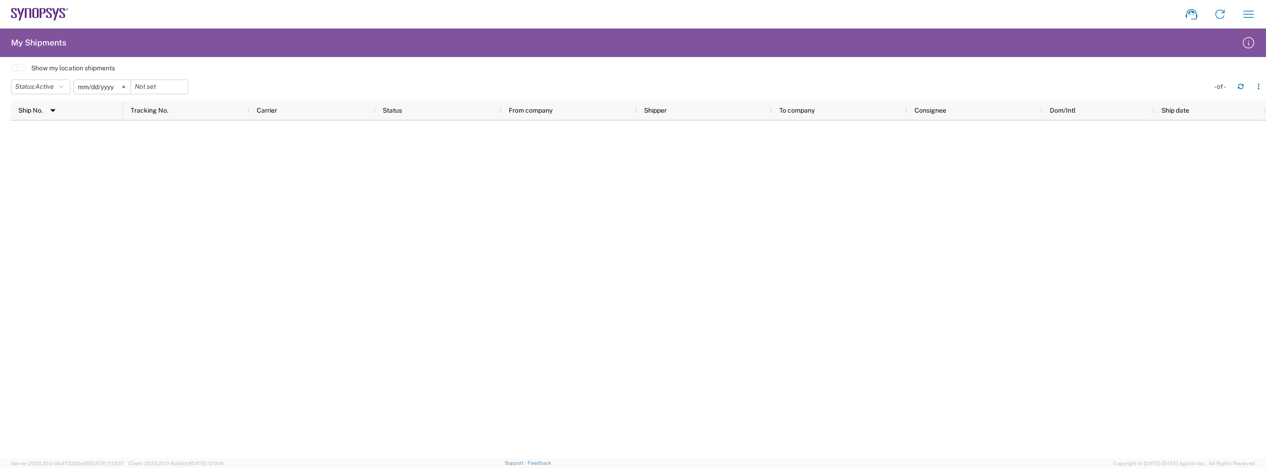
click at [316, 69] on div "Show my location shipments" at bounding box center [638, 68] width 1255 height 13
